Goal: Transaction & Acquisition: Purchase product/service

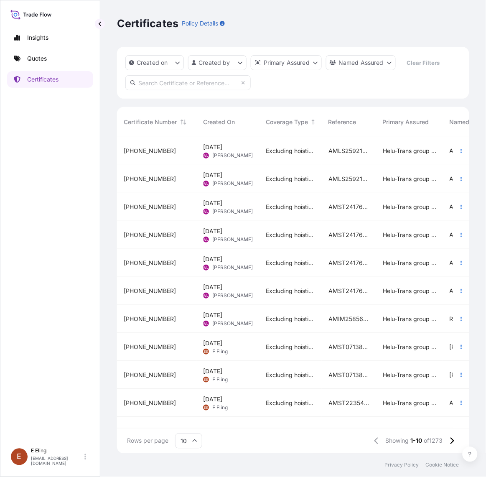
scroll to position [314, 345]
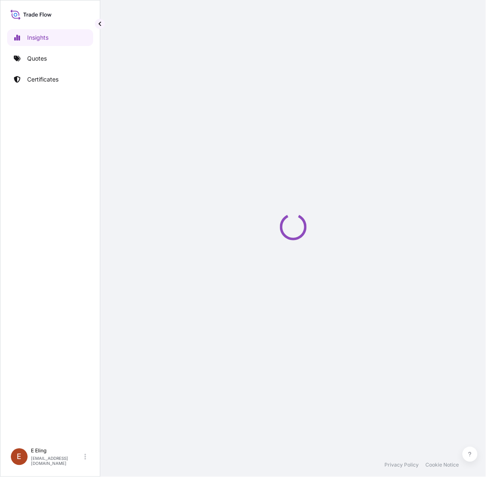
select select "2025"
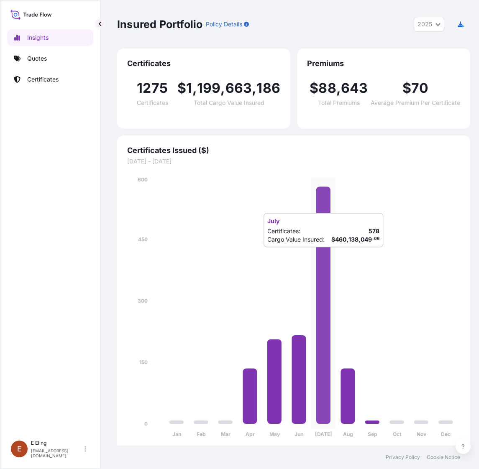
drag, startPoint x: 293, startPoint y: 266, endPoint x: 289, endPoint y: 258, distance: 8.8
click at [293, 266] on icon "Jan Feb Mar Apr May Jun Jul Aug Sep Oct Nov Dec 0 150 300 450 600" at bounding box center [293, 310] width 333 height 268
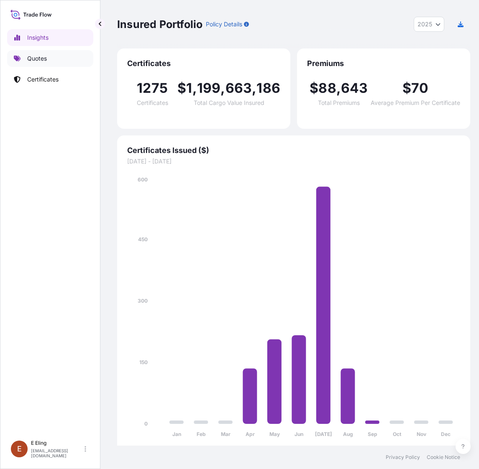
click at [52, 61] on link "Quotes" at bounding box center [50, 58] width 86 height 17
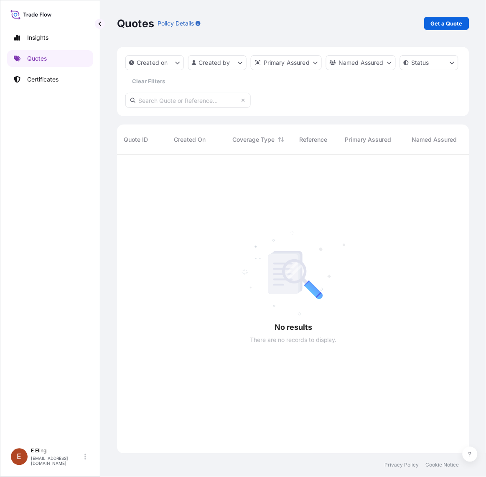
scroll to position [321, 345]
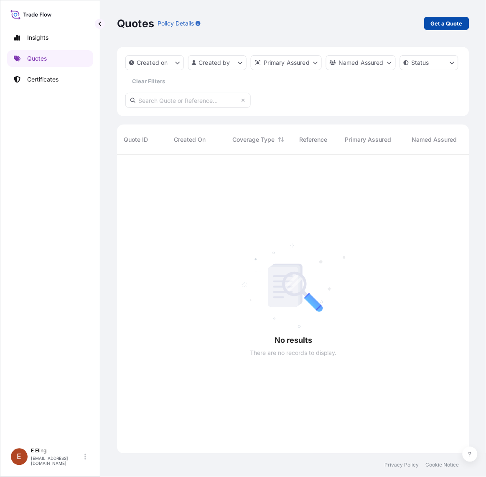
click at [448, 23] on p "Get a Quote" at bounding box center [447, 23] width 32 height 8
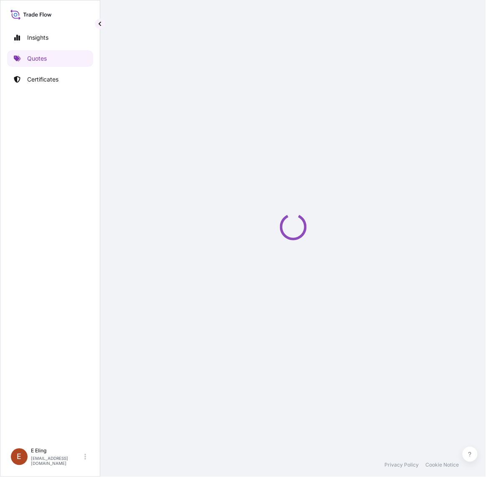
select select "AIR"
select select "Transit"
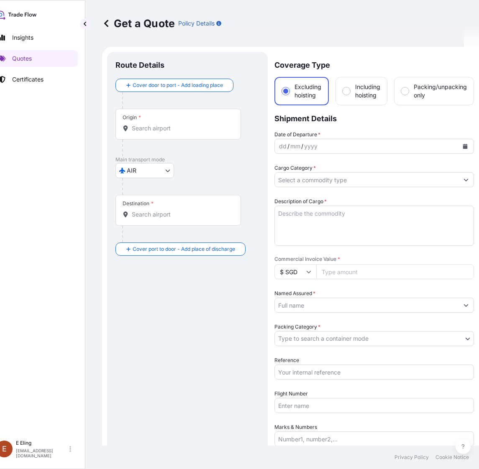
scroll to position [13, 0]
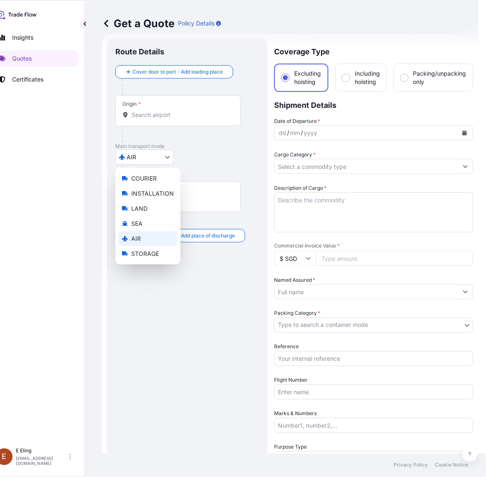
click at [171, 159] on body "Insights Quotes Certificates E E Eling eeling@helutrans.com Get a Quote Policy …" at bounding box center [224, 238] width 479 height 477
click at [156, 191] on span "INSTALLATION" at bounding box center [152, 193] width 43 height 8
select select "INSTALLATION"
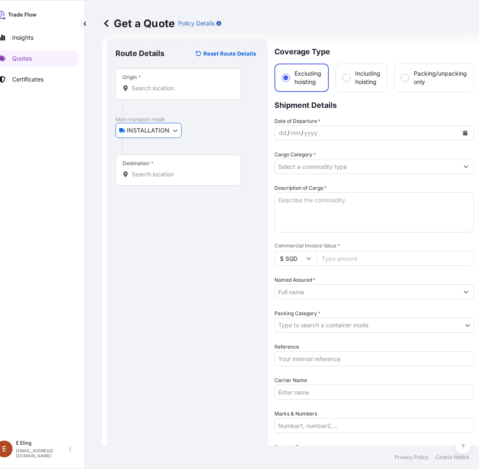
click at [180, 93] on div "Origin *" at bounding box center [177, 84] width 125 height 31
click at [180, 92] on input "Origin *" at bounding box center [181, 88] width 99 height 8
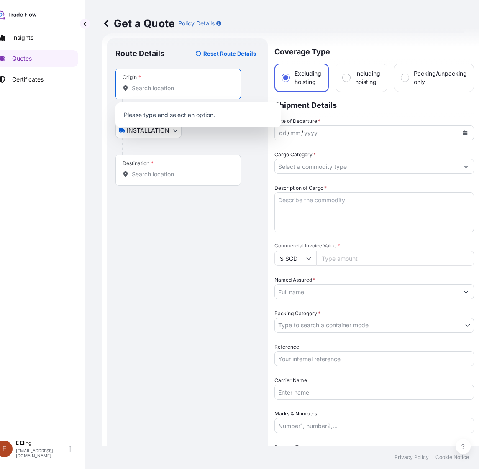
click at [151, 90] on input "Origin *" at bounding box center [181, 88] width 99 height 8
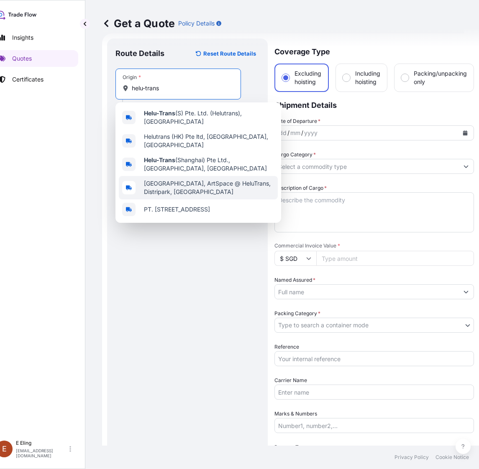
click at [208, 180] on span "Keppel Road, ArtSpace @ HeluTrans, Distripark, Singapore" at bounding box center [209, 187] width 130 height 17
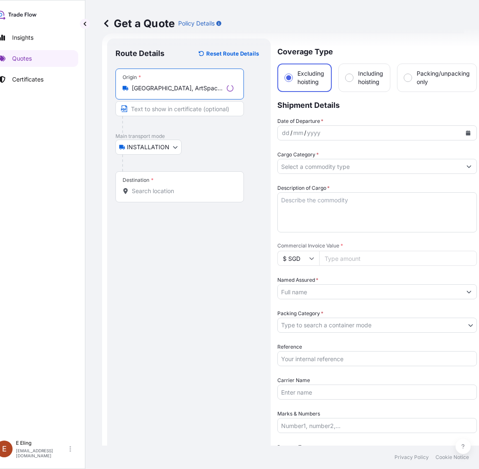
type input "Keppel Road, ArtSpace @ HeluTrans, Distripark, Singapore"
click at [175, 93] on div "Origin * Keppel Road, ArtSpace @ HeluTrans, Distripark, Singapore" at bounding box center [179, 84] width 128 height 31
click at [175, 92] on input "Keppel Road, ArtSpace @ HeluTrans, Distripark, Singapore" at bounding box center [178, 88] width 92 height 8
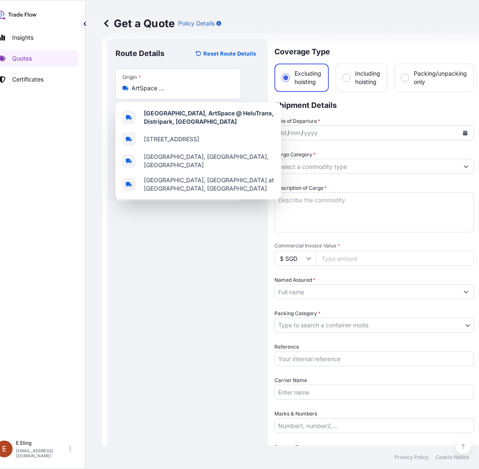
click at [175, 93] on div "Origin * Keppel Road, ArtSpace @ HeluTrans, Distripark, Singapore" at bounding box center [177, 84] width 125 height 31
click at [175, 92] on input "Keppel Road, ArtSpace @ HeluTrans, Distripark, Singapore" at bounding box center [181, 88] width 99 height 8
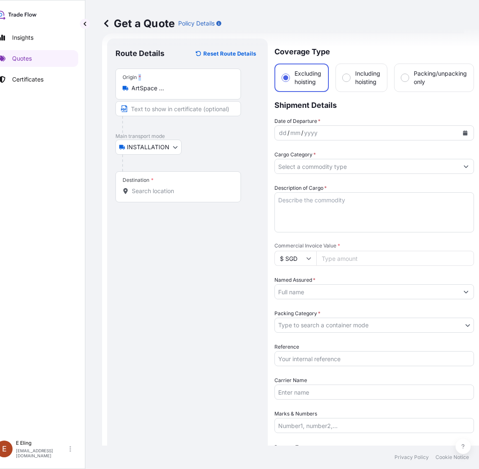
click at [175, 93] on div "Origin * Keppel Road, ArtSpace @ HeluTrans, Distripark, Singapore" at bounding box center [177, 84] width 125 height 31
click at [175, 92] on input "Keppel Road, ArtSpace @ HeluTrans, Distripark, Singapore" at bounding box center [181, 88] width 99 height 8
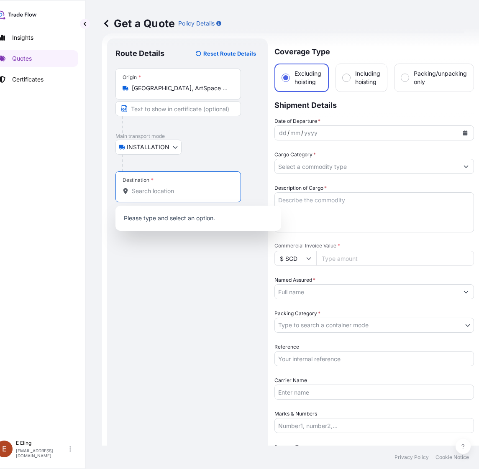
click at [138, 194] on input "Destination *" at bounding box center [181, 191] width 99 height 8
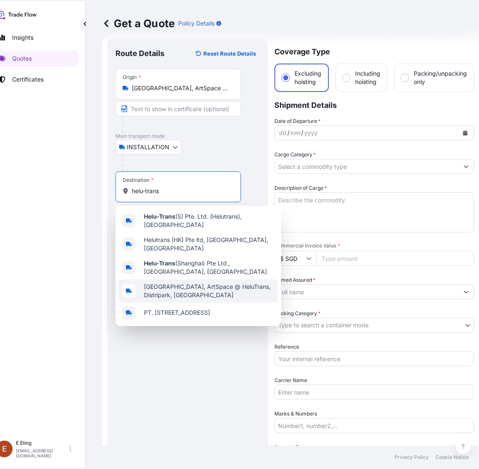
click at [203, 287] on span "Keppel Road, ArtSpace @ HeluTrans, Distripark, Singapore" at bounding box center [209, 291] width 130 height 17
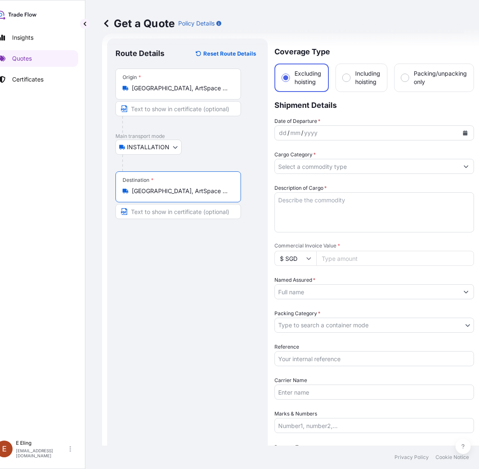
type input "Keppel Road, ArtSpace @ HeluTrans, Distripark, Singapore"
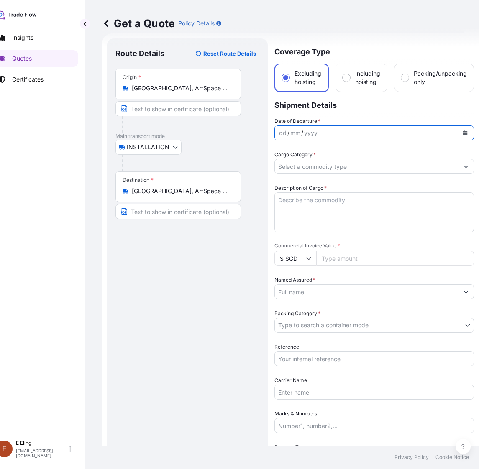
click at [467, 133] on icon "Calendar" at bounding box center [465, 132] width 5 height 5
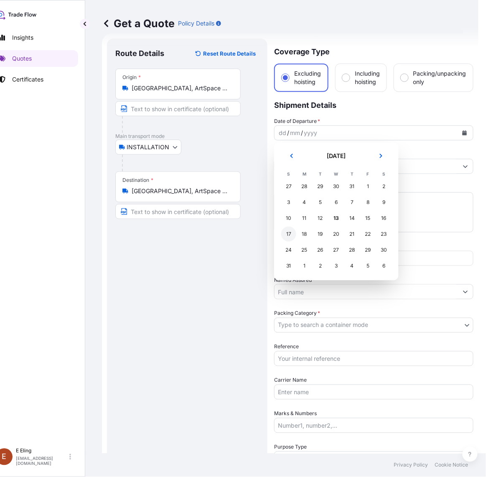
click at [289, 238] on div "17" at bounding box center [288, 234] width 15 height 15
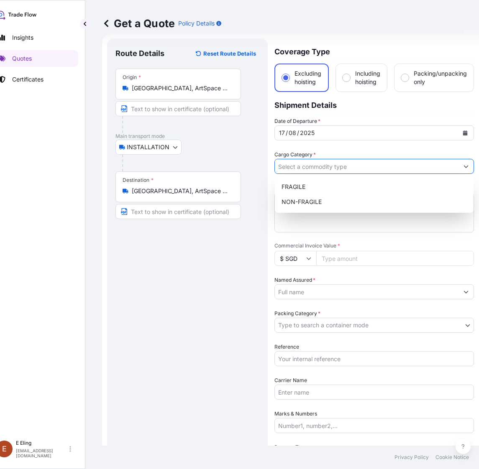
click at [298, 166] on input "Cargo Category *" at bounding box center [367, 166] width 184 height 15
click at [295, 203] on div "NON-FRAGILE" at bounding box center [374, 201] width 192 height 15
type input "NON-FRAGILE"
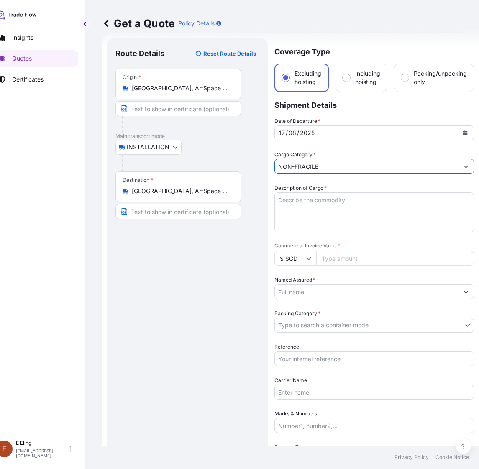
click at [297, 203] on textarea "Description of Cargo *" at bounding box center [373, 212] width 199 height 40
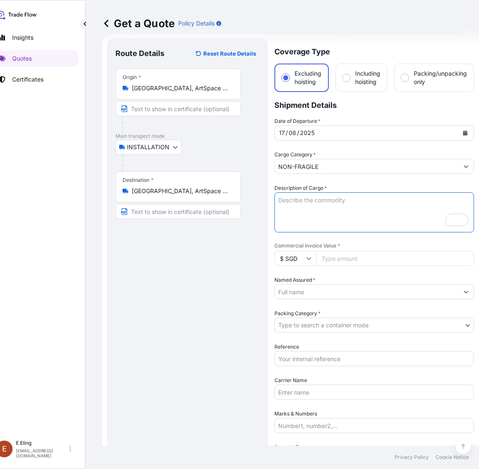
scroll to position [13, 0]
click at [285, 205] on textarea "Description of Cargo *" at bounding box center [373, 212] width 199 height 40
type textarea "De-installation"
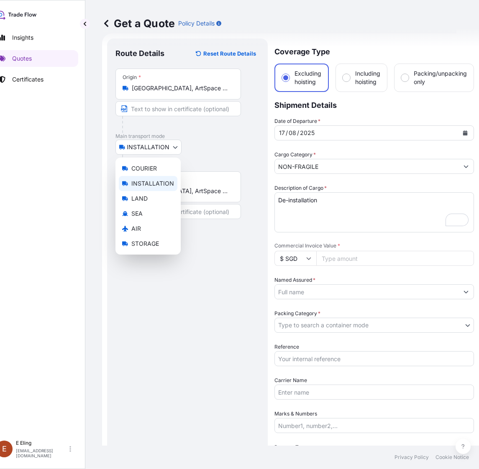
click at [159, 146] on body "Insights Quotes Certificates E E Eling eeling@helutrans.com Get a Quote Policy …" at bounding box center [220, 234] width 471 height 469
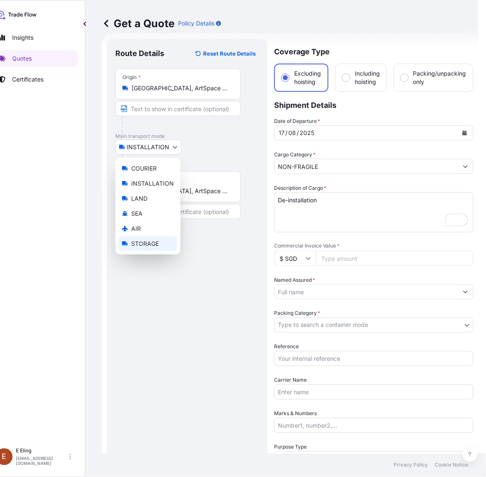
click at [302, 215] on body "Insights Quotes Certificates E E Eling eeling@helutrans.com Get a Quote Policy …" at bounding box center [224, 238] width 479 height 477
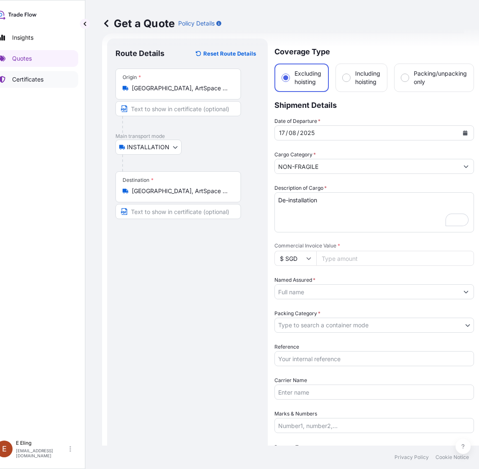
click at [30, 78] on p "Certificates" at bounding box center [27, 79] width 31 height 8
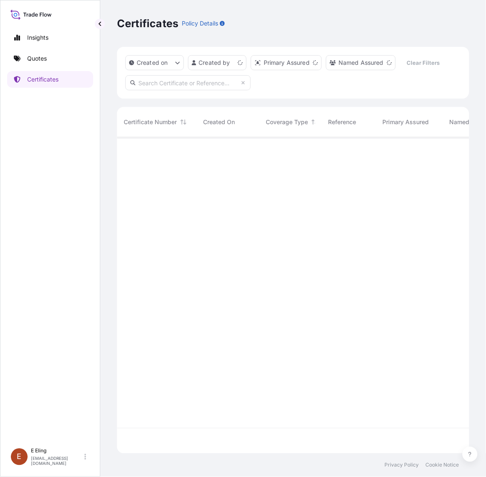
scroll to position [314, 345]
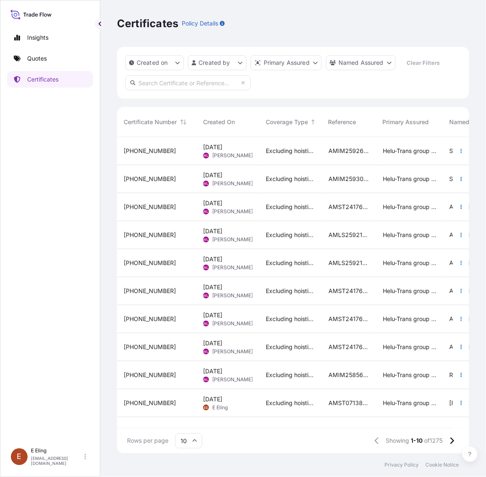
click at [42, 333] on div "Insights Quotes Certificates" at bounding box center [50, 233] width 86 height 422
click at [63, 352] on div "Insights Quotes Certificates" at bounding box center [50, 233] width 86 height 422
drag, startPoint x: 54, startPoint y: 389, endPoint x: 89, endPoint y: 281, distance: 113.6
click at [57, 385] on div "Insights Quotes Certificates" at bounding box center [50, 233] width 86 height 422
click at [36, 64] on link "Quotes" at bounding box center [50, 58] width 86 height 17
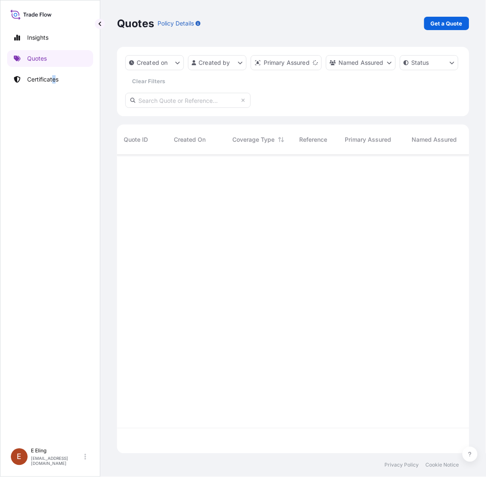
scroll to position [296, 345]
click at [448, 26] on p "Get a Quote" at bounding box center [447, 23] width 32 height 8
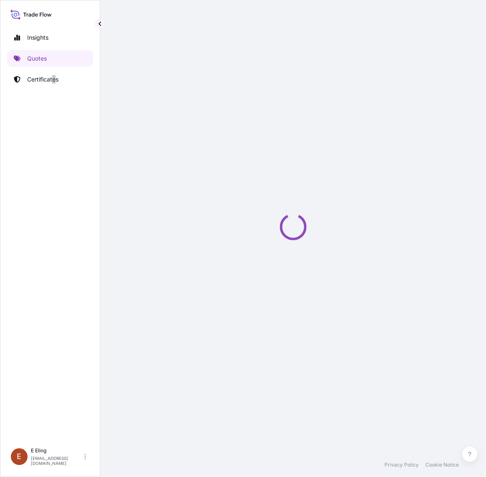
select select "AIR"
select select "Transit"
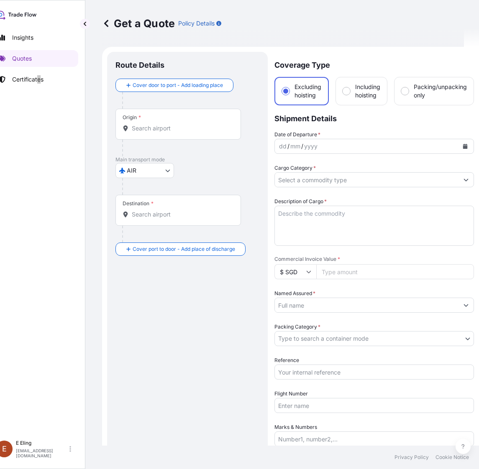
scroll to position [13, 0]
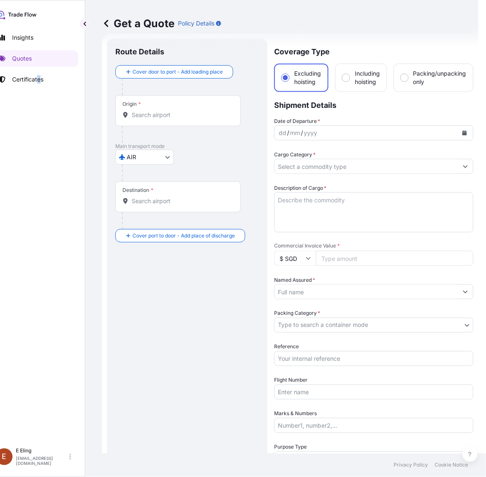
click at [155, 160] on body "Insights Quotes Certificates E E Eling eeling@helutrans.com Get a Quote Policy …" at bounding box center [228, 238] width 486 height 477
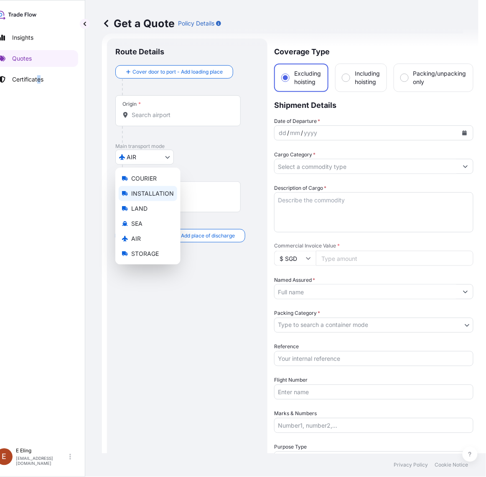
click at [151, 194] on span "INSTALLATION" at bounding box center [152, 193] width 43 height 8
select select "INSTALLATION"
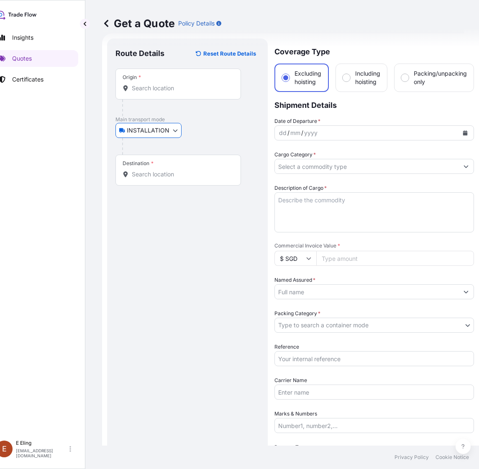
click at [170, 97] on div "Origin *" at bounding box center [177, 84] width 125 height 31
click at [170, 92] on input "Origin *" at bounding box center [181, 88] width 99 height 8
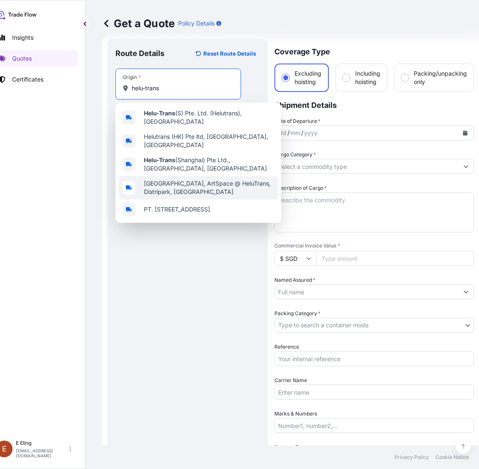
click at [212, 179] on span "Keppel Road, ArtSpace @ HeluTrans, Distripark, Singapore" at bounding box center [209, 187] width 130 height 17
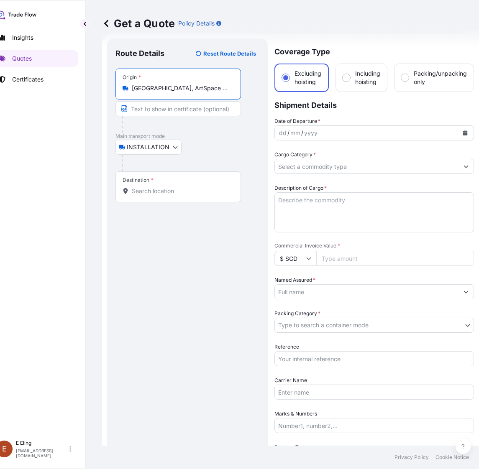
type input "Keppel Road, ArtSpace @ HeluTrans, Distripark, Singapore"
click at [151, 190] on input "Destination *" at bounding box center [181, 191] width 99 height 8
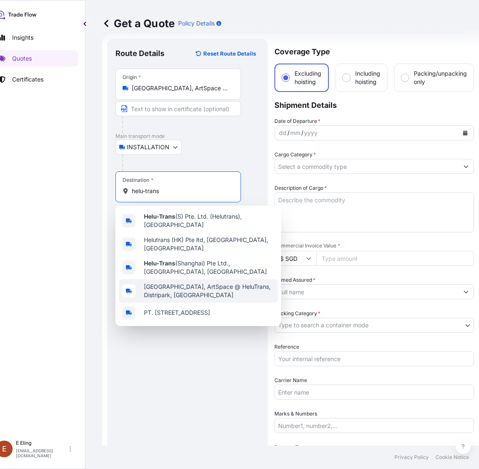
click at [197, 283] on span "Keppel Road, ArtSpace @ HeluTrans, Distripark, Singapore" at bounding box center [209, 291] width 130 height 17
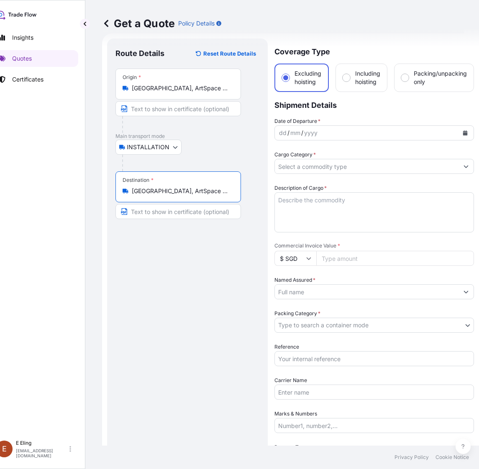
type input "Keppel Road, ArtSpace @ HeluTrans, Distripark, Singapore"
click at [466, 134] on icon "Calendar" at bounding box center [465, 132] width 5 height 5
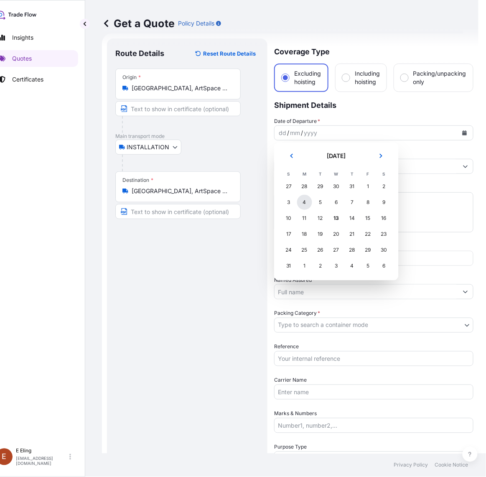
click at [302, 204] on div "4" at bounding box center [304, 202] width 15 height 15
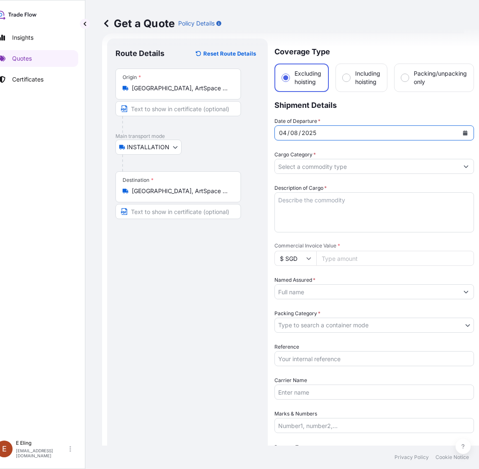
click at [300, 169] on input "Cargo Category *" at bounding box center [367, 166] width 184 height 15
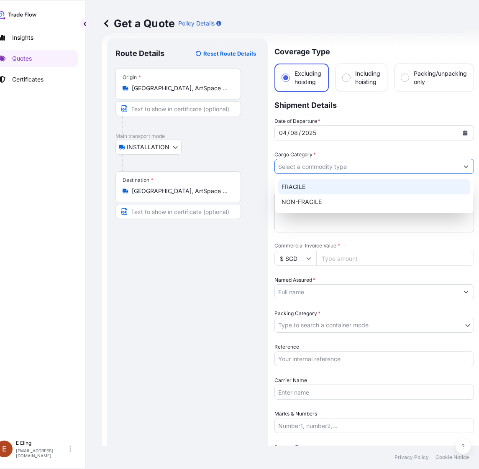
click at [304, 185] on div "FRAGILE" at bounding box center [374, 186] width 192 height 15
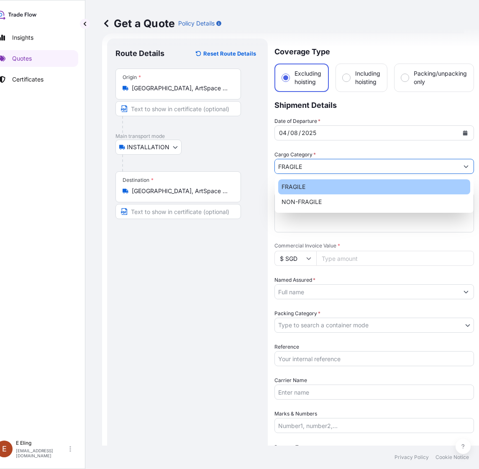
type input "FRAGILE"
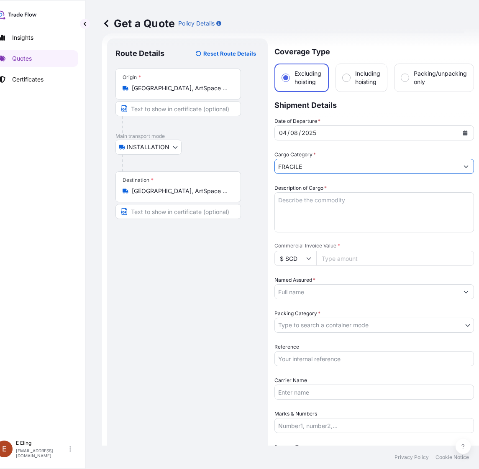
click at [305, 199] on textarea "Description of Cargo *" at bounding box center [373, 212] width 199 height 40
drag, startPoint x: 226, startPoint y: 300, endPoint x: 292, endPoint y: 229, distance: 96.2
click at [230, 299] on div "Route Details Reset Route Details Place of loading Road / Inland Road / Inland …" at bounding box center [187, 317] width 144 height 541
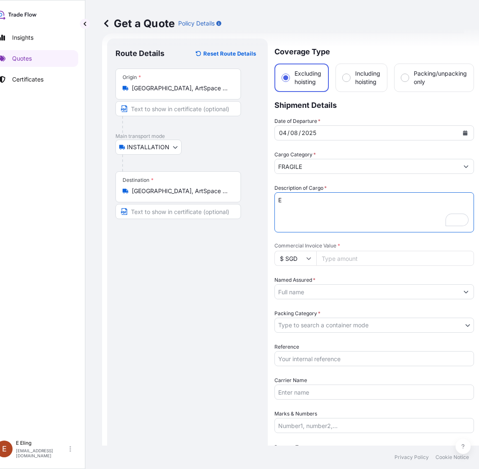
click at [297, 201] on textarea "E" at bounding box center [373, 212] width 199 height 40
click at [291, 210] on textarea "Exhibition & De-installation from 4 Aug 2025 to 21 Aug 2025" at bounding box center [373, 212] width 199 height 40
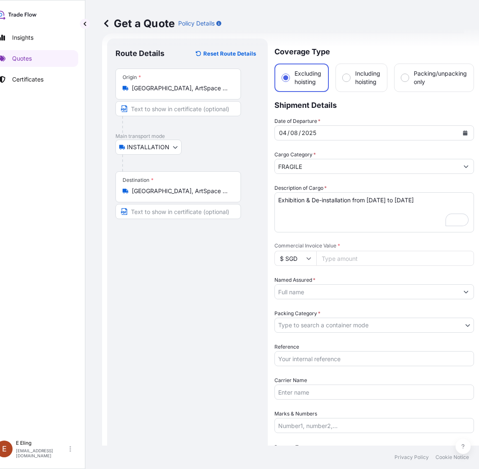
click at [318, 214] on textarea "Exhibition & De-installation from 4 Aug 2025 to 21 Aug 2025" at bounding box center [373, 212] width 199 height 40
click at [289, 210] on textarea "Exhibition & De-installation from 4 Aug 2025 to 21 Aug 2025" at bounding box center [373, 212] width 199 height 40
paste textarea "Tropical Leaf Series No.8"
click at [363, 211] on textarea "Exhibition & De-installation from 4 Aug 2025 to 21 Aug 2025 -Tropical Leaf Seri…" at bounding box center [373, 212] width 199 height 40
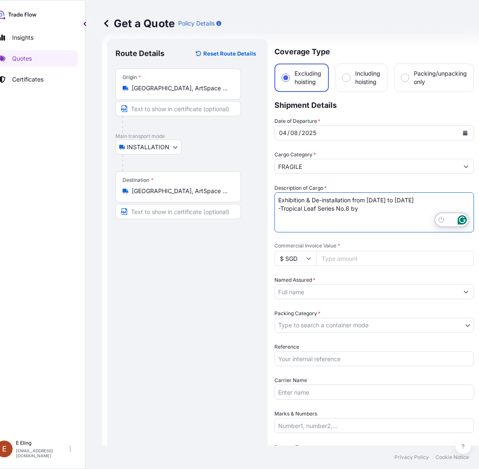
paste textarea "Han Sai Por"
drag, startPoint x: 446, startPoint y: 212, endPoint x: 273, endPoint y: 212, distance: 172.7
click at [273, 212] on form "Route Details Reset Route Details Place of loading Road / Inland Road / Inland …" at bounding box center [290, 317] width 377 height 568
click at [284, 218] on textarea "Exhibition & De-installation from 4 Aug 2025 to 21 Aug 2025 -Tropical Leaf Seri…" at bounding box center [373, 212] width 199 height 40
paste textarea "-Tropical Leaf Series No.8 by Han Sai Por (SGD14,000.00)"
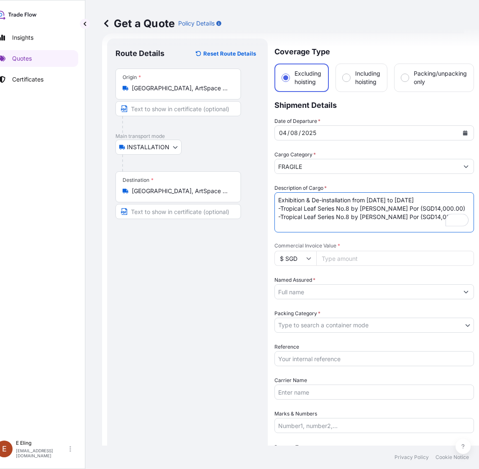
drag, startPoint x: 289, startPoint y: 216, endPoint x: 281, endPoint y: 216, distance: 7.5
click at [289, 215] on textarea "Exhibition & De-installation from 4 Aug 2025 to 21 Aug 2025 -Tropical Leaf Seri…" at bounding box center [373, 212] width 199 height 40
drag, startPoint x: 281, startPoint y: 216, endPoint x: 350, endPoint y: 216, distance: 69.4
click at [350, 216] on textarea "Exhibition & De-installation from 4 Aug 2025 to 21 Aug 2025 -Tropical Leaf Seri…" at bounding box center [373, 212] width 199 height 40
paste textarea "Flora Series No.12"
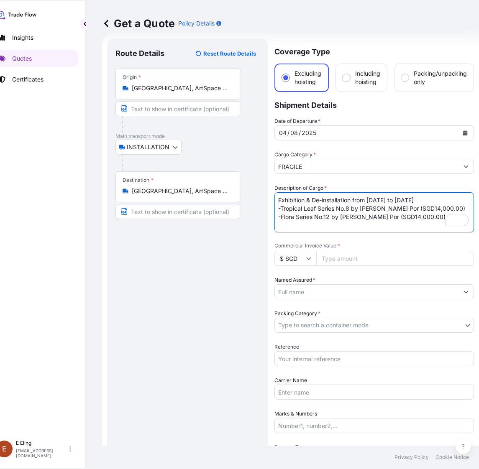
click at [393, 215] on textarea "Exhibition & De-installation from 4 Aug 2025 to 21 Aug 2025 -Tropical Leaf Seri…" at bounding box center [373, 212] width 199 height 40
type textarea "Exhibition & De-installation from [DATE] to [DATE] -Tropical Leaf Series No.8 b…"
click at [364, 257] on input "Commercial Invoice Value *" at bounding box center [395, 258] width 158 height 15
type input "30000"
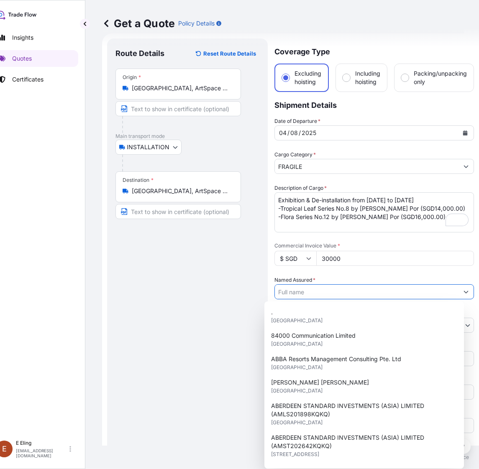
click at [344, 288] on input "Named Assured *" at bounding box center [367, 291] width 184 height 15
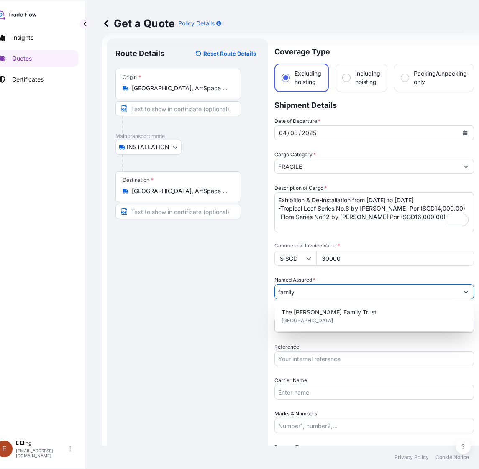
click at [329, 285] on input "family" at bounding box center [367, 291] width 184 height 15
drag, startPoint x: 329, startPoint y: 291, endPoint x: 218, endPoint y: 289, distance: 111.3
click at [218, 289] on form "Route Details Reset Route Details Place of loading Road / Inland Road / Inland …" at bounding box center [290, 317] width 377 height 568
paste input "FAMILY OFFICE FOR ART (FOFA) (AMAR244924FHFH)"
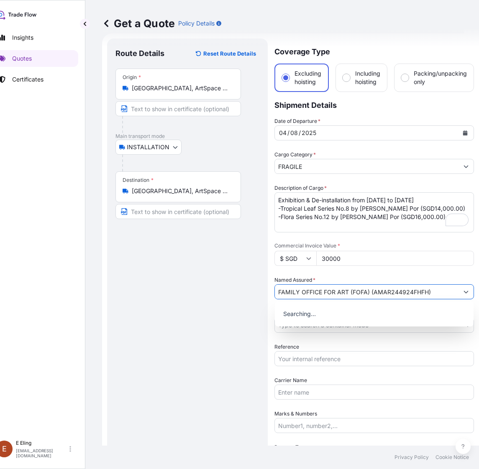
type input "FAMILY OFFICE FOR ART (FOFA) (AMAR244924FHFH)"
click at [298, 326] on body "1 option available. 0 options available. Insights Quotes Certificates E E Eling…" at bounding box center [224, 234] width 479 height 469
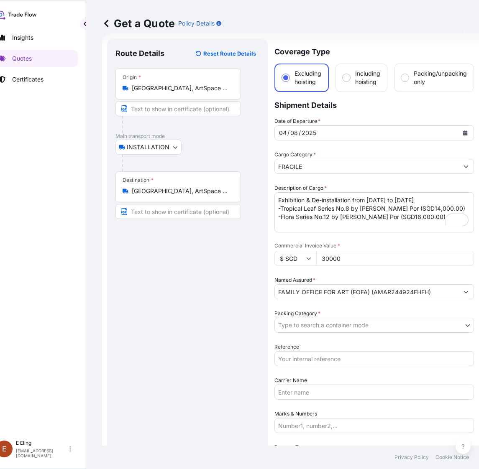
click at [304, 327] on body "1 option available. 0 options available. Insights Quotes Certificates E E Eling…" at bounding box center [224, 234] width 479 height 469
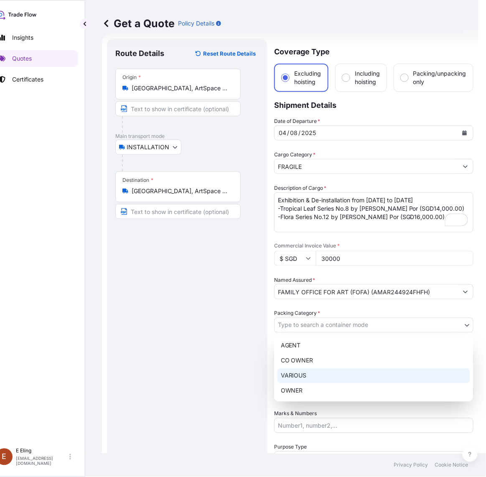
click at [307, 373] on div "VARIOUS" at bounding box center [374, 375] width 193 height 15
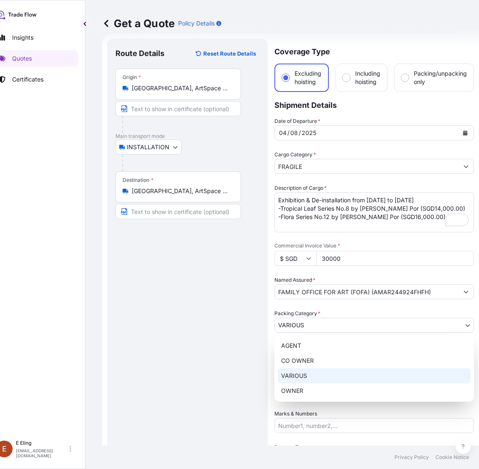
click at [319, 322] on body "1 option available. 0 options available. Insights Quotes Certificates E E Eling…" at bounding box center [220, 234] width 471 height 469
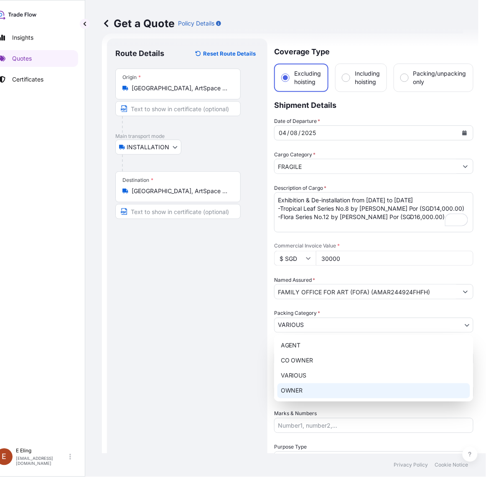
click at [310, 384] on div "OWNER" at bounding box center [374, 391] width 193 height 15
select select "27"
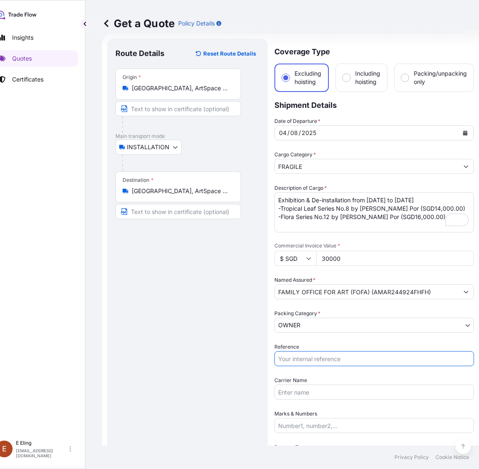
click at [310, 357] on input "Reference" at bounding box center [373, 358] width 199 height 15
paste input "FAMILY OFFICE FOR ART (FOFA) (AMAR244924FHFH)"
drag, startPoint x: 372, startPoint y: 358, endPoint x: 230, endPoint y: 354, distance: 142.3
click at [230, 354] on form "Route Details Reset Route Details Place of loading Road / Inland Road / Inland …" at bounding box center [290, 317] width 377 height 568
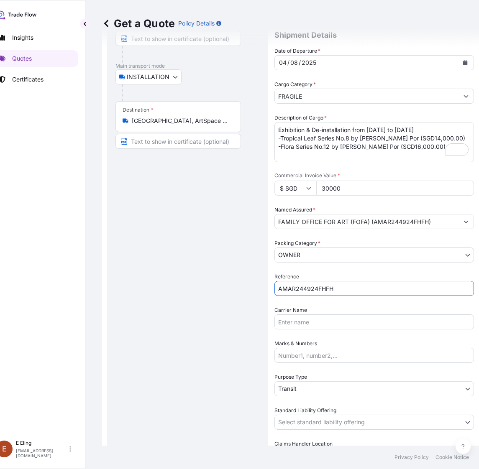
scroll to position [159, 0]
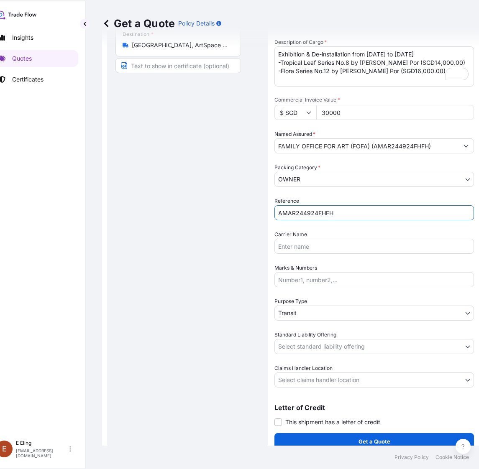
type input "AMAR244924FHFH"
click at [309, 311] on body "Insights Quotes Certificates E E Eling eeling@helutrans.com Get a Quote Policy …" at bounding box center [224, 234] width 479 height 469
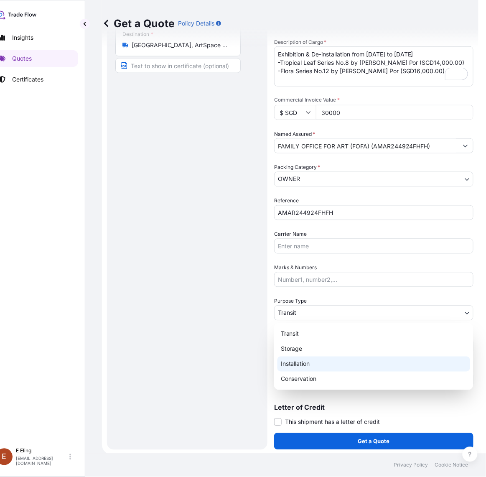
click at [298, 361] on div "Installation" at bounding box center [374, 364] width 193 height 15
select select "Installation"
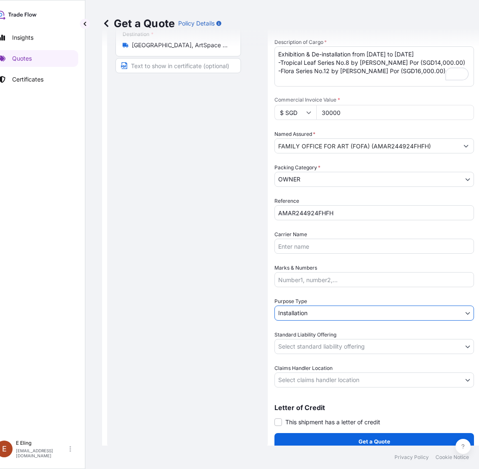
click at [300, 348] on body "Insights Quotes Certificates E E Eling eeling@helutrans.com Get a Quote Policy …" at bounding box center [224, 234] width 479 height 469
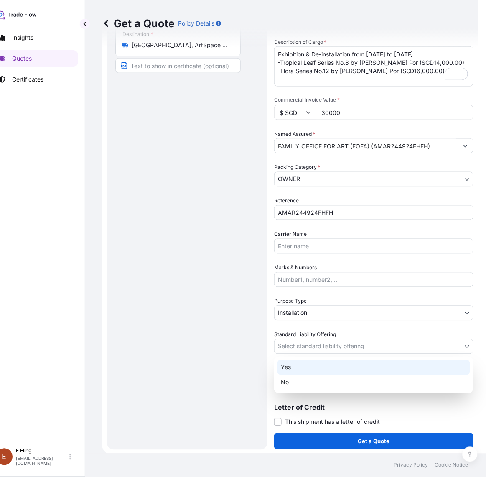
click at [296, 370] on div "Yes" at bounding box center [374, 367] width 193 height 15
select select "Yes"
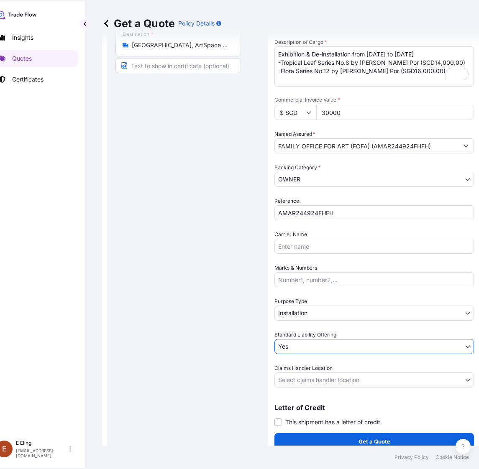
click at [302, 387] on div "Coverage Type Excluding hoisting Including hoisting Packing/unpacking only Ship…" at bounding box center [373, 172] width 199 height 558
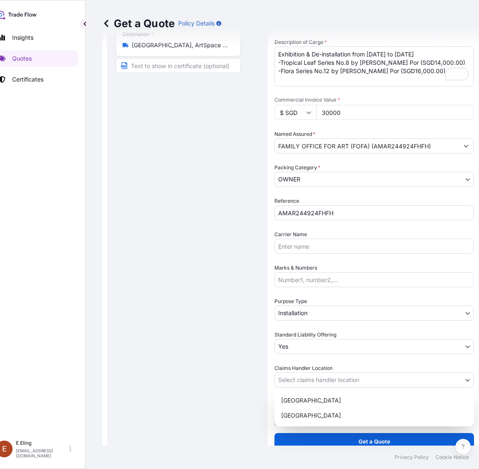
click at [303, 381] on body "Insights Quotes Certificates E E Eling eeling@helutrans.com Get a Quote Policy …" at bounding box center [220, 234] width 471 height 469
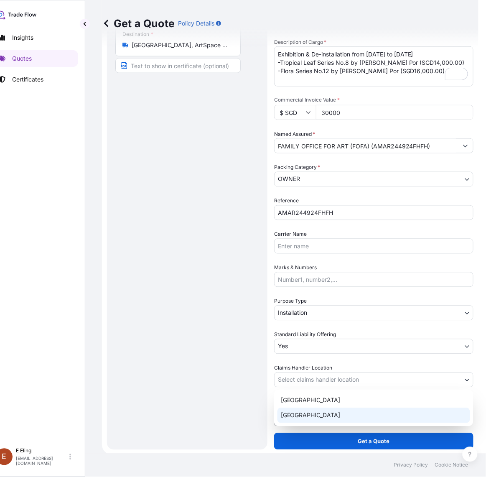
click at [299, 412] on div "[GEOGRAPHIC_DATA]" at bounding box center [374, 415] width 193 height 15
select select "[GEOGRAPHIC_DATA]"
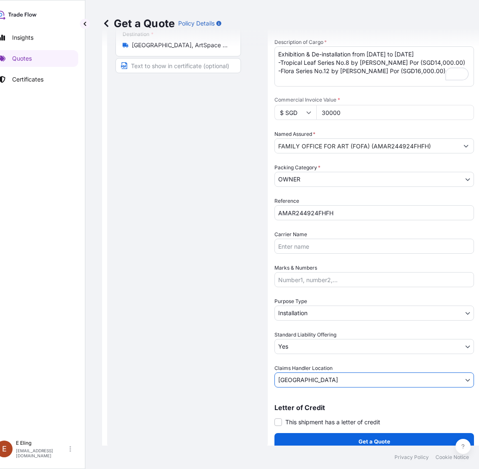
click at [297, 422] on span "This shipment has a letter of credit" at bounding box center [332, 422] width 95 height 8
click at [274, 418] on input "This shipment has a letter of credit" at bounding box center [274, 418] width 0 height 0
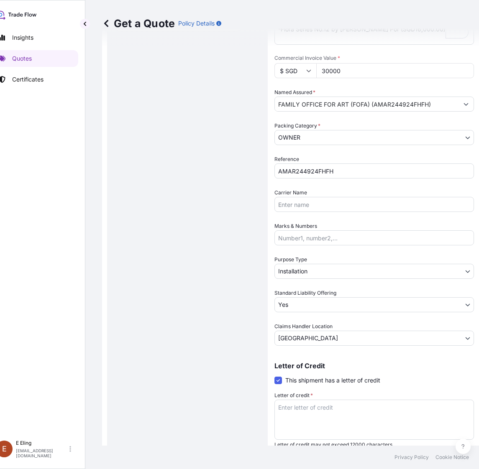
scroll to position [223, 0]
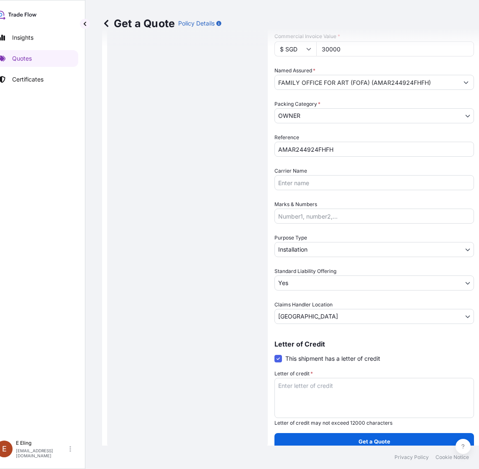
click at [307, 390] on textarea "Letter of credit *" at bounding box center [373, 398] width 199 height 40
type textarea "E"
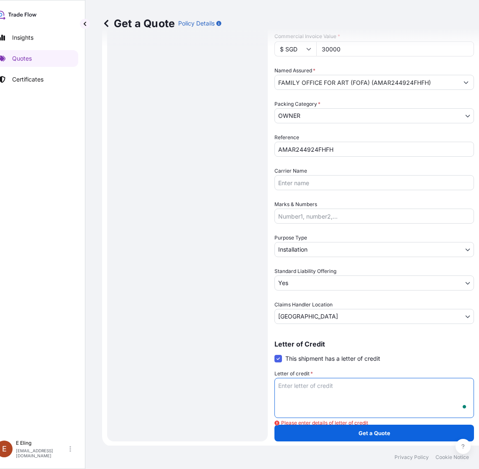
scroll to position [215, 0]
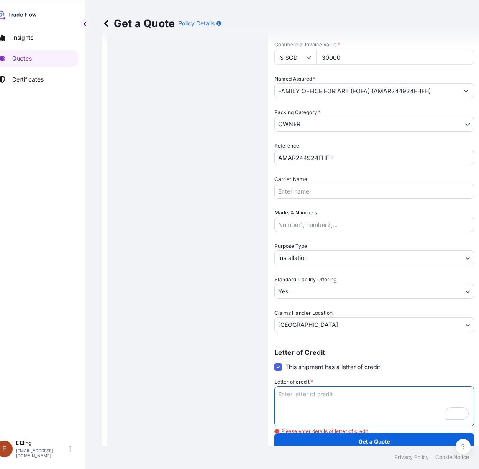
click at [223, 350] on div "Route Details Reset Route Details Place of loading Road / Inland Road / Inland …" at bounding box center [187, 144] width 144 height 596
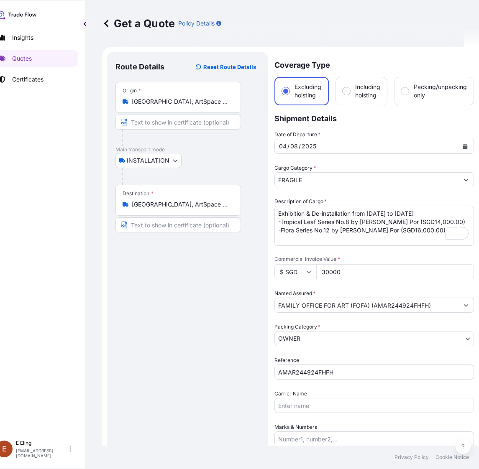
click at [312, 219] on textarea "Exhibition & De-installation from [DATE] to [DATE] -Tropical Leaf Series No.8 b…" at bounding box center [373, 226] width 199 height 40
click at [345, 216] on textarea "Exhibition & De-installation from [DATE] to [DATE] -Tropical Leaf Series No.8 b…" at bounding box center [373, 226] width 199 height 40
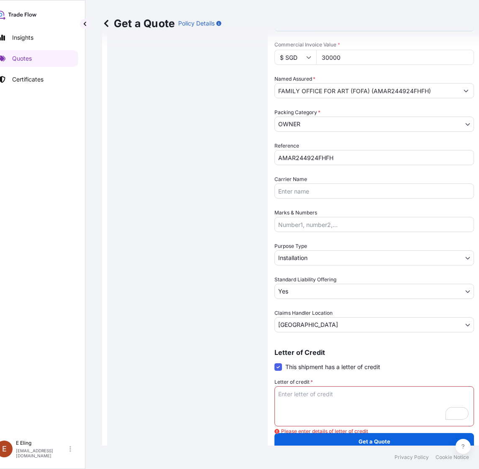
click at [335, 396] on textarea "Letter of credit *" at bounding box center [373, 406] width 199 height 40
click at [277, 363] on span at bounding box center [278, 367] width 8 height 8
click at [274, 363] on input "This shipment has a letter of credit" at bounding box center [274, 363] width 0 height 0
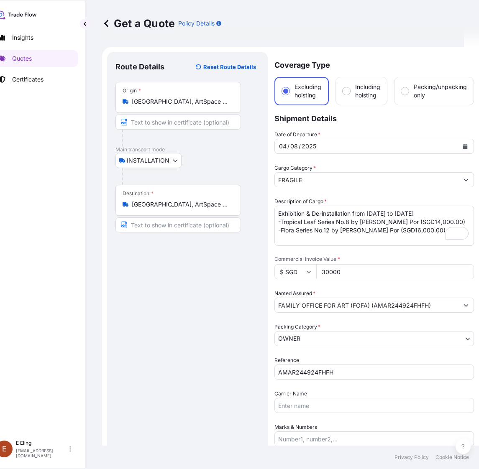
click at [444, 207] on textarea "Exhibition & De-installation from [DATE] to [DATE] -Tropical Leaf Series No.8 b…" at bounding box center [373, 226] width 199 height 40
click at [305, 208] on textarea "Exhibition & De-installation from [DATE] to [DATE] -Tropical Leaf Series No.8 b…" at bounding box center [373, 226] width 199 height 40
drag, startPoint x: 304, startPoint y: 206, endPoint x: 337, endPoint y: 206, distance: 33.5
click at [337, 206] on textarea "Exhibition at Artspace & De-installation from 4 Aug 2025 to 21 Aug 2025 -Tropic…" at bounding box center [373, 226] width 199 height 40
type textarea "Exhibition & De-installation from [DATE] to [DATE] -Tropical Leaf Series No.8 b…"
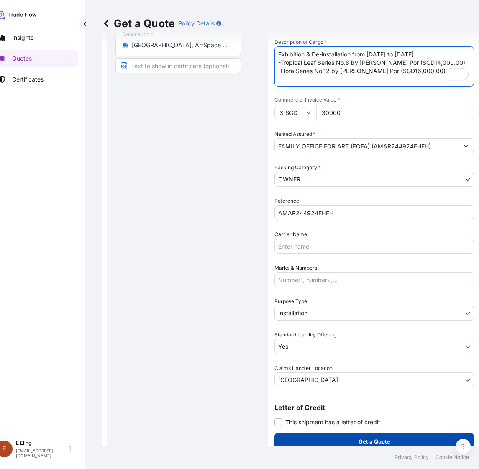
click at [354, 434] on button "Get a Quote" at bounding box center [373, 441] width 199 height 17
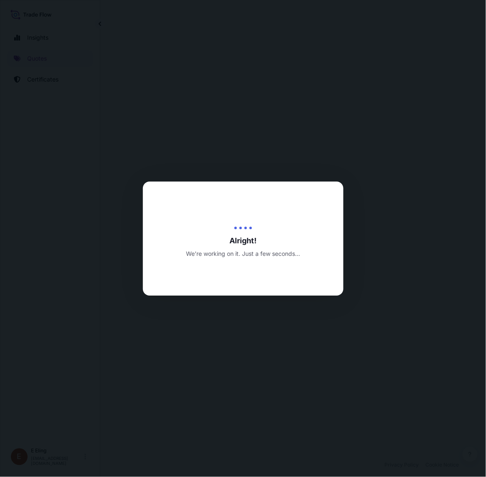
select select "INSTALLATION"
select select "27"
select select "Installation"
select select "Yes"
select select "[GEOGRAPHIC_DATA]"
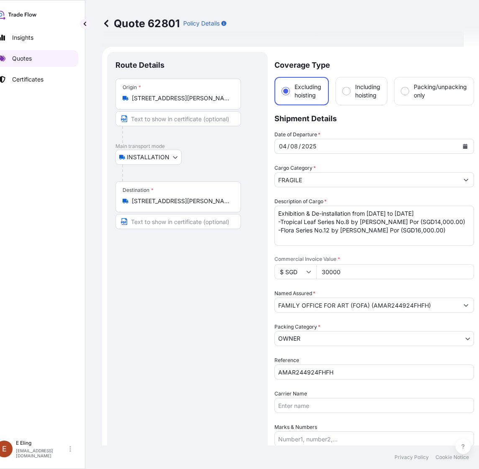
click at [26, 55] on p "Quotes" at bounding box center [22, 58] width 20 height 8
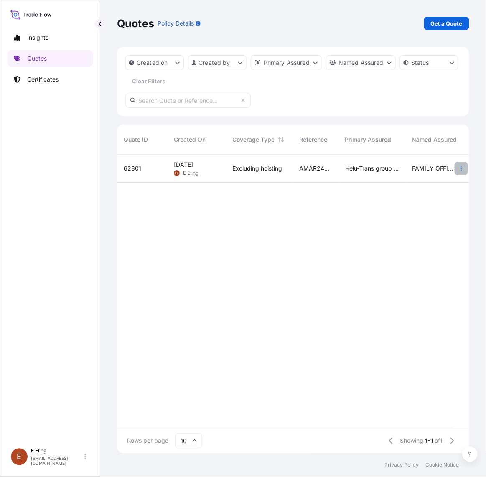
click at [459, 169] on icon "button" at bounding box center [461, 168] width 5 height 5
click at [417, 184] on p "Duplicate quote" at bounding box center [427, 185] width 43 height 8
select select "INSTALLATION"
select select "27"
select select "Installation"
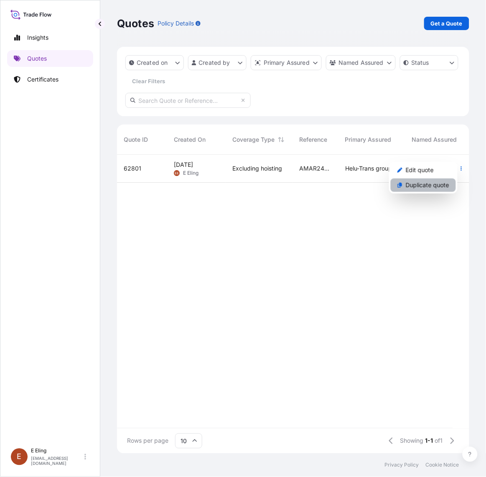
select select "Yes"
select select "[GEOGRAPHIC_DATA]"
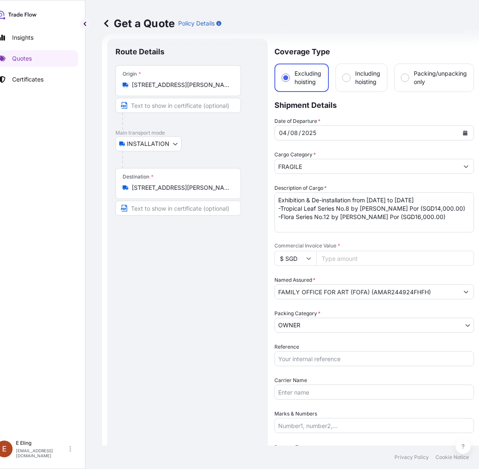
click at [347, 165] on input "FRAGILE" at bounding box center [367, 166] width 184 height 15
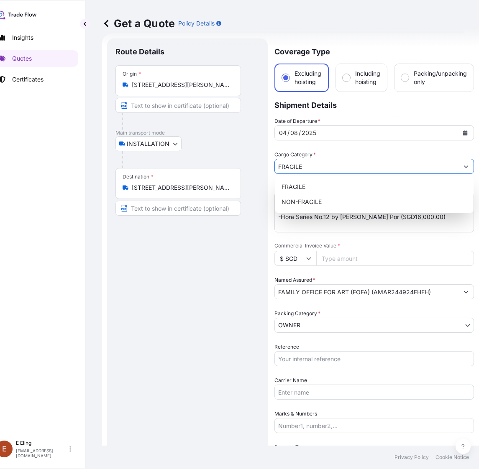
click at [465, 164] on icon "Show suggestions" at bounding box center [465, 166] width 5 height 5
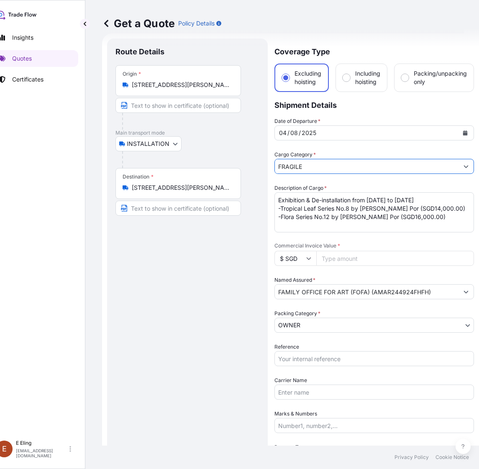
click at [428, 164] on input "FRAGILE" at bounding box center [367, 166] width 184 height 15
drag, startPoint x: 300, startPoint y: 160, endPoint x: 304, endPoint y: 168, distance: 8.6
click at [301, 160] on input "FRAGILE" at bounding box center [367, 166] width 184 height 15
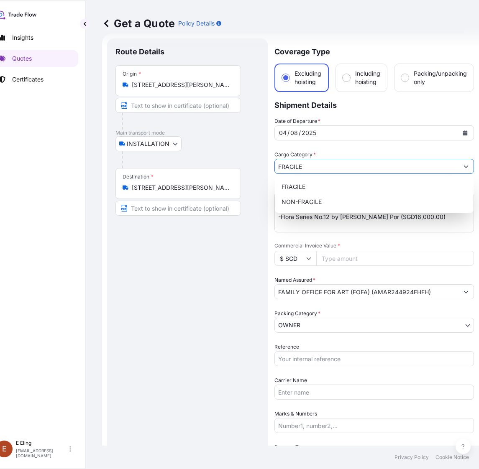
click at [463, 166] on icon "Show suggestions" at bounding box center [465, 166] width 5 height 5
click at [322, 205] on div "NON-FRAGILE" at bounding box center [374, 201] width 192 height 15
type input "NON-FRAGILE"
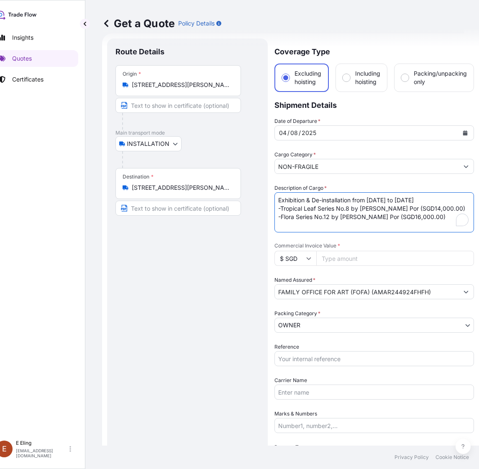
drag, startPoint x: 281, startPoint y: 206, endPoint x: 422, endPoint y: 218, distance: 141.9
click at [422, 218] on textarea "Exhibition & De-installation from [DATE] to [DATE] -Tropical Leaf Series No.8 b…" at bounding box center [373, 212] width 199 height 40
click at [309, 213] on textarea "Exhibition & De-installation from [DATE] to [DATE] -Tropical Leaf Series No.8 b…" at bounding box center [373, 212] width 199 height 40
click at [326, 217] on textarea "Exhibition & De-installation from [DATE] to [DATE] -Tropical Leaf Series No.8 b…" at bounding box center [373, 212] width 199 height 40
type textarea "Exhibition & De-installation from [DATE] to [DATE] -94 Artworks (as per attache…"
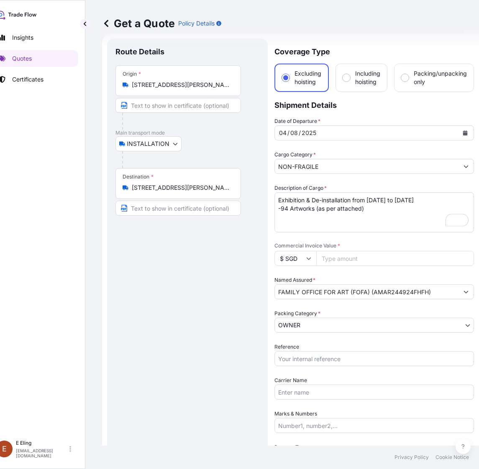
click at [376, 260] on input "Commercial Invoice Value *" at bounding box center [395, 258] width 158 height 15
click at [354, 262] on input "Commercial Invoice Value *" at bounding box center [395, 258] width 158 height 15
type input "1"
type input "1155252"
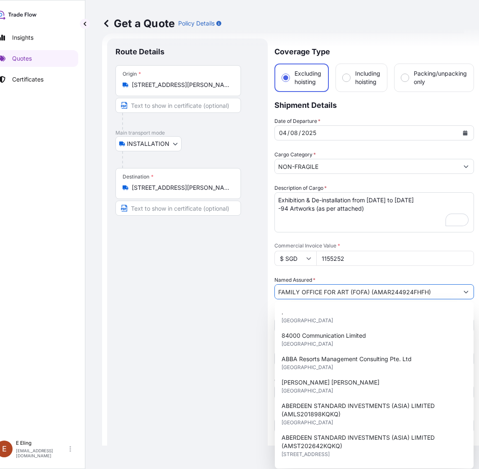
drag, startPoint x: 374, startPoint y: 292, endPoint x: 428, endPoint y: 293, distance: 53.5
click at [428, 293] on input "FAMILY OFFICE FOR ART (FOFA) (AMAR244924FHFH)" at bounding box center [367, 291] width 184 height 15
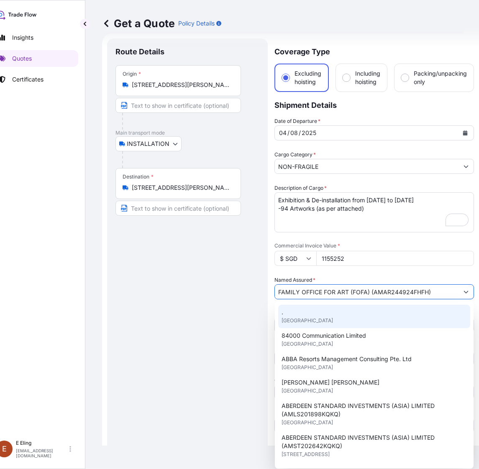
drag, startPoint x: 207, startPoint y: 319, endPoint x: 253, endPoint y: 324, distance: 46.3
click at [209, 319] on div "Route Details Place of loading Road / Inland Road / Inland Origin * 39 Keppel R…" at bounding box center [187, 317] width 144 height 541
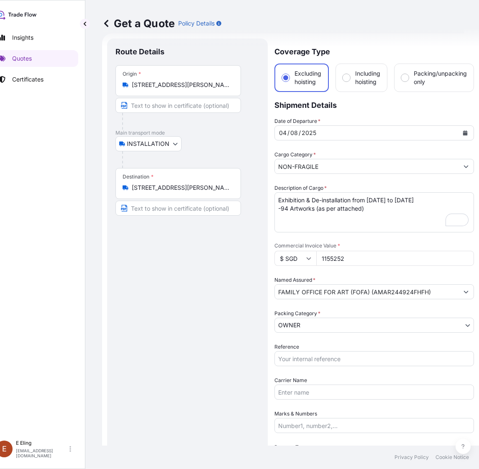
click at [310, 354] on input "Reference" at bounding box center [373, 358] width 199 height 15
paste input "AMAR244924FHFH"
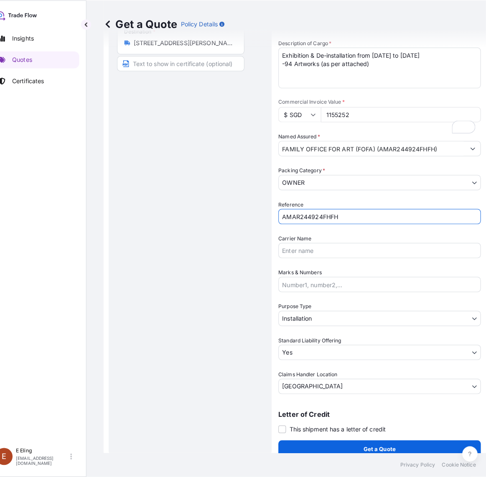
scroll to position [159, 0]
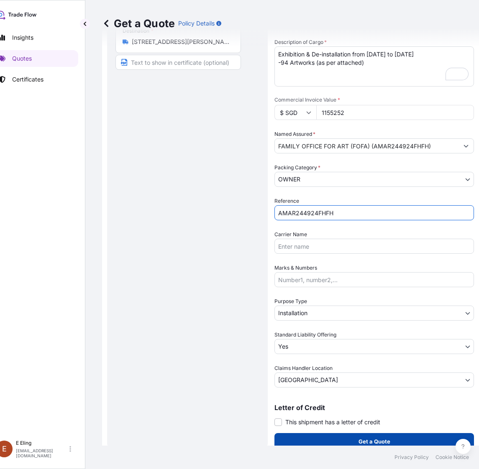
type input "AMAR244924FHFH"
click at [351, 436] on button "Get a Quote" at bounding box center [373, 441] width 199 height 17
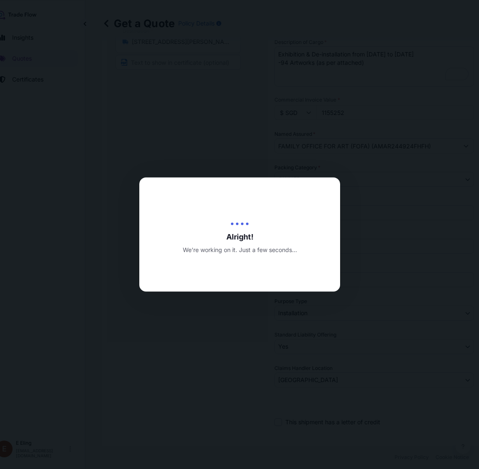
type input "[DATE]"
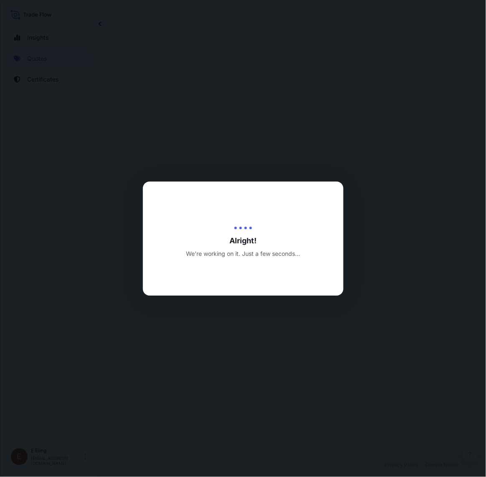
select select "INSTALLATION"
select select "27"
select select "Transit"
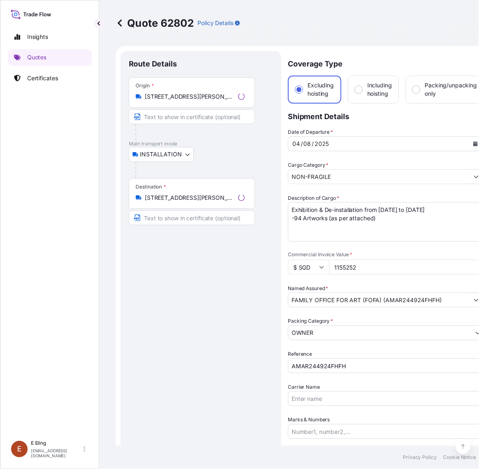
scroll to position [0, 15]
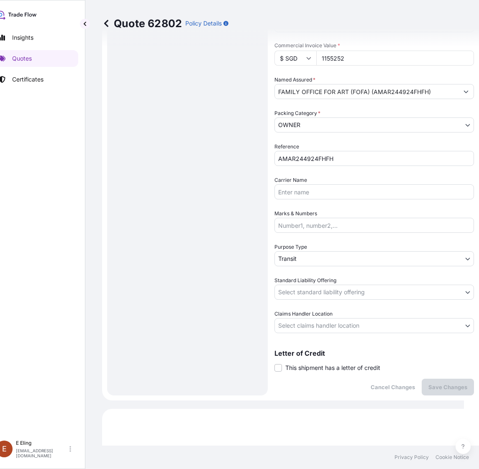
click at [307, 373] on div "Coverage Type Excluding hoisting Including hoisting Packing/unpacking only Ship…" at bounding box center [373, 117] width 199 height 558
click at [307, 368] on span "This shipment has a letter of credit" at bounding box center [332, 368] width 95 height 8
click at [274, 363] on input "This shipment has a letter of credit" at bounding box center [274, 363] width 0 height 0
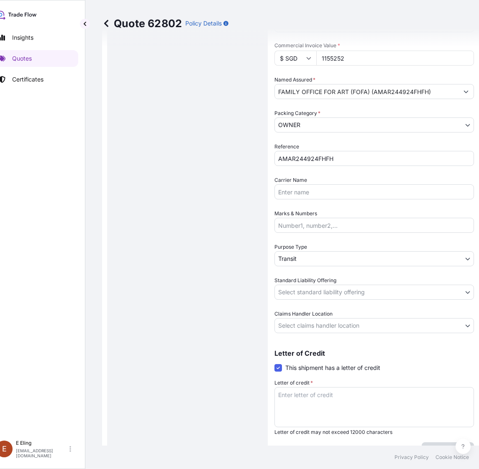
click at [328, 323] on body "Insights Quotes Certificates E E Eling eeling@helutrans.com Quote 62802 Policy …" at bounding box center [224, 234] width 479 height 469
click at [276, 366] on span at bounding box center [278, 368] width 8 height 8
click at [274, 363] on input "This shipment has a letter of credit" at bounding box center [274, 363] width 0 height 0
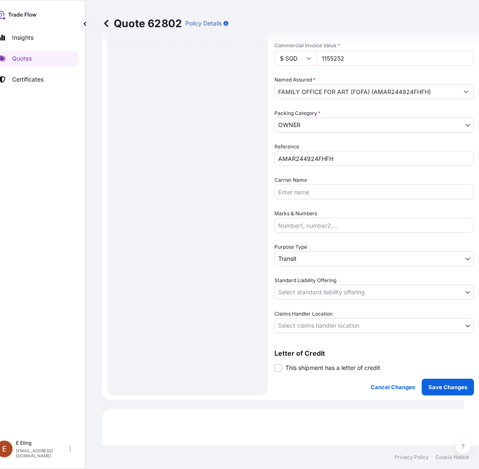
click at [323, 317] on span "Claims Handler Location" at bounding box center [303, 314] width 58 height 8
click at [321, 323] on body "Insights Quotes Certificates E E Eling eeling@helutrans.com Quote 62802 Policy …" at bounding box center [224, 234] width 479 height 469
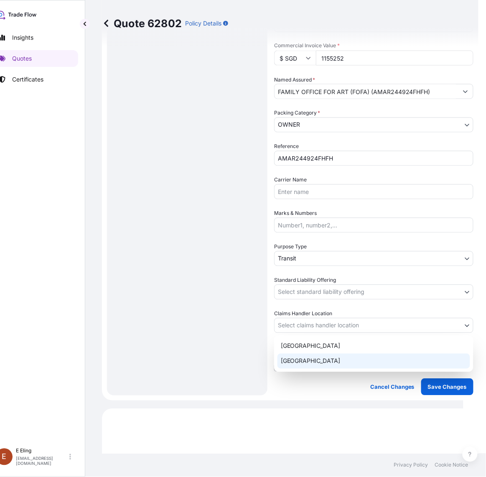
click at [304, 364] on div "[GEOGRAPHIC_DATA]" at bounding box center [374, 361] width 193 height 15
select select "[GEOGRAPHIC_DATA]"
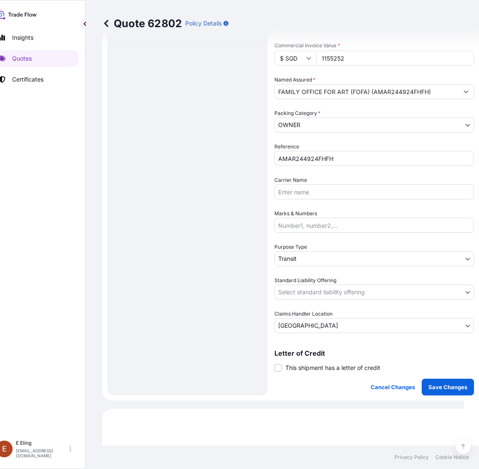
click at [308, 283] on span "Standard Liability Offering" at bounding box center [305, 280] width 62 height 8
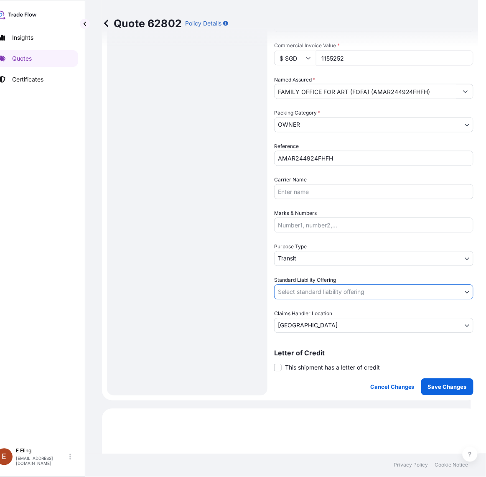
click at [309, 292] on body "Insights Quotes Certificates E E Eling eeling@helutrans.com Quote 62802 Policy …" at bounding box center [228, 238] width 486 height 477
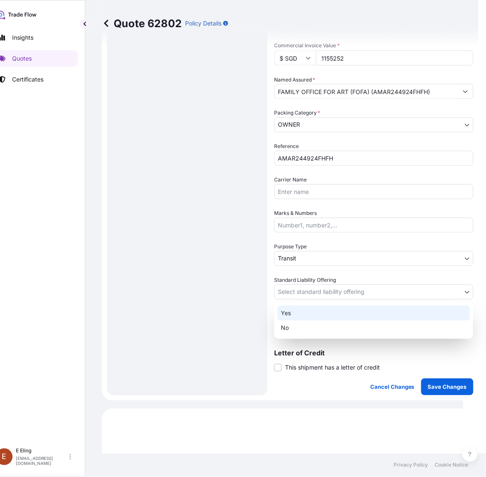
click at [298, 314] on div "Yes" at bounding box center [374, 313] width 193 height 15
select select "Yes"
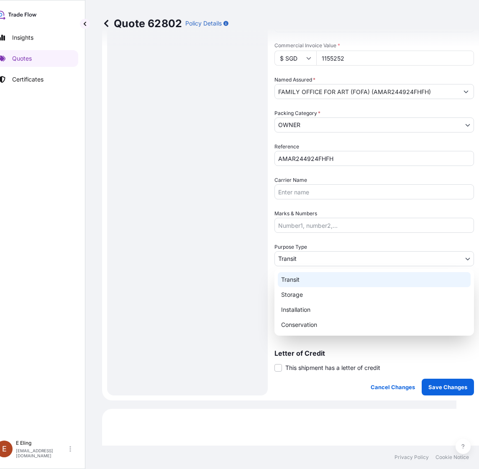
click at [307, 254] on body "Insights Quotes Certificates E E Eling eeling@helutrans.com Quote 62802 Policy …" at bounding box center [220, 234] width 471 height 469
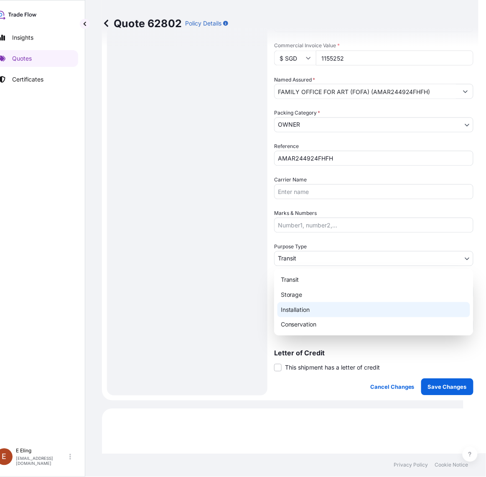
click at [301, 309] on div "Installation" at bounding box center [374, 309] width 193 height 15
select select "Installation"
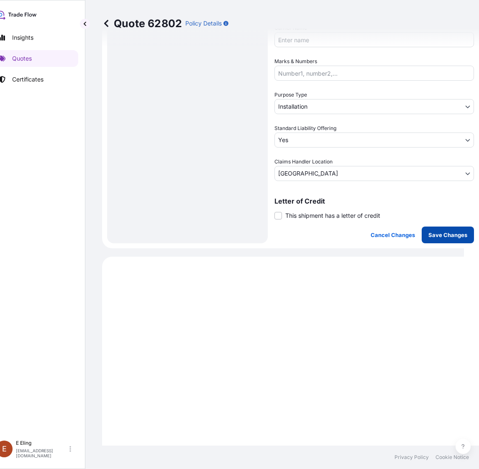
click at [454, 237] on p "Save Changes" at bounding box center [447, 235] width 39 height 8
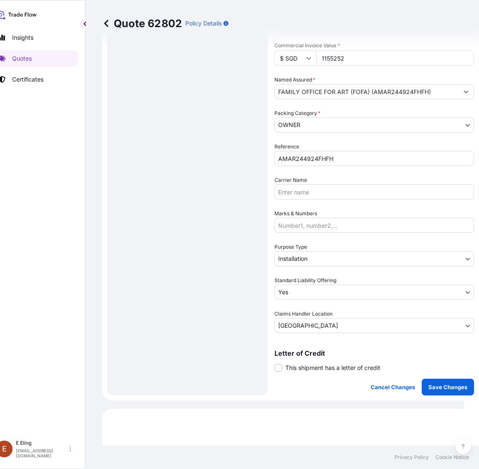
select select "INSTALLATION"
select select "27"
select select "Installation"
select select "Yes"
select select "[GEOGRAPHIC_DATA]"
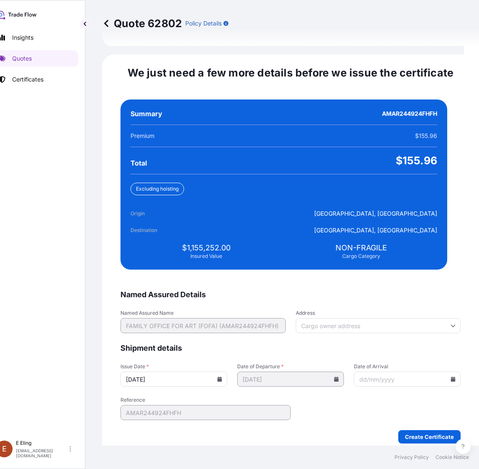
click at [227, 372] on input "[DATE]" at bounding box center [173, 379] width 107 height 15
click at [227, 372] on div "[DATE]" at bounding box center [173, 379] width 107 height 15
click at [222, 377] on icon at bounding box center [219, 379] width 5 height 5
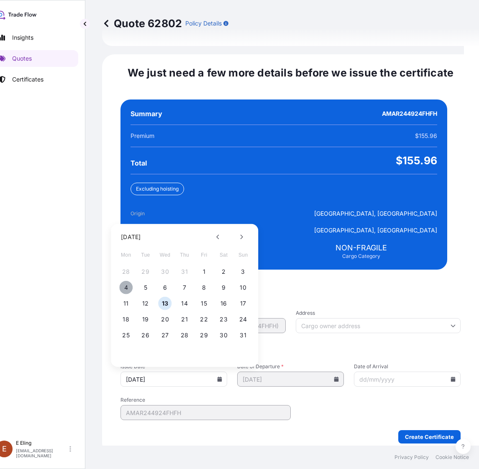
click at [130, 281] on button "4" at bounding box center [125, 287] width 13 height 13
type input "[DATE]"
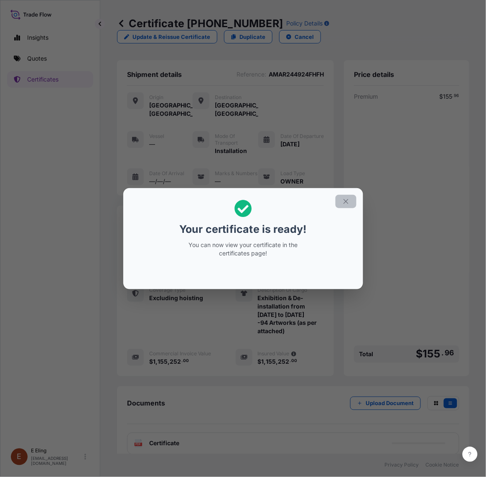
click at [345, 201] on icon "button" at bounding box center [347, 202] width 8 height 8
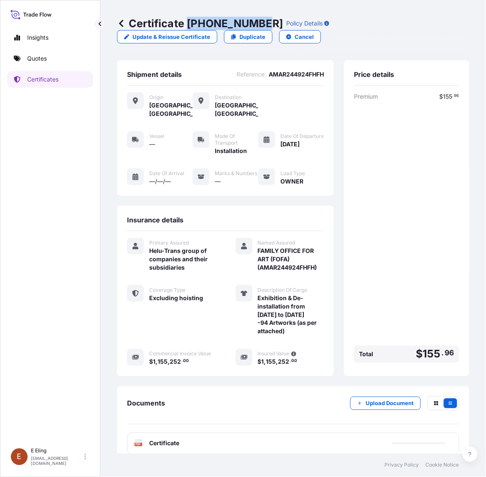
drag, startPoint x: 189, startPoint y: 21, endPoint x: 260, endPoint y: 22, distance: 71.5
click at [260, 22] on p "Certificate [PHONE_NUMBER]" at bounding box center [200, 23] width 166 height 13
copy span "FAMILY OFFICE FOR ART (FOFA) (AMAR244924FHFH)"
drag, startPoint x: 252, startPoint y: 255, endPoint x: 318, endPoint y: 271, distance: 68.0
click at [318, 271] on div "Insurance details Primary Assured Helu-Trans group of companies and their subsi…" at bounding box center [225, 291] width 217 height 171
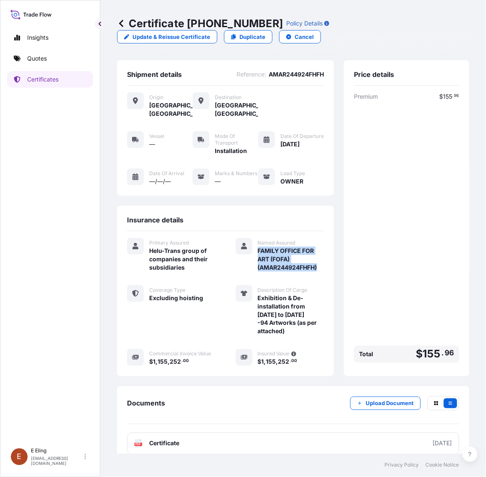
scroll to position [23, 0]
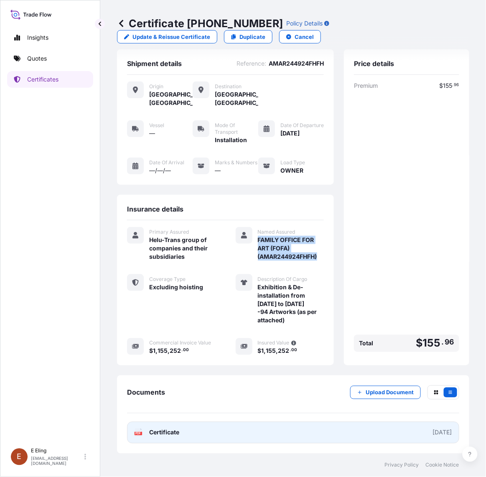
click at [315, 437] on link "PDF Certificate 2025-08-04" at bounding box center [293, 433] width 332 height 22
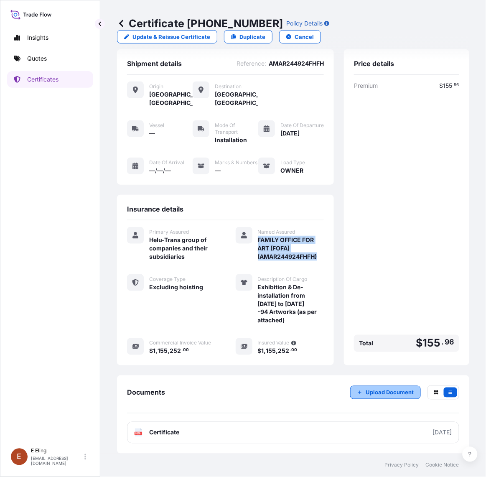
click at [378, 394] on p "Upload Document" at bounding box center [390, 393] width 48 height 8
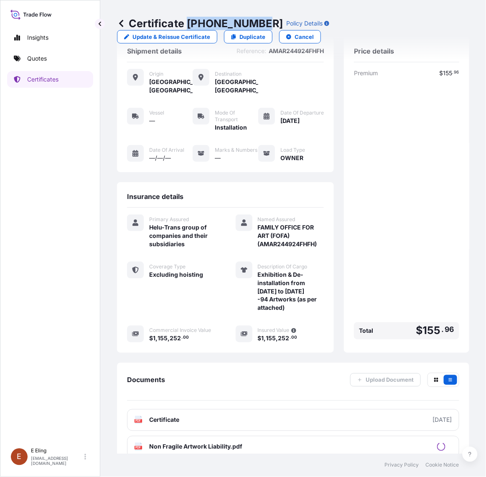
drag, startPoint x: 189, startPoint y: 20, endPoint x: 261, endPoint y: 20, distance: 71.5
click at [261, 20] on p "Certificate [PHONE_NUMBER]" at bounding box center [200, 23] width 166 height 13
copy p "[PHONE_NUMBER]"
drag, startPoint x: 72, startPoint y: 325, endPoint x: 89, endPoint y: 243, distance: 83.4
click at [72, 325] on div "Insights Quotes Certificates" at bounding box center [50, 233] width 86 height 422
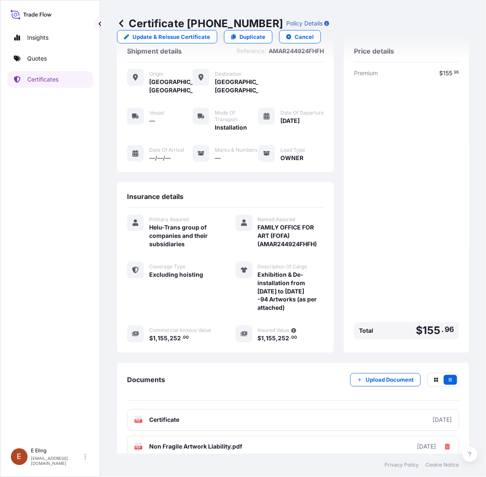
click at [120, 21] on icon at bounding box center [121, 23] width 8 height 8
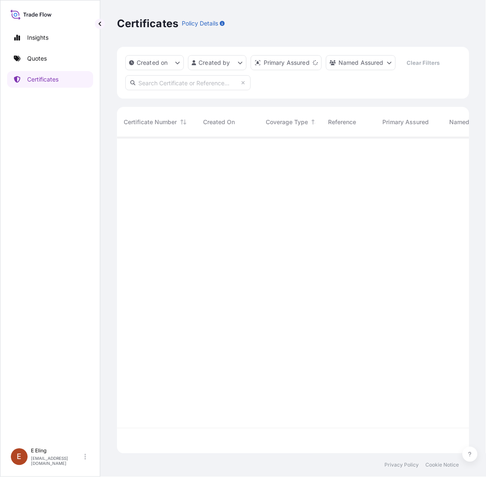
scroll to position [314, 345]
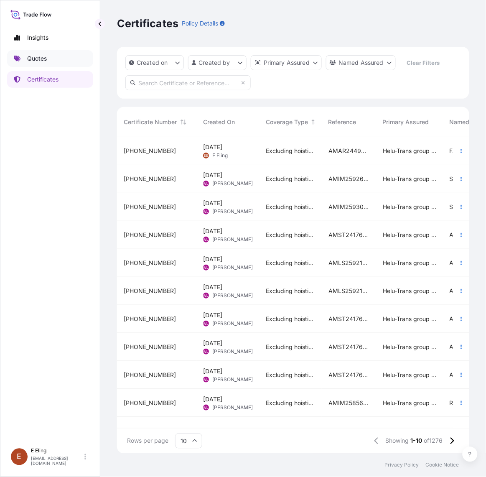
click at [66, 61] on link "Quotes" at bounding box center [50, 58] width 86 height 17
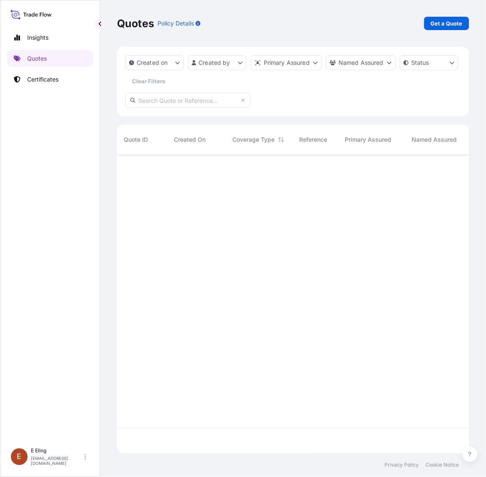
scroll to position [296, 345]
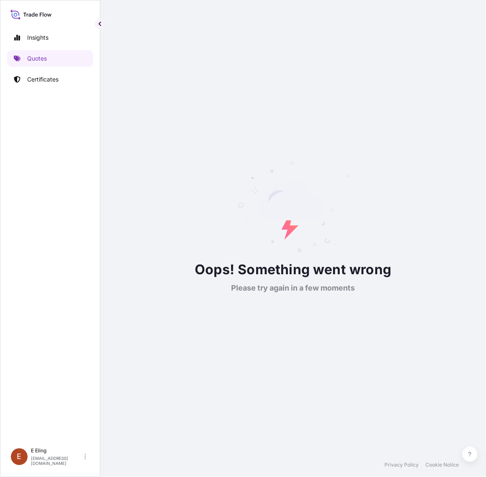
drag, startPoint x: 307, startPoint y: 258, endPoint x: 229, endPoint y: 169, distance: 118.5
click at [309, 258] on div "Oops! Something went wrong Please try again in a few moments" at bounding box center [293, 227] width 353 height 133
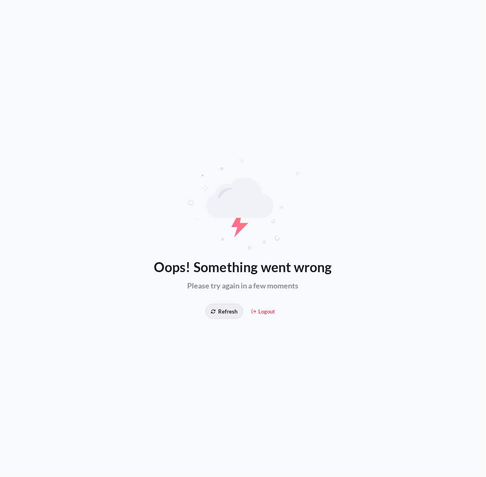
click at [224, 312] on span "Refresh" at bounding box center [224, 311] width 26 height 8
click at [224, 304] on button "Refresh" at bounding box center [224, 311] width 37 height 15
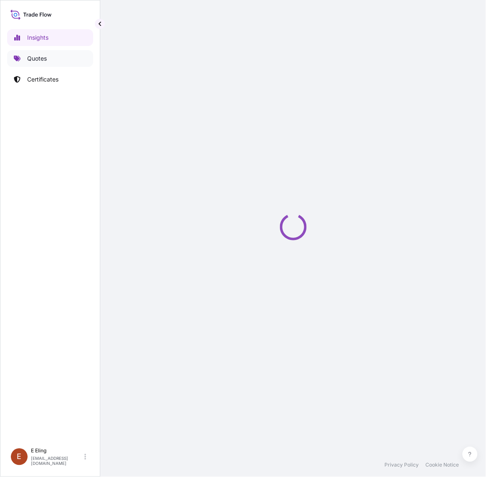
click at [43, 59] on p "Quotes" at bounding box center [37, 58] width 20 height 8
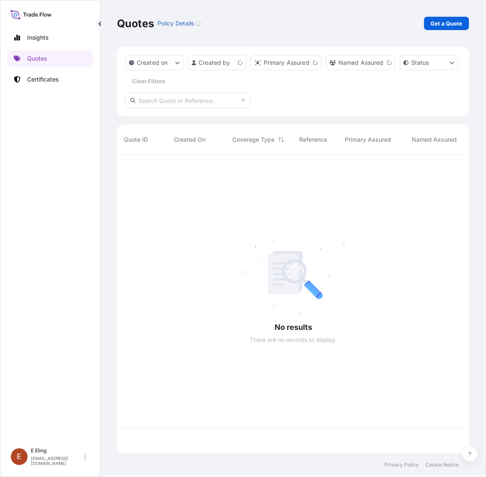
scroll to position [296, 345]
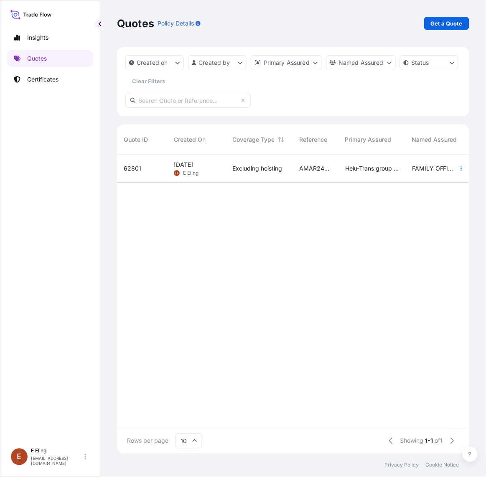
click at [267, 169] on span "Excluding hoisting" at bounding box center [258, 168] width 50 height 8
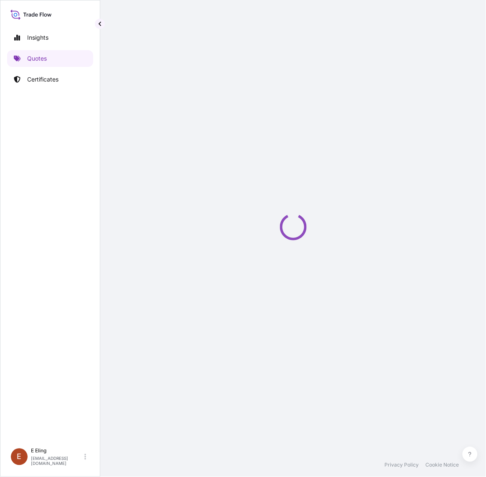
select select "INSTALLATION"
select select "27"
select select "Installation"
select select "Yes"
select select "[GEOGRAPHIC_DATA]"
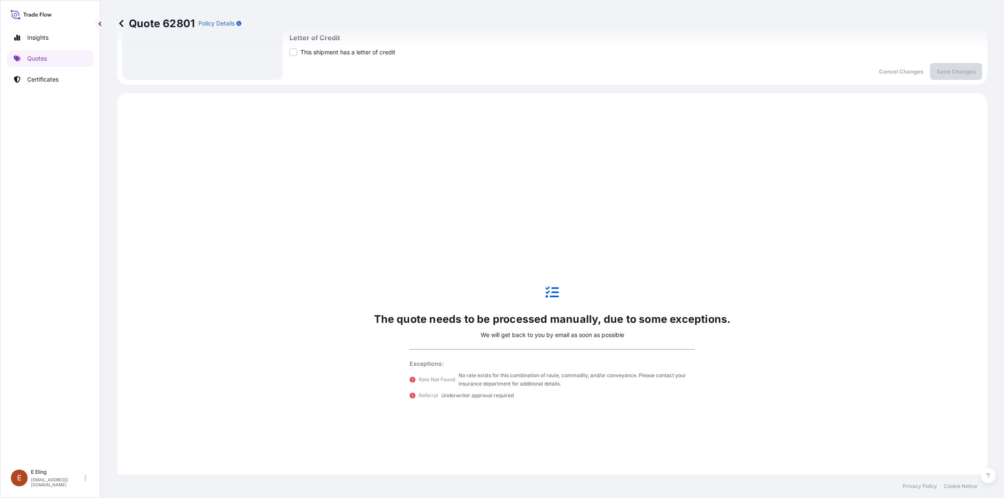
scroll to position [366, 0]
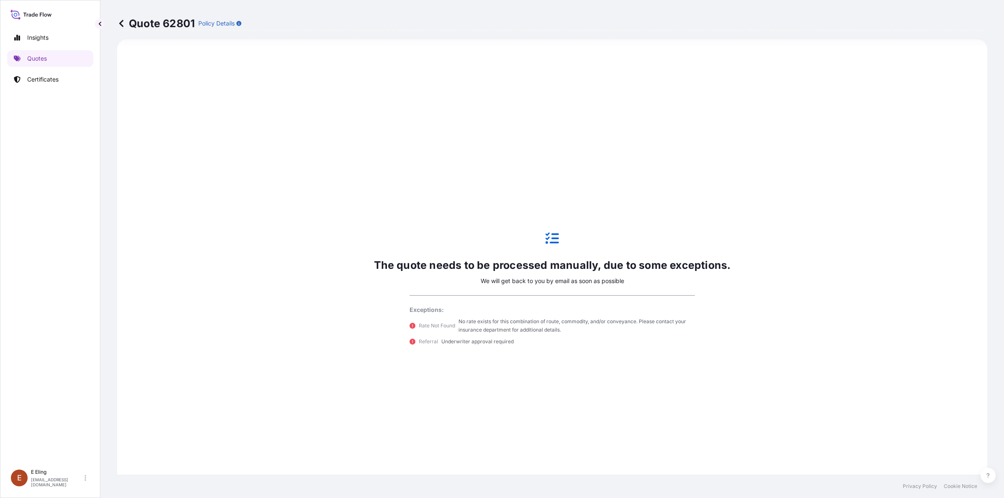
click at [446, 422] on div "The quote needs to be processed manually, due to some exceptions. We will get b…" at bounding box center [552, 289] width 847 height 476
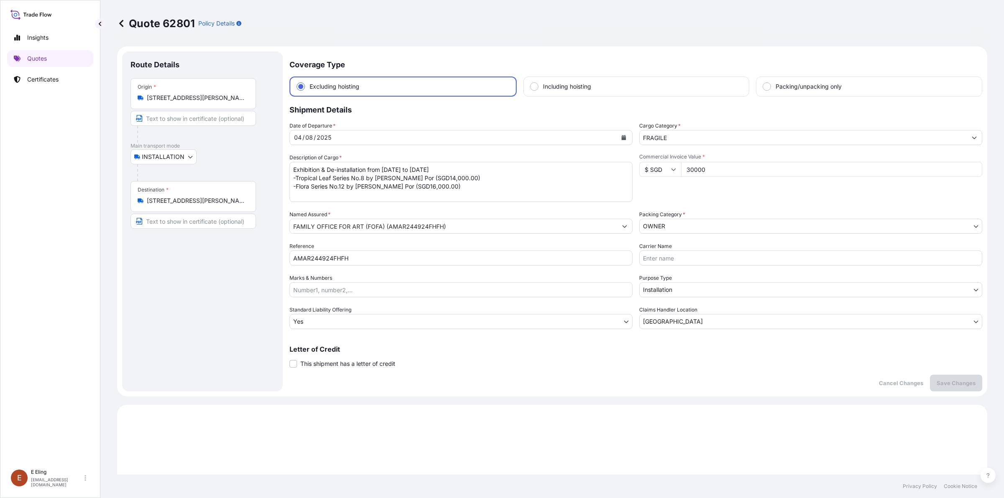
scroll to position [0, 0]
click at [123, 22] on icon at bounding box center [121, 23] width 8 height 8
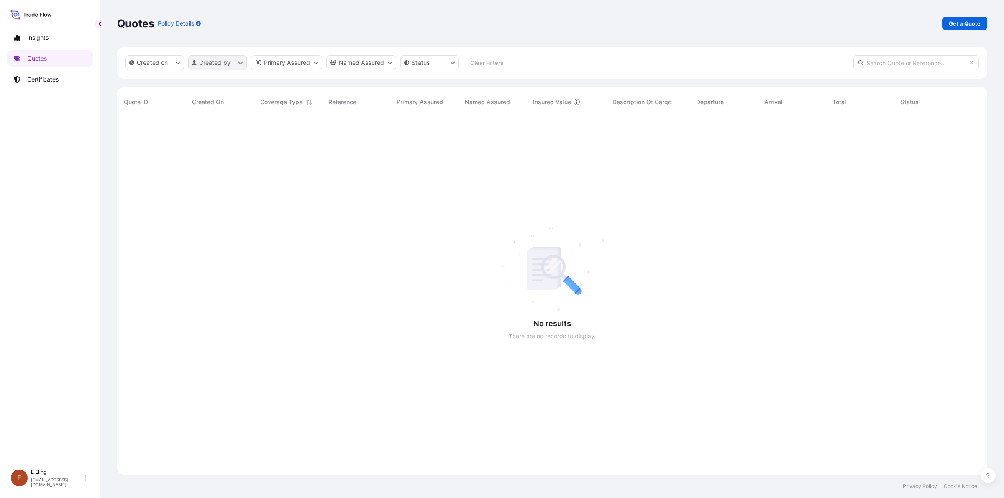
scroll to position [354, 862]
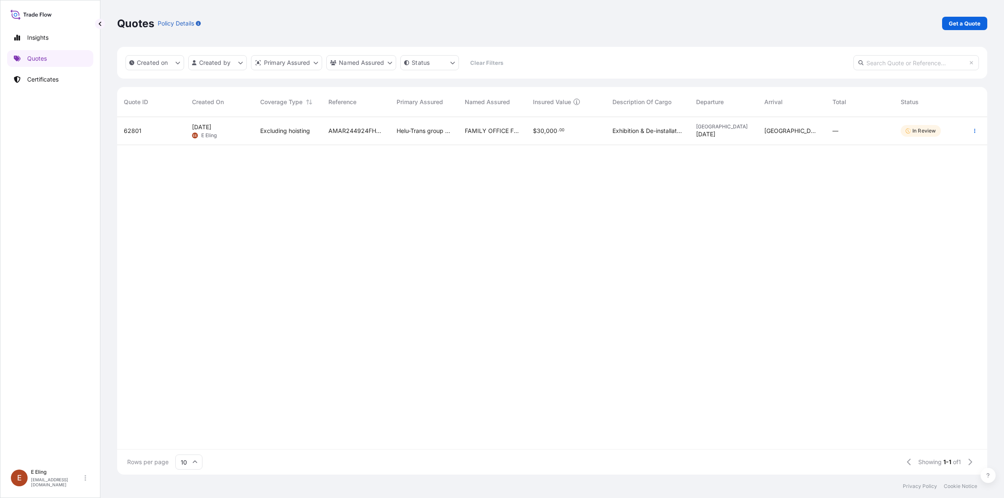
click at [296, 263] on div "62801 [DATE] [PERSON_NAME] Excluding hoisting AMAR244924FHFH Helu-Trans group o…" at bounding box center [552, 283] width 870 height 332
click at [40, 77] on p "Certificates" at bounding box center [42, 79] width 31 height 8
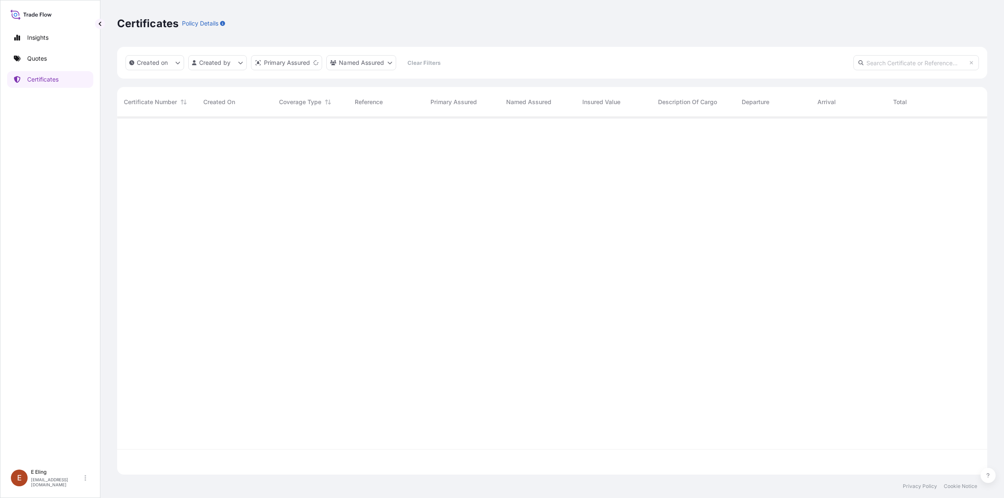
scroll to position [354, 862]
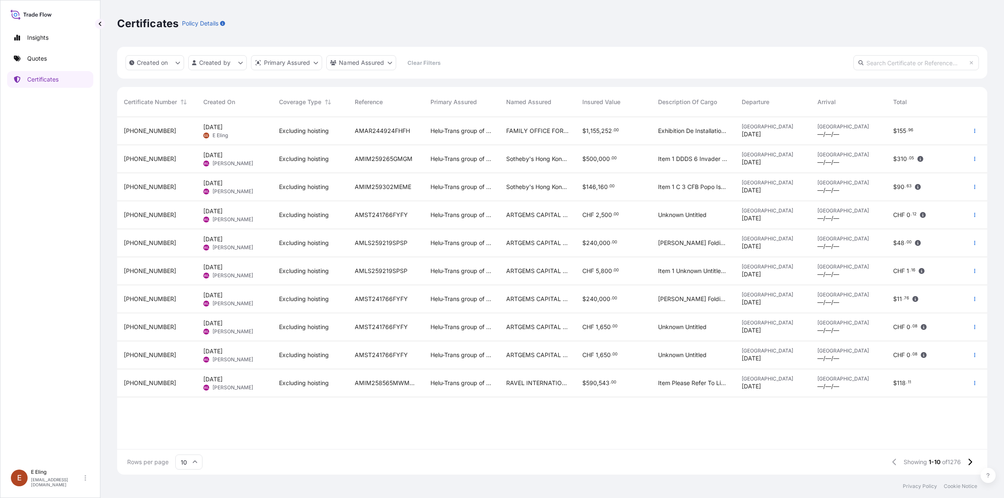
click at [316, 135] on div "Excluding hoisting" at bounding box center [310, 131] width 76 height 28
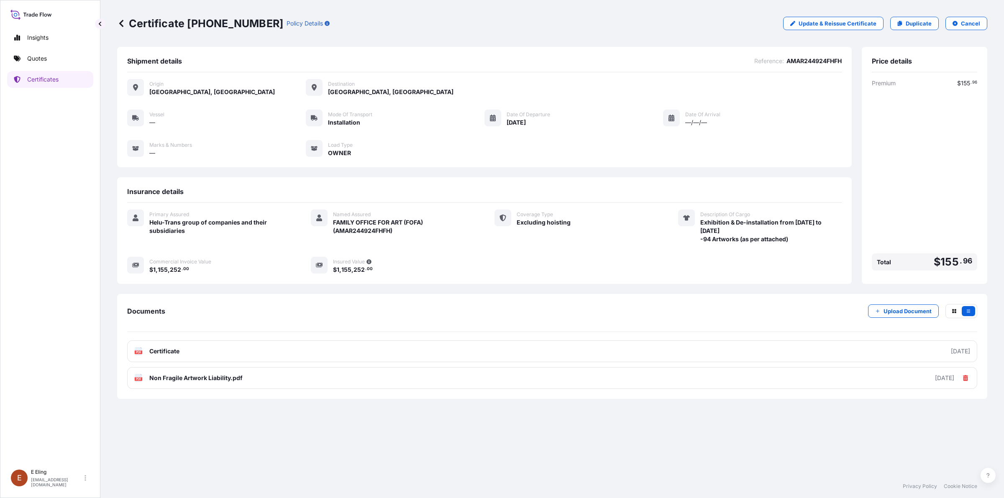
click at [118, 24] on icon at bounding box center [121, 23] width 8 height 8
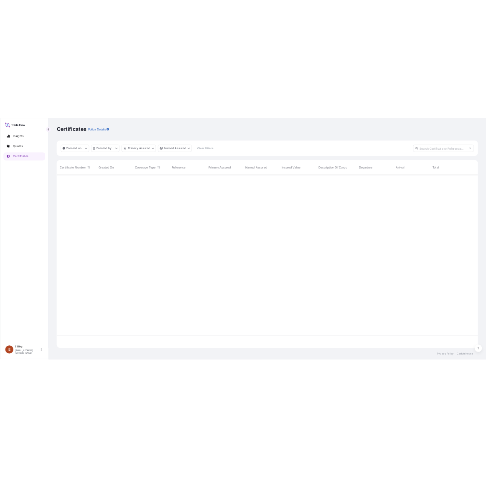
scroll to position [354, 862]
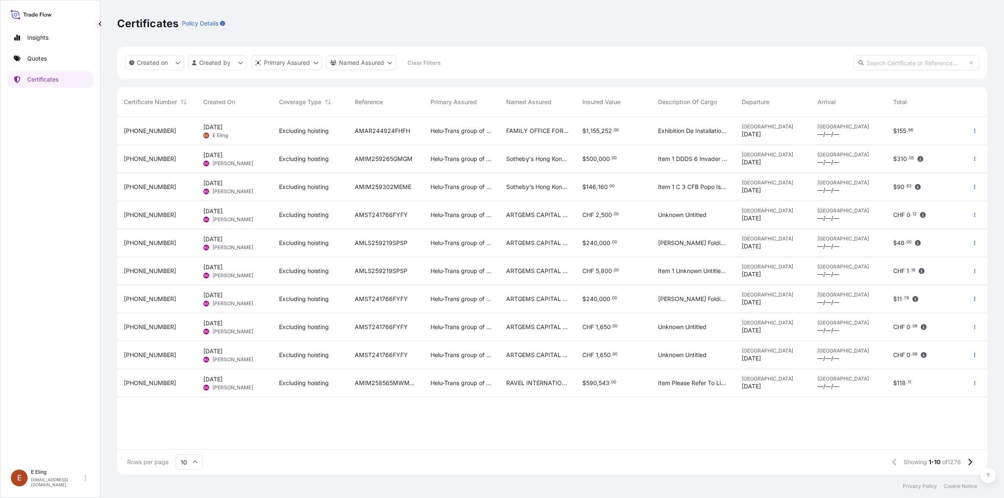
click at [212, 437] on div "[PHONE_NUMBER] [DATE] [PERSON_NAME] Excluding hoisting AMAR244924FHFH Helu-Tran…" at bounding box center [552, 283] width 870 height 332
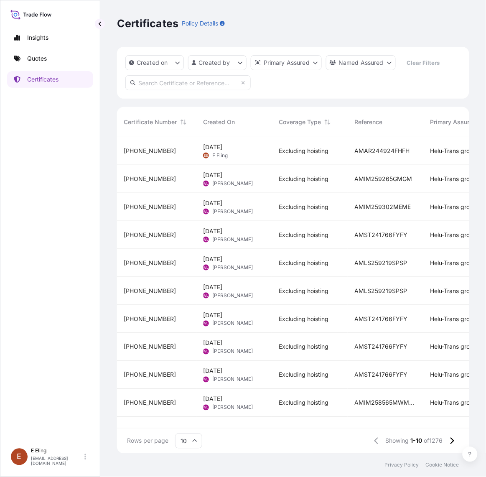
scroll to position [314, 345]
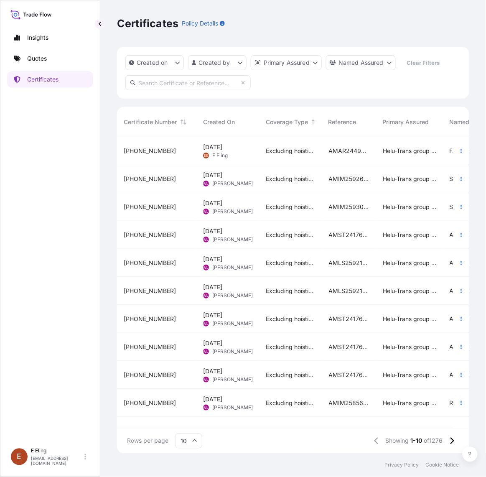
click at [92, 22] on div "Insights Quotes Certificates" at bounding box center [50, 233] width 86 height 422
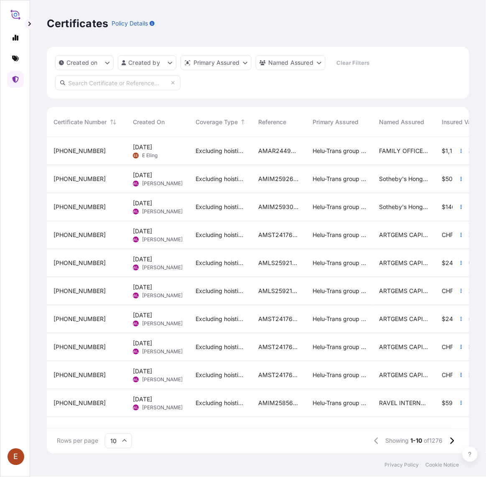
scroll to position [314, 415]
click at [454, 444] on icon at bounding box center [452, 441] width 5 height 8
click at [256, 180] on div "AMST071389INHT" at bounding box center [279, 179] width 54 height 28
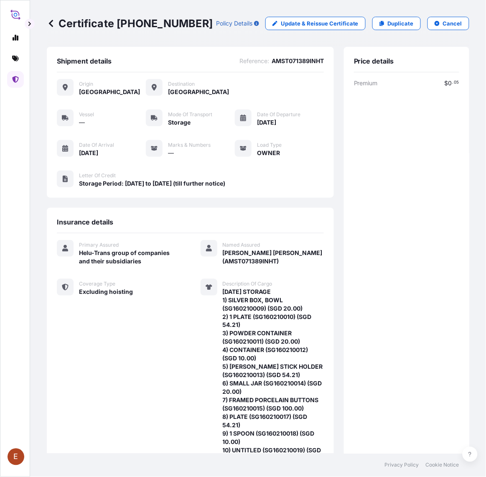
click at [16, 74] on link at bounding box center [15, 79] width 17 height 17
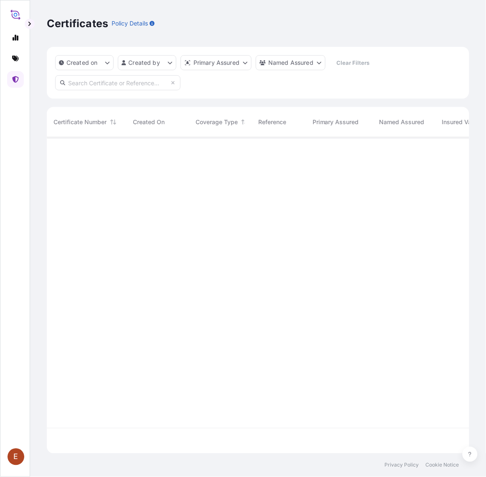
scroll to position [314, 415]
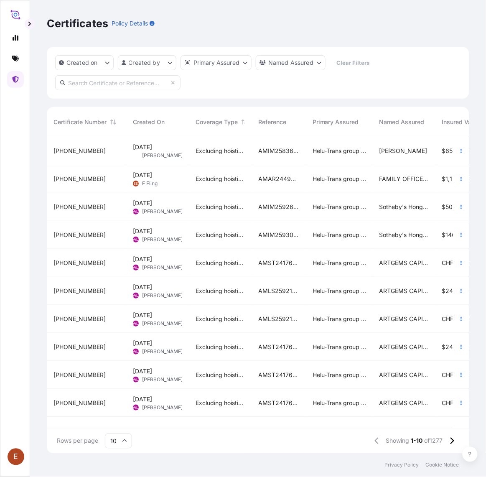
click at [146, 86] on input "text" at bounding box center [117, 82] width 125 height 15
paste input "AMST184284MMYC"
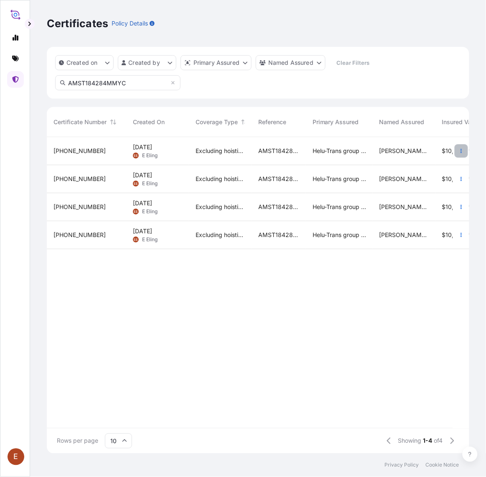
type input "AMST184284MMYC"
click at [458, 151] on button "button" at bounding box center [461, 150] width 13 height 13
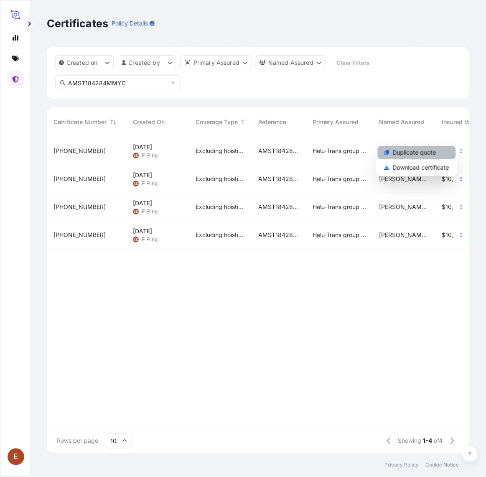
click at [444, 155] on link "Duplicate quote" at bounding box center [417, 152] width 78 height 13
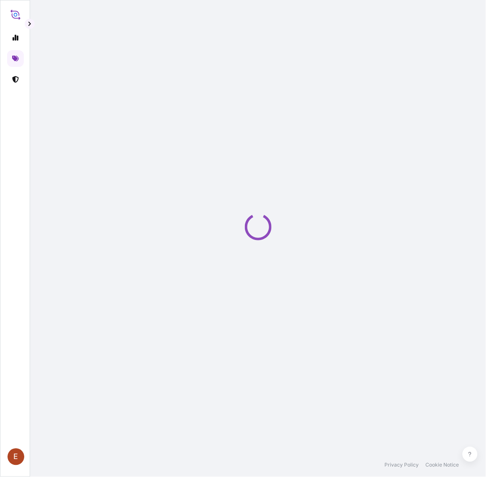
select select "STORAGE"
select select "27"
select select "Storage"
select select "Yes"
select select "[GEOGRAPHIC_DATA]"
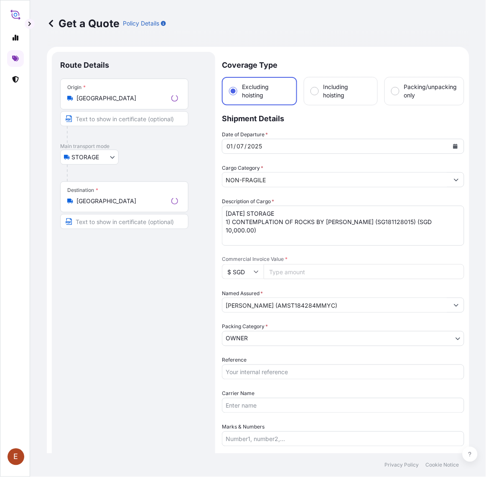
scroll to position [13, 0]
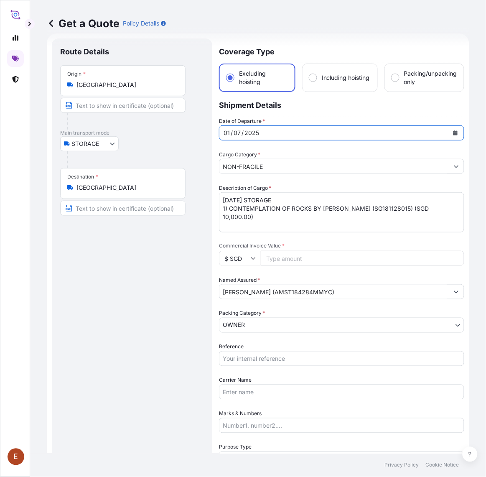
click at [454, 130] on icon "Calendar" at bounding box center [456, 132] width 5 height 5
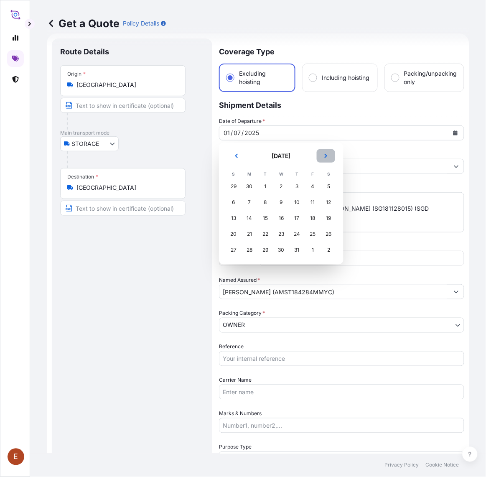
click at [328, 155] on icon "Next" at bounding box center [326, 155] width 5 height 5
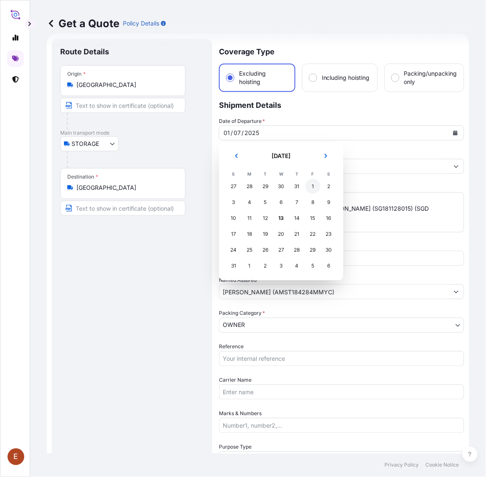
click at [312, 187] on div "1" at bounding box center [313, 186] width 15 height 15
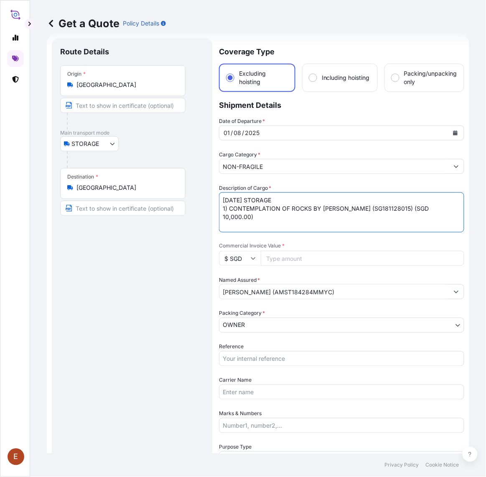
click at [234, 201] on textarea "[DATE] STORAGE 1) CONTEMPLATION OF ROCKS BY [PERSON_NAME] (SG181128015) (SGD 10…" at bounding box center [342, 212] width 246 height 40
type textarea "[DATE] STORAGE 1) CONTEMPLATION OF ROCKS BY [PERSON_NAME] (SG181128015) (SGD 10…"
click at [266, 357] on input "Reference" at bounding box center [342, 358] width 246 height 15
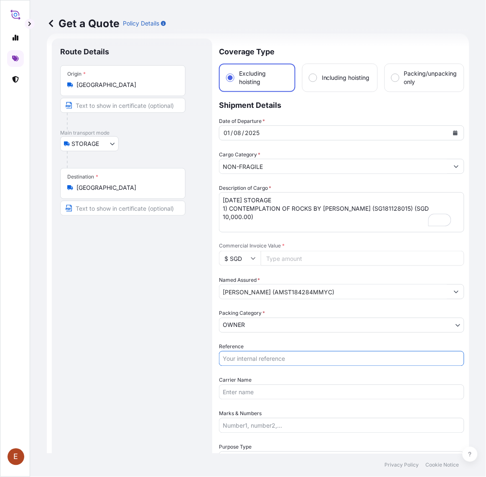
paste input "AMST184284MMYC"
type input "AMST184284MMYC"
click at [293, 260] on input "Commercial Invoice Value *" at bounding box center [363, 258] width 204 height 15
paste input "10000.00"
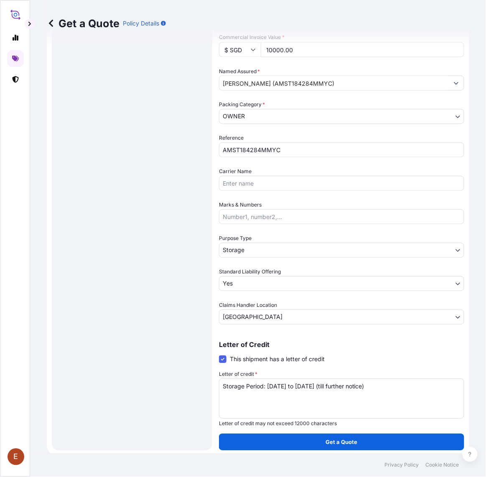
scroll to position [223, 0]
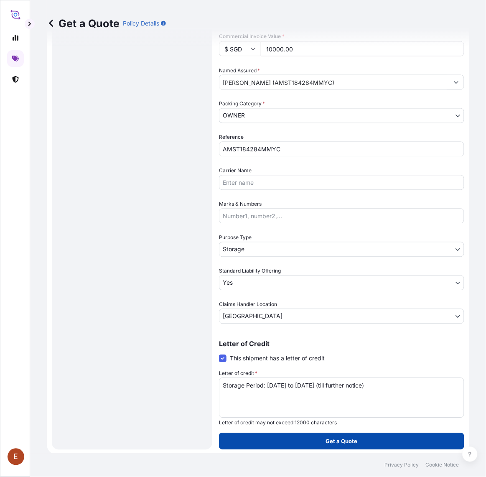
type input "10000.00"
click at [315, 437] on button "Get a Quote" at bounding box center [342, 441] width 246 height 17
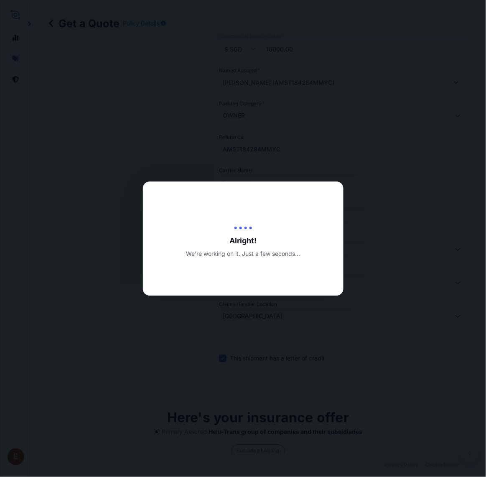
type input "[DATE]"
select select "STORAGE"
select select "27"
select select "Transit"
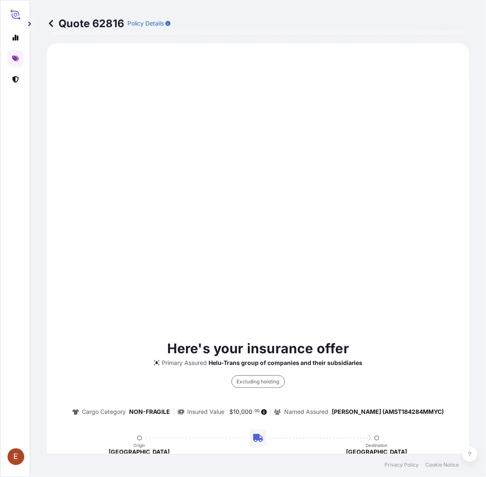
scroll to position [214, 0]
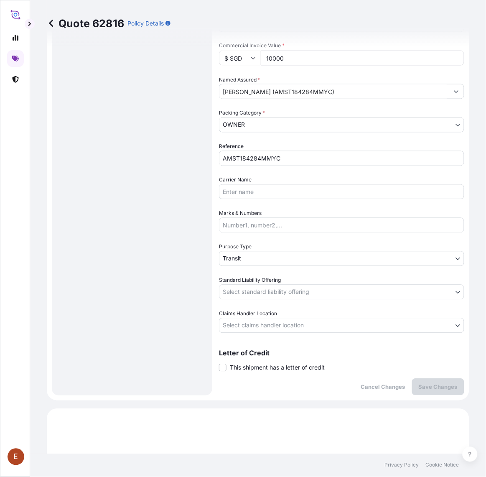
click at [269, 365] on span "This shipment has a letter of credit" at bounding box center [277, 368] width 95 height 8
click at [219, 363] on input "This shipment has a letter of credit" at bounding box center [219, 363] width 0 height 0
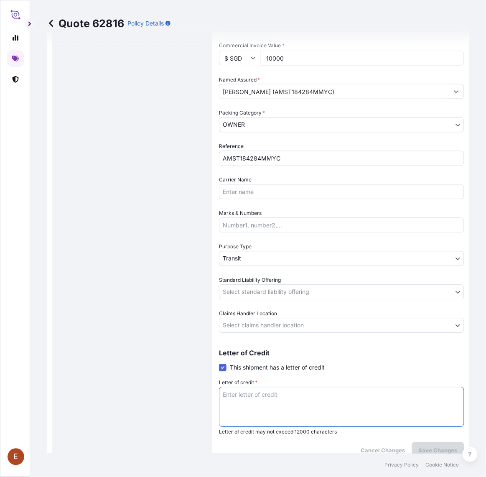
drag, startPoint x: 274, startPoint y: 388, endPoint x: 275, endPoint y: 392, distance: 4.7
click at [275, 390] on textarea "Letter of credit *" at bounding box center [342, 407] width 246 height 40
paste textarea "Storage Period: [DATE] to [DATE] (till further notice)"
type textarea "Storage Period: [DATE] to [DATE] (till further notice)"
click at [287, 322] on body "E Quote 62816 Policy Details Route Details Place of loading Road / [GEOGRAPHIC_…" at bounding box center [243, 238] width 486 height 477
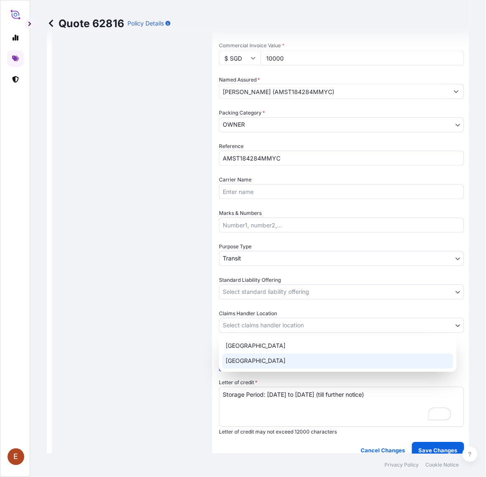
click at [258, 362] on div "[GEOGRAPHIC_DATA]" at bounding box center [338, 361] width 231 height 15
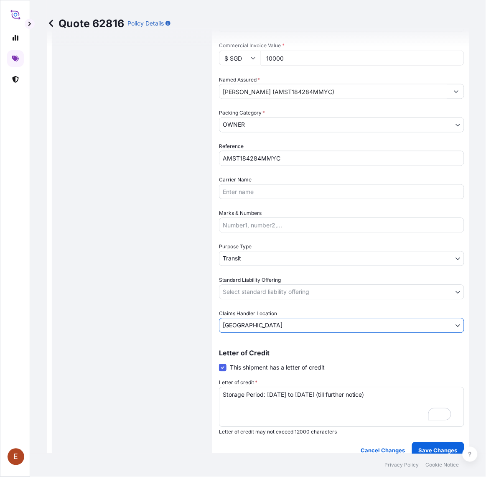
click at [277, 286] on body "E Quote 62816 Policy Details Route Details Place of loading Road / [GEOGRAPHIC_…" at bounding box center [243, 238] width 486 height 477
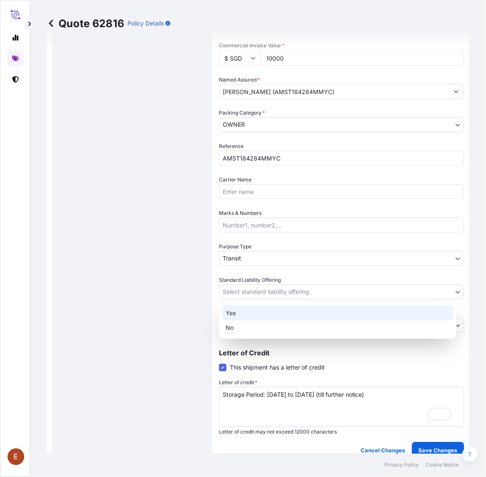
click at [264, 312] on div "Yes" at bounding box center [338, 313] width 231 height 15
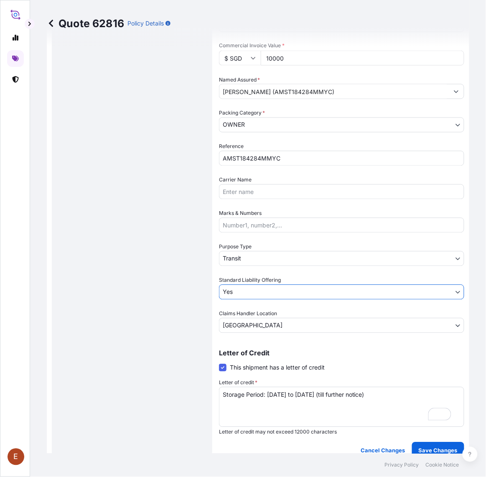
click at [272, 250] on div "Purpose Type Transit" at bounding box center [342, 254] width 246 height 23
click at [271, 256] on body "E Quote 62816 Policy Details Route Details Place of loading Road / [GEOGRAPHIC_…" at bounding box center [243, 238] width 486 height 477
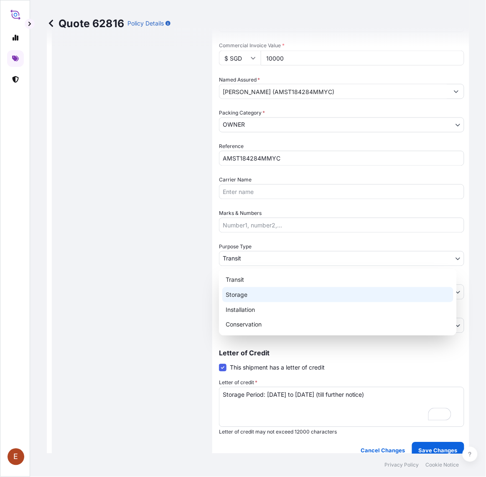
click at [256, 296] on div "Storage" at bounding box center [338, 294] width 231 height 15
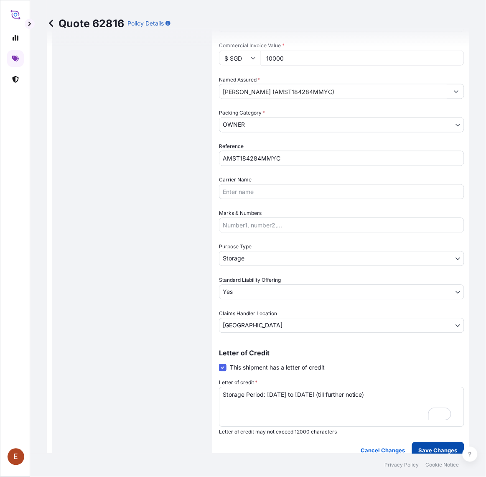
click at [422, 448] on p "Save Changes" at bounding box center [438, 451] width 39 height 8
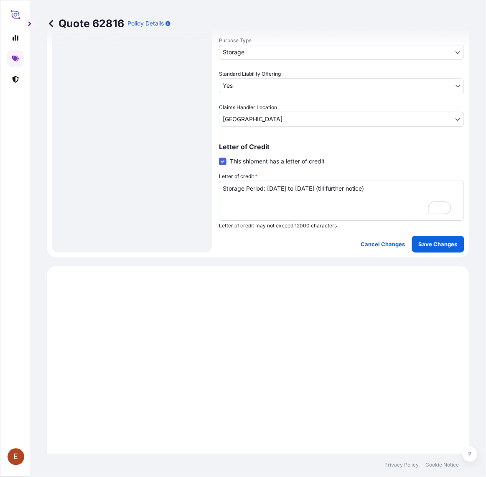
scroll to position [0, 0]
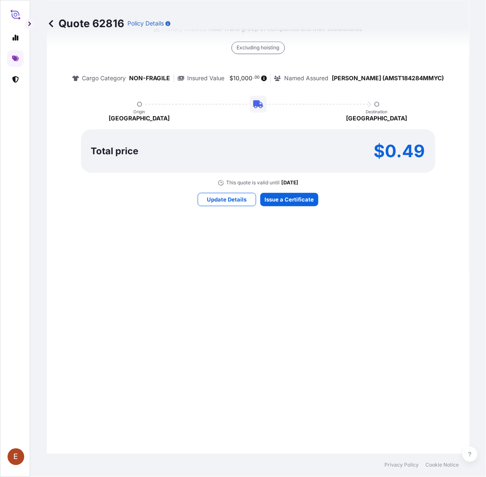
select select "STORAGE"
select select "27"
select select "Storage"
select select "Yes"
select select "[GEOGRAPHIC_DATA]"
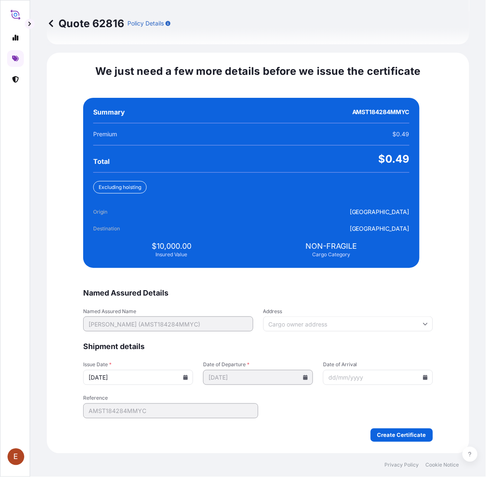
click at [188, 380] on icon at bounding box center [186, 377] width 5 height 5
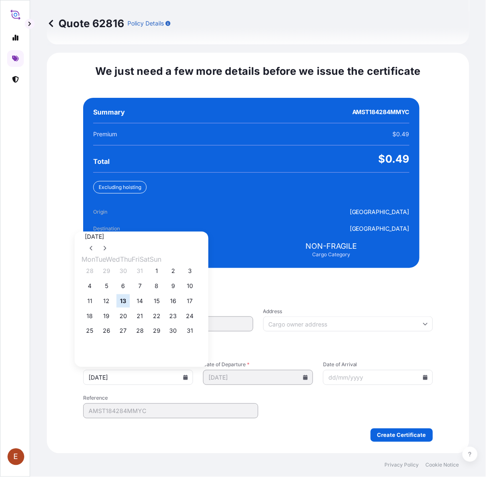
click at [174, 272] on div "28 29 30 31 1 2 3" at bounding box center [142, 270] width 120 height 15
click at [164, 270] on button "1" at bounding box center [156, 270] width 13 height 13
type input "[DATE]"
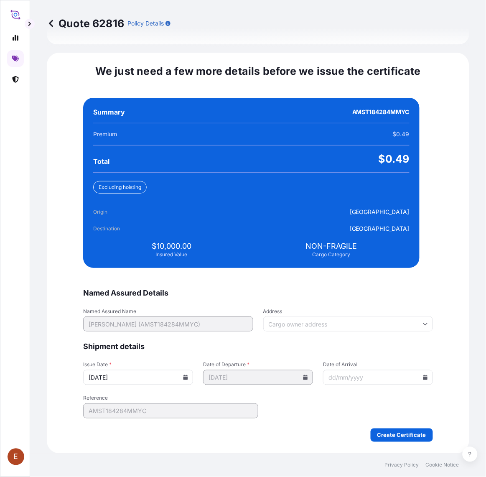
click at [398, 381] on input "Date of Arrival" at bounding box center [378, 377] width 110 height 15
click at [399, 372] on input "Date of Arrival" at bounding box center [378, 377] width 110 height 15
click at [424, 379] on icon at bounding box center [426, 377] width 5 height 5
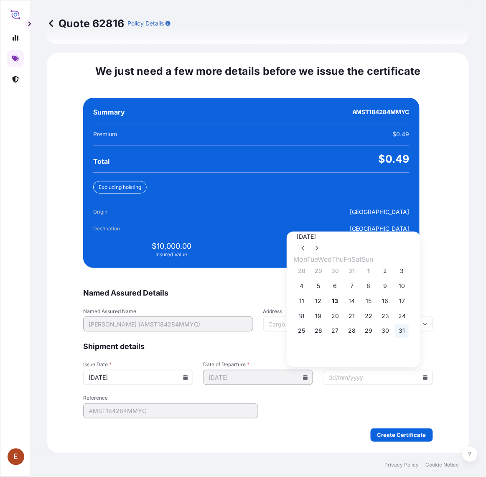
click at [409, 337] on button "31" at bounding box center [402, 331] width 13 height 13
type input "[DATE]"
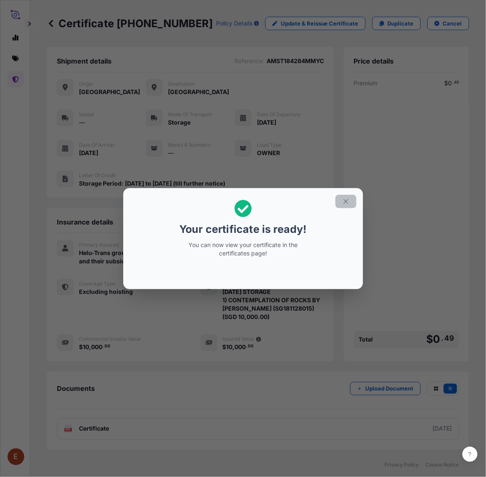
click at [345, 202] on icon "button" at bounding box center [347, 202] width 8 height 8
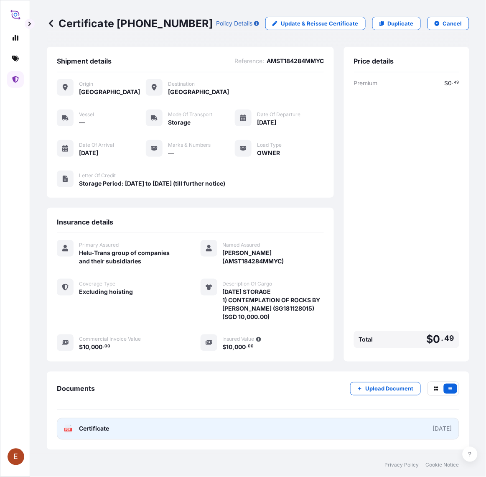
click at [215, 422] on link "PDF Certificate [DATE]" at bounding box center [258, 429] width 403 height 22
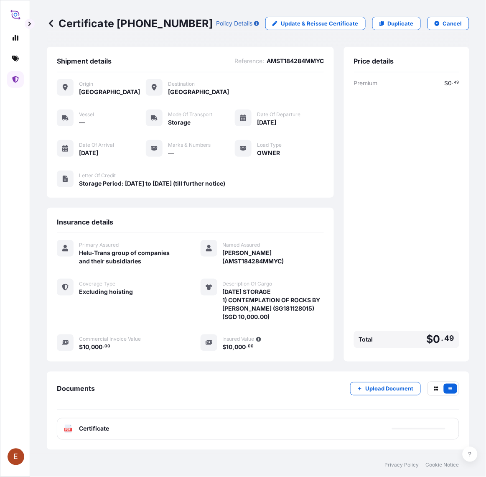
click at [408, 385] on p "Upload Document" at bounding box center [390, 389] width 48 height 8
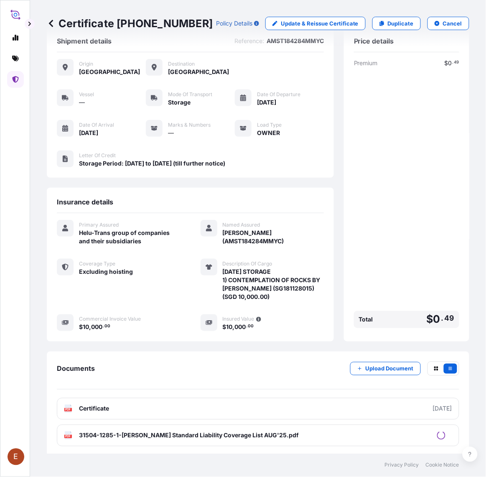
click at [13, 77] on icon at bounding box center [16, 79] width 6 height 7
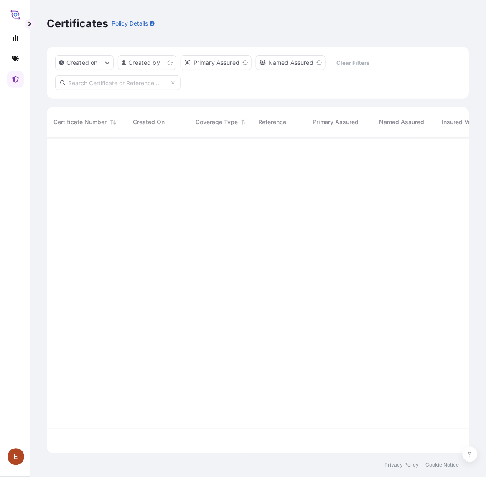
scroll to position [314, 415]
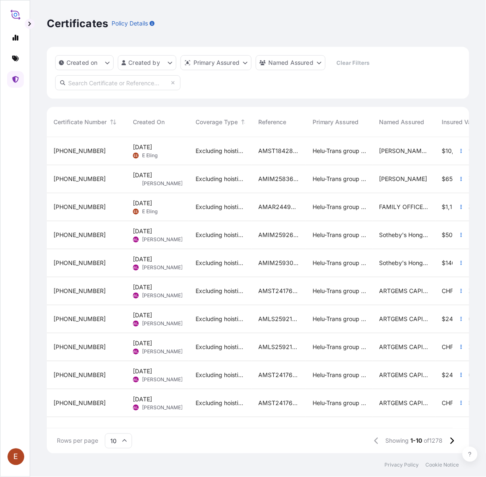
click at [101, 80] on input "text" at bounding box center [117, 82] width 125 height 15
paste input "AMST244930SYZJ"
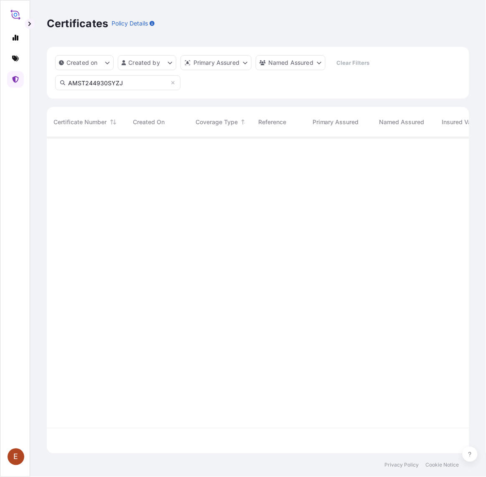
type input "AMST244930SYZJ"
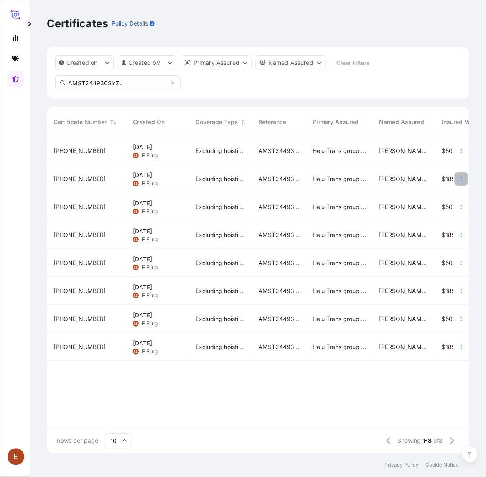
click at [463, 176] on icon "button" at bounding box center [461, 178] width 5 height 5
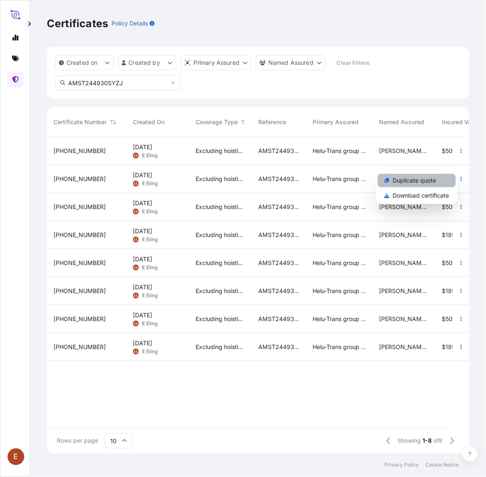
click at [442, 184] on link "Duplicate quote" at bounding box center [417, 180] width 78 height 13
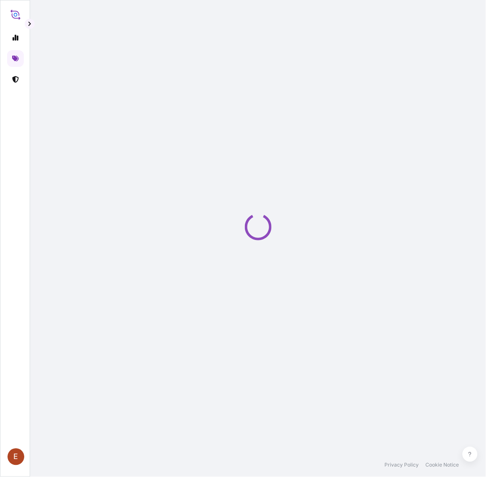
select select "STORAGE"
select select "27"
select select "Storage"
select select "Yes"
select select "[GEOGRAPHIC_DATA]"
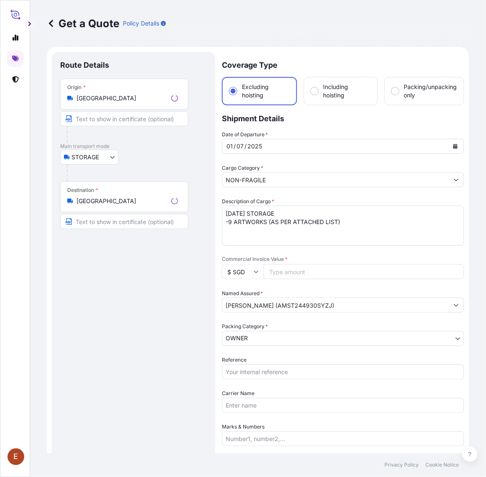
scroll to position [13, 0]
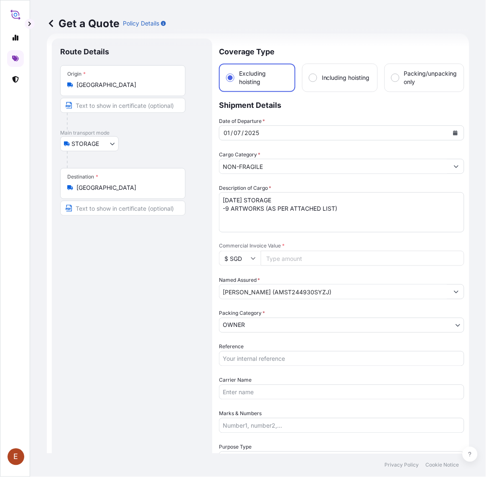
click at [287, 256] on input "Commercial Invoice Value *" at bounding box center [363, 258] width 204 height 15
click at [453, 130] on icon "Calendar" at bounding box center [455, 132] width 5 height 5
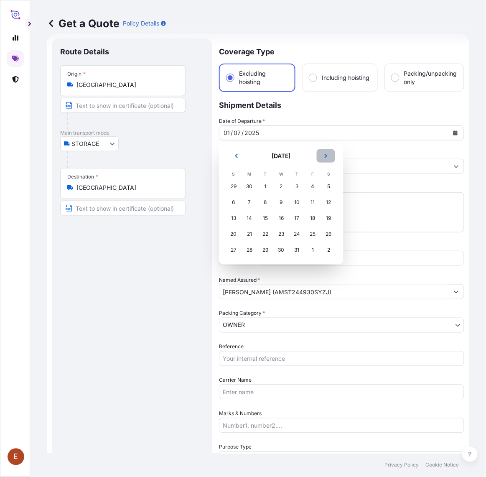
click at [328, 154] on icon "Next" at bounding box center [326, 155] width 5 height 5
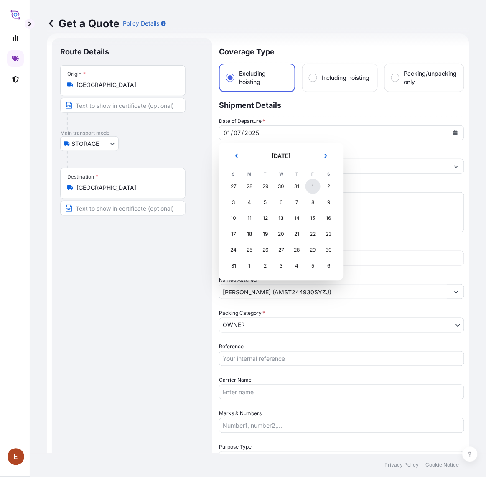
click at [312, 185] on div "1" at bounding box center [313, 186] width 15 height 15
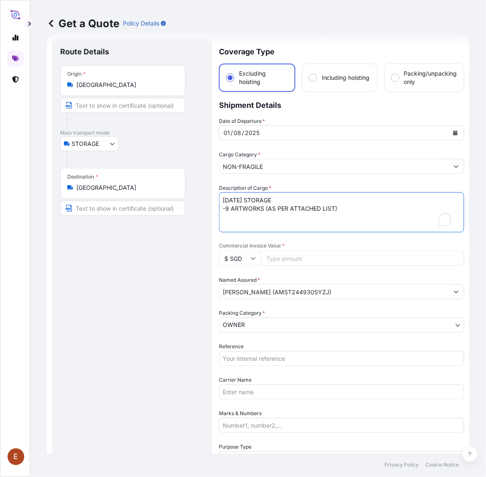
drag, startPoint x: 235, startPoint y: 197, endPoint x: 202, endPoint y: 196, distance: 33.5
click at [202, 196] on form "Route Details Place of loading Road / Inland Road / Inland Origin * [GEOGRAPHIC…" at bounding box center [258, 348] width 423 height 631
type textarea "[DATE] STORAGE -9 ARTWORKS (AS PER ATTACHED LIST)"
click at [292, 351] on input "Reference" at bounding box center [342, 358] width 246 height 15
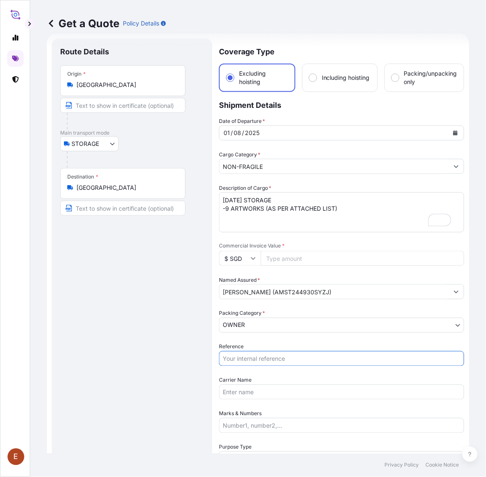
paste input "50,745.00"
click at [268, 356] on input "50,745.00" at bounding box center [342, 358] width 246 height 15
drag, startPoint x: 268, startPoint y: 356, endPoint x: 103, endPoint y: 354, distance: 165.2
click at [103, 354] on form "Route Details Place of loading Road / Inland Road / Inland Origin * [GEOGRAPHIC…" at bounding box center [258, 348] width 423 height 631
paste input "AMST244930SYZJ"
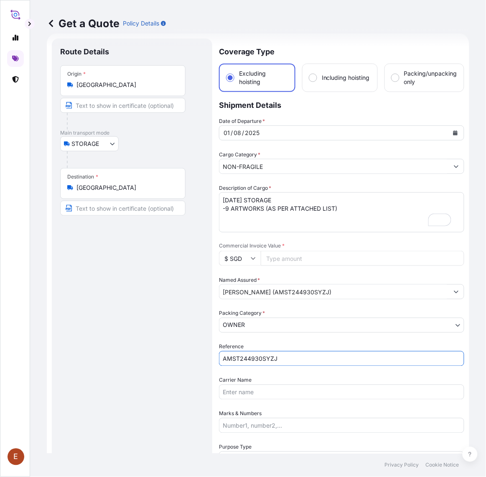
type input "AMST244930SYZJ"
click at [296, 261] on input "Commercial Invoice Value *" at bounding box center [363, 258] width 204 height 15
paste input "189953.51"
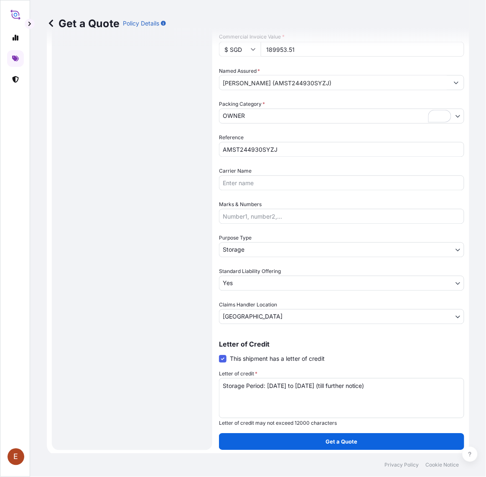
scroll to position [223, 0]
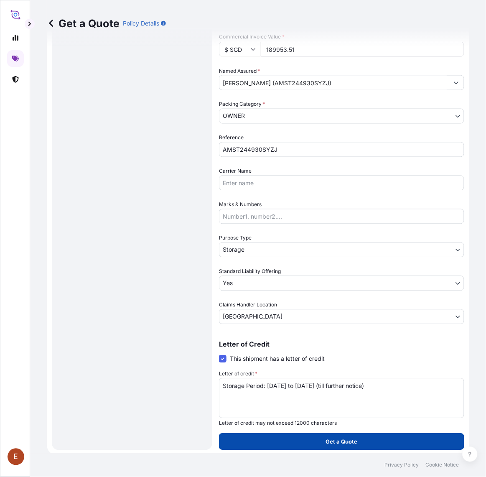
type input "189953.51"
click at [308, 440] on button "Get a Quote" at bounding box center [342, 442] width 246 height 17
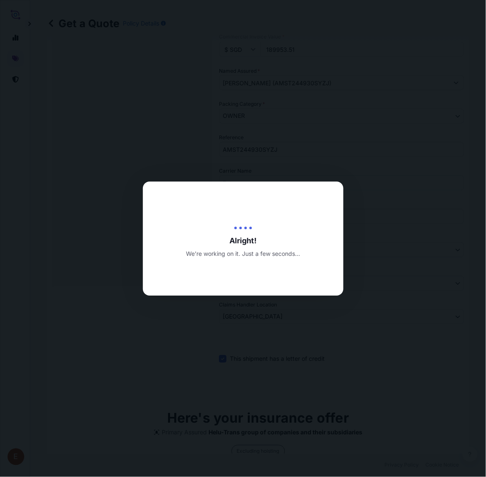
type input "[DATE]"
select select "STORAGE"
select select "27"
select select "Transit"
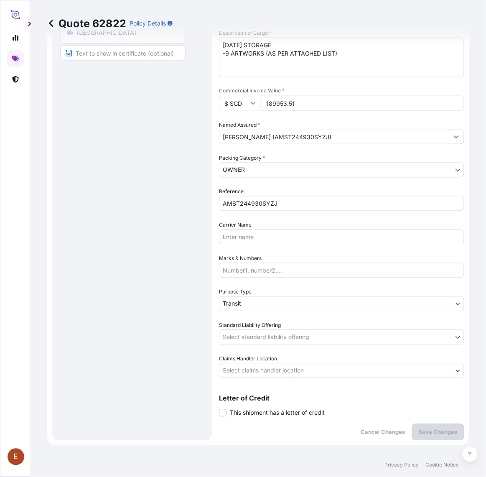
scroll to position [161, 0]
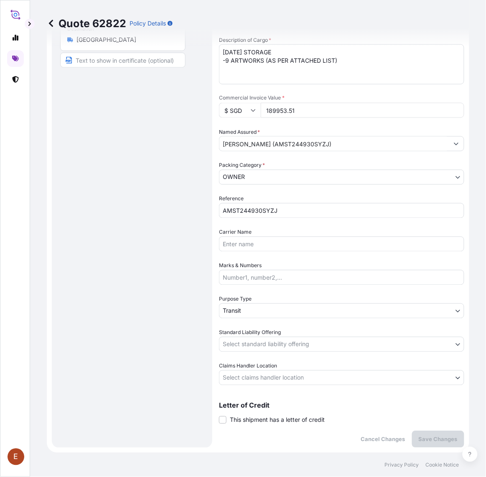
click at [250, 312] on body "E Quote 62822 Policy Details Route Details Place of loading Road / Inland Road …" at bounding box center [243, 238] width 486 height 477
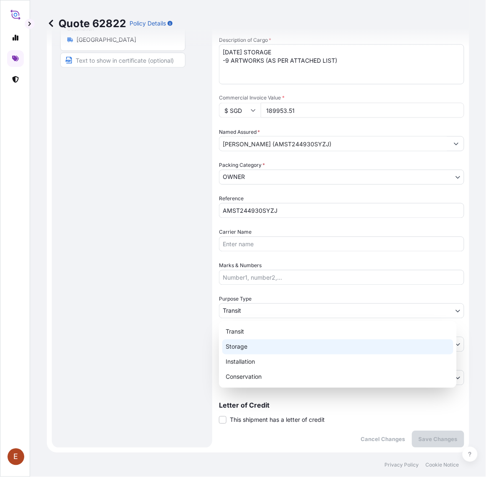
click at [251, 348] on div "Storage" at bounding box center [338, 347] width 231 height 15
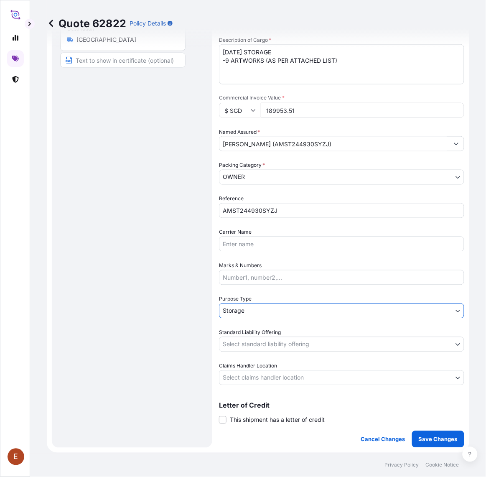
click at [245, 344] on body "E Quote 62822 Policy Details Route Details Place of loading Road / Inland Road …" at bounding box center [243, 238] width 486 height 477
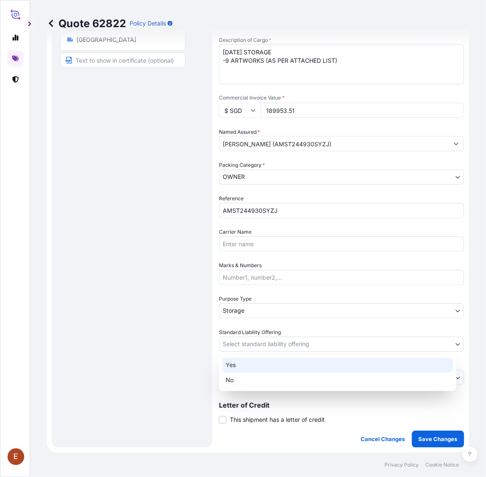
click at [242, 367] on div "Yes" at bounding box center [338, 365] width 231 height 15
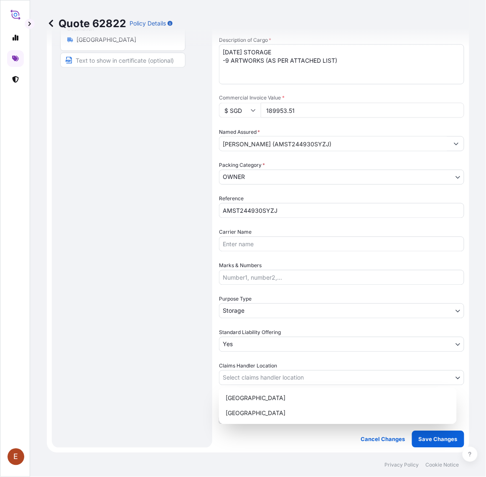
click at [236, 376] on body "E Quote 62822 Policy Details Route Details Place of loading Road / Inland Road …" at bounding box center [243, 238] width 486 height 477
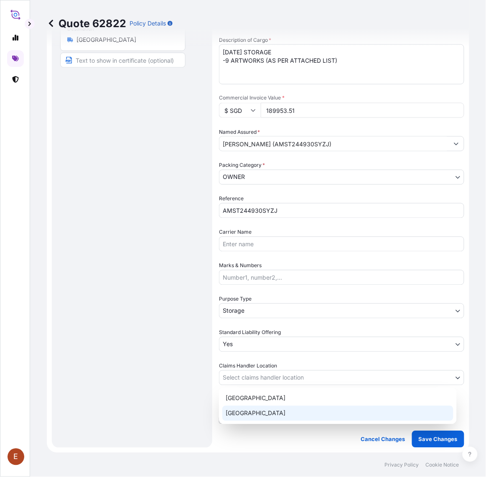
click at [244, 411] on div "[GEOGRAPHIC_DATA]" at bounding box center [338, 413] width 231 height 15
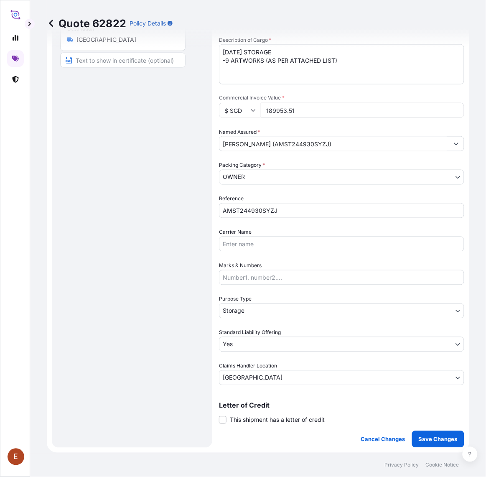
click at [240, 416] on span "This shipment has a letter of credit" at bounding box center [277, 420] width 95 height 8
click at [219, 416] on input "This shipment has a letter of credit" at bounding box center [219, 416] width 0 height 0
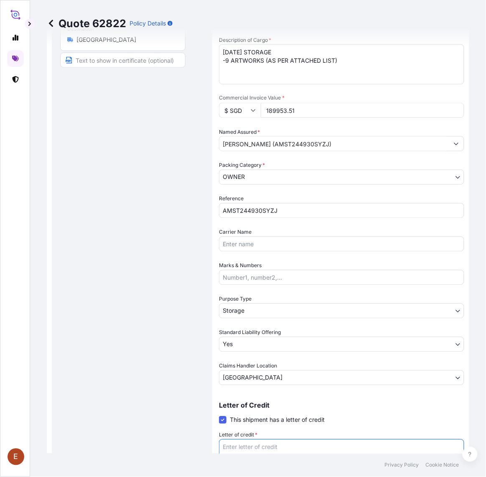
click at [256, 447] on textarea "Letter of credit *" at bounding box center [342, 460] width 246 height 40
paste textarea "Storage Period: [DATE] to [DATE] (till further notice)"
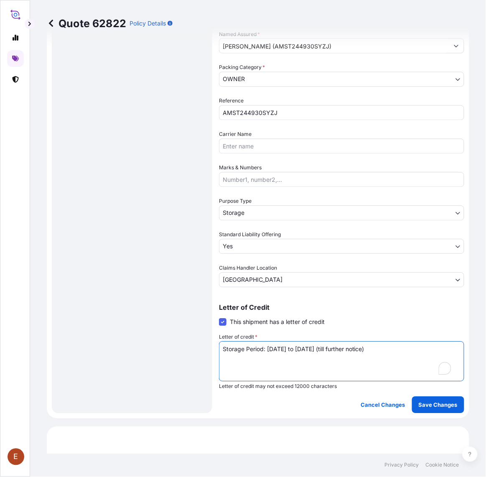
scroll to position [318, 0]
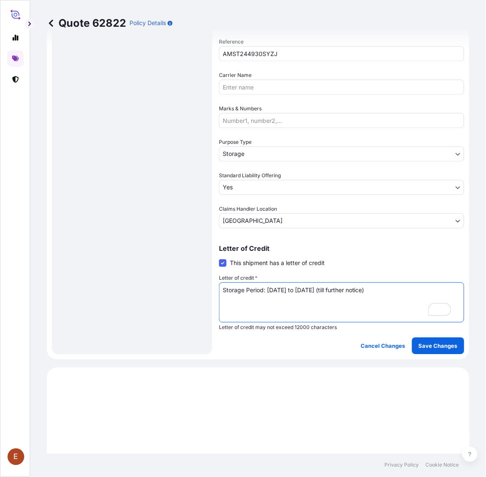
type textarea "Storage Period: [DATE] to [DATE] (till further notice)"
click at [417, 354] on form "Route Details Place of loading Road / Inland Road / Inland Origin * [GEOGRAPHIC…" at bounding box center [258, 44] width 423 height 631
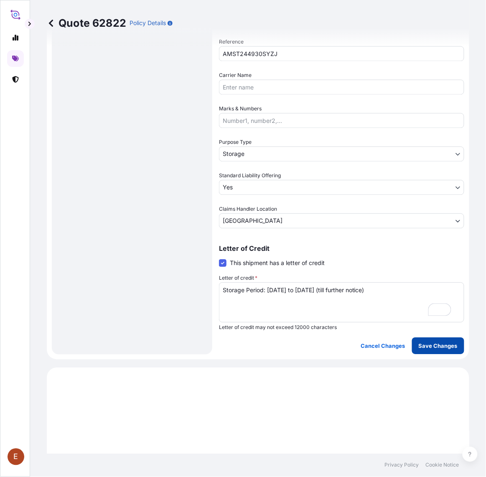
click at [422, 342] on p "Save Changes" at bounding box center [438, 346] width 39 height 8
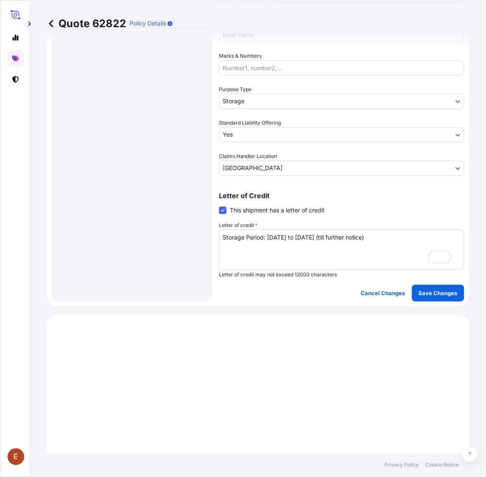
scroll to position [471, 0]
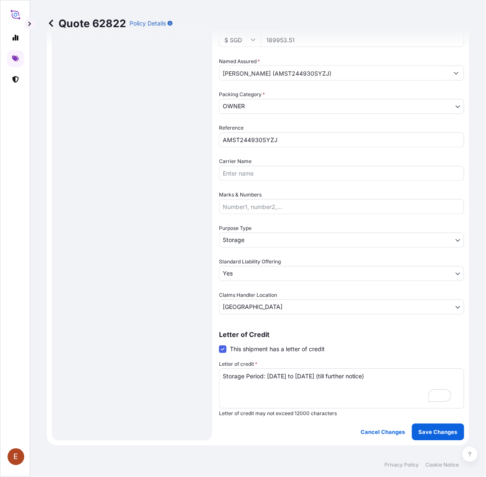
select select "STORAGE"
select select "27"
select select "Storage"
select select "Yes"
select select "[GEOGRAPHIC_DATA]"
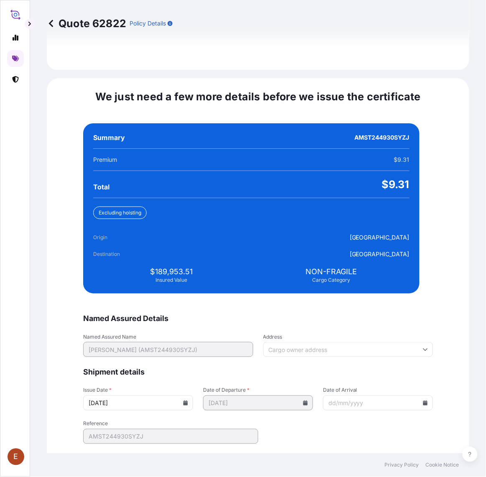
click at [188, 406] on icon at bounding box center [186, 403] width 5 height 5
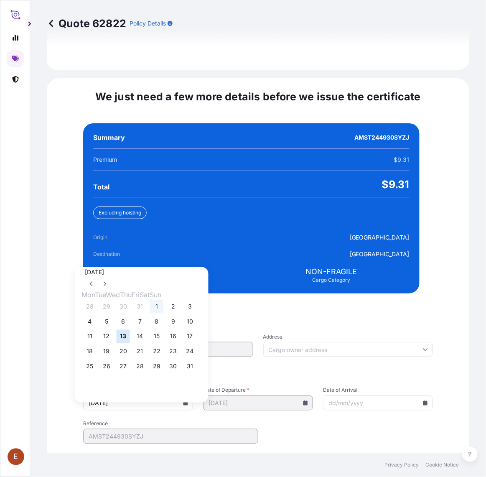
click at [164, 301] on button "1" at bounding box center [156, 306] width 13 height 13
type input "[DATE]"
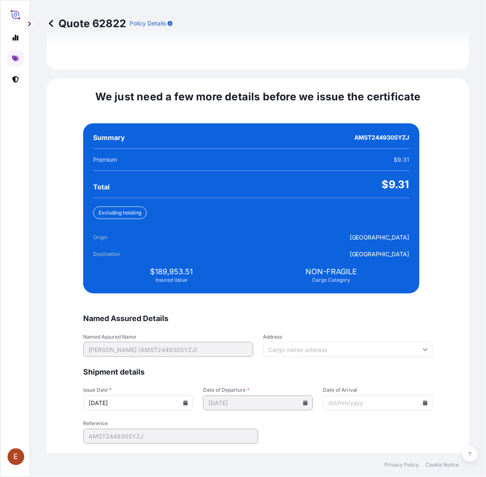
click at [424, 406] on icon at bounding box center [426, 403] width 5 height 5
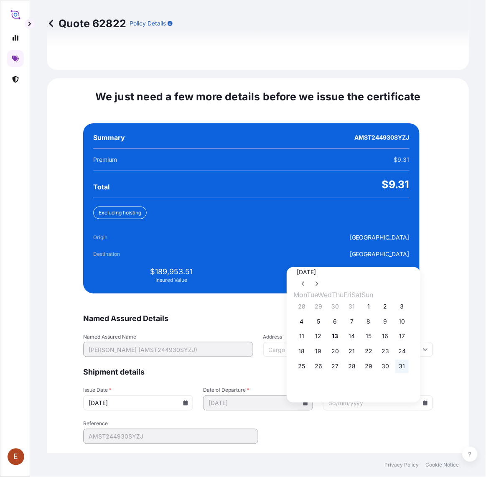
click at [409, 371] on button "31" at bounding box center [402, 366] width 13 height 13
type input "[DATE]"
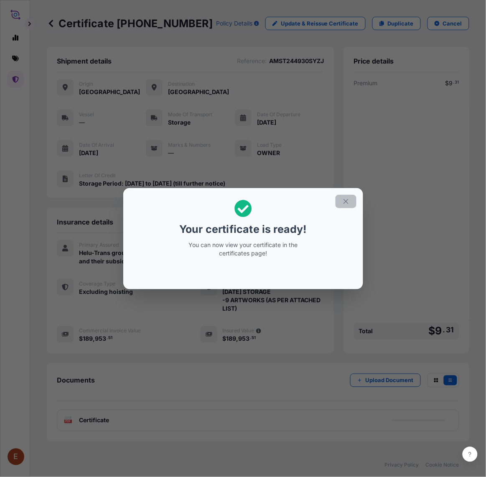
click at [345, 199] on icon "button" at bounding box center [347, 202] width 8 height 8
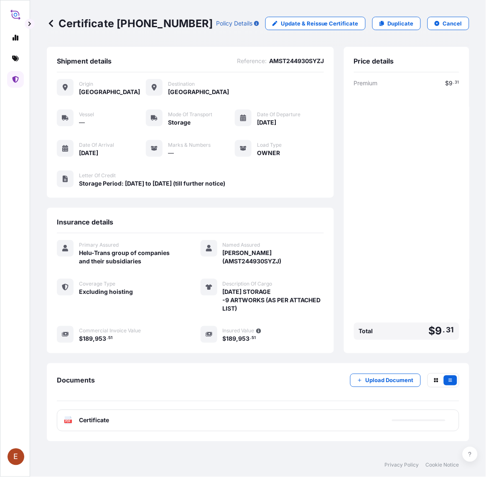
click at [263, 416] on div "PDF Certificate" at bounding box center [258, 421] width 403 height 22
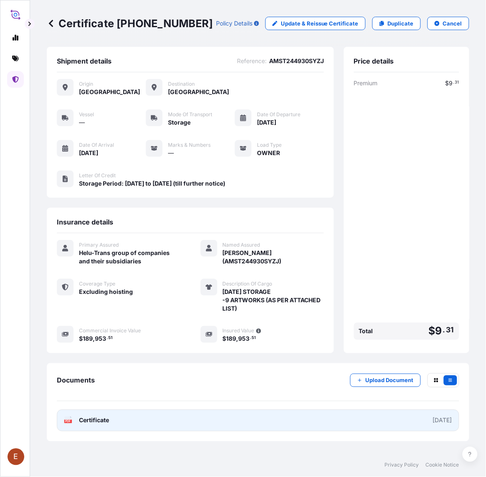
click at [213, 419] on link "PDF Certificate [DATE]" at bounding box center [258, 421] width 403 height 22
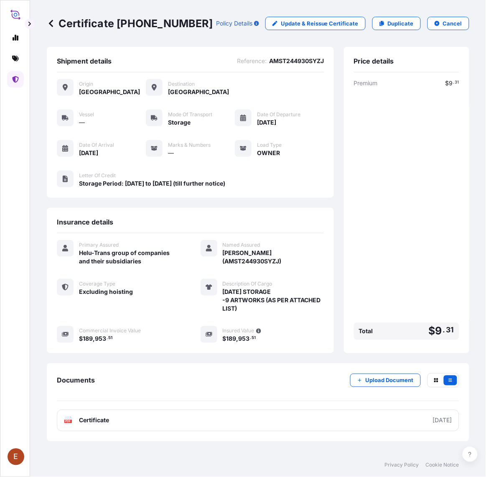
click at [21, 74] on link at bounding box center [15, 79] width 17 height 17
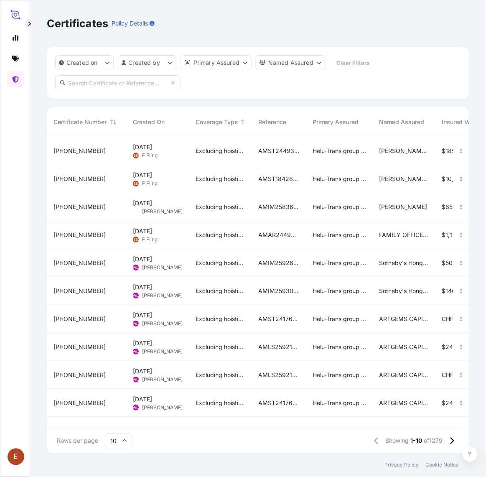
click at [105, 77] on input "text" at bounding box center [117, 82] width 125 height 15
paste input "AMST244930SYZJ"
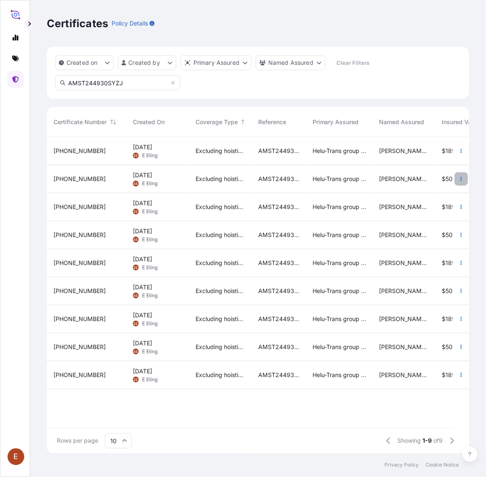
type input "AMST244930SYZJ"
click at [465, 178] on button "button" at bounding box center [461, 178] width 13 height 13
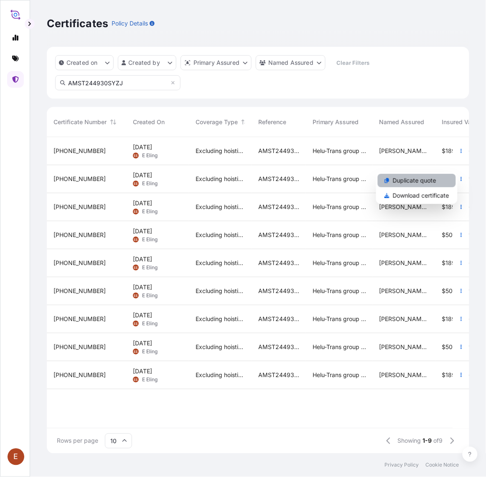
click at [426, 182] on p "Duplicate quote" at bounding box center [414, 180] width 43 height 8
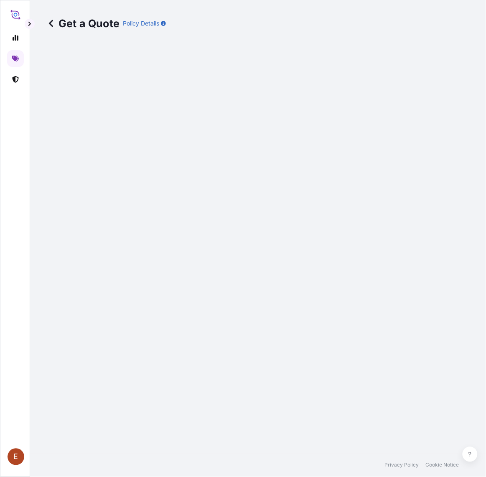
select select "STORAGE"
select select "27"
select select "Storage"
select select "Yes"
select select "[GEOGRAPHIC_DATA]"
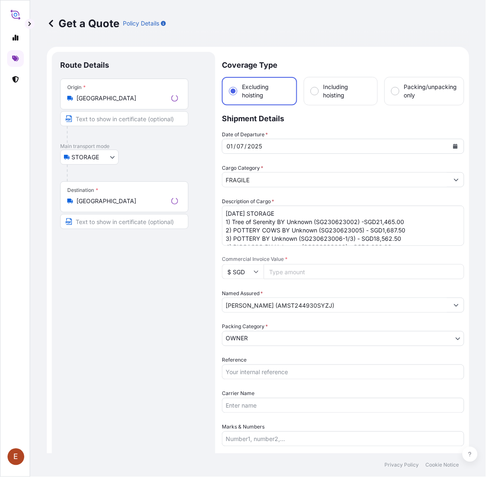
scroll to position [13, 0]
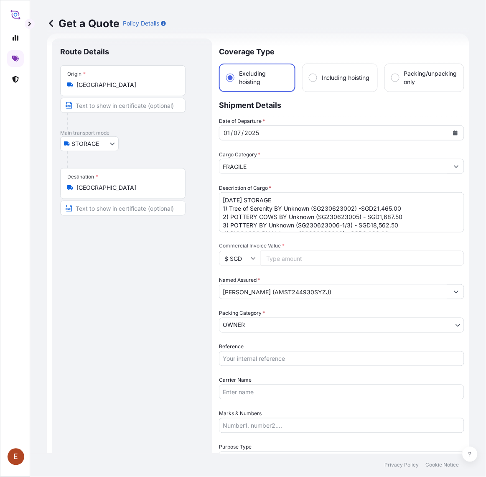
click at [449, 130] on button "Calendar" at bounding box center [455, 132] width 13 height 13
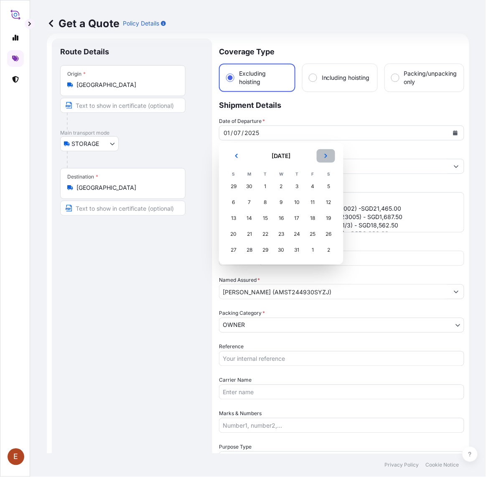
click at [329, 153] on button "Next" at bounding box center [326, 155] width 18 height 13
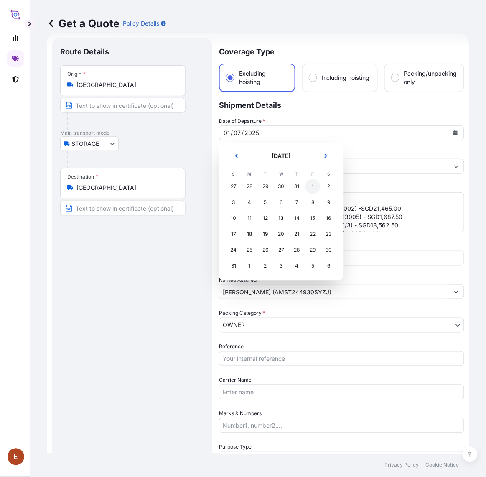
click at [308, 185] on div "1" at bounding box center [313, 186] width 15 height 15
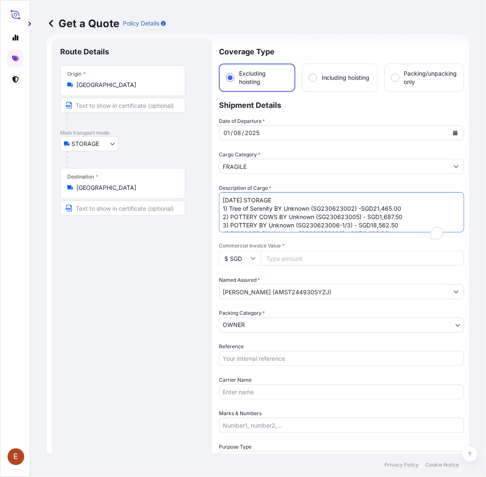
click at [232, 198] on textarea "[DATE] STORAGE 1) Tree of Serenity BY Unknown (SG230623002) -SGD21,465.00 2) PO…" at bounding box center [342, 212] width 246 height 40
drag, startPoint x: 233, startPoint y: 201, endPoint x: 211, endPoint y: 201, distance: 22.2
click at [210, 200] on form "Route Details Place of loading Road / Inland Road / Inland Origin * [GEOGRAPHIC…" at bounding box center [258, 348] width 423 height 631
type textarea "[DATE] STORAGE 1) Tree of Serenity BY Unknown (SG230623002) -SGD21,465.00 2) PO…"
click at [253, 362] on input "Reference" at bounding box center [342, 358] width 246 height 15
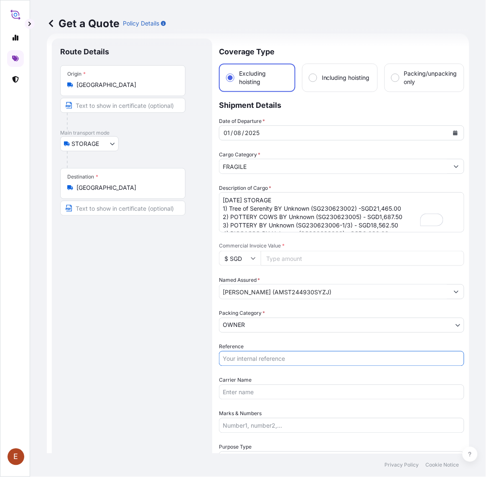
paste input "AMST244930SYZJ"
type input "AMST244930SYZJ"
click at [298, 262] on input "Commercial Invoice Value *" at bounding box center [363, 258] width 204 height 15
paste input "50745.00"
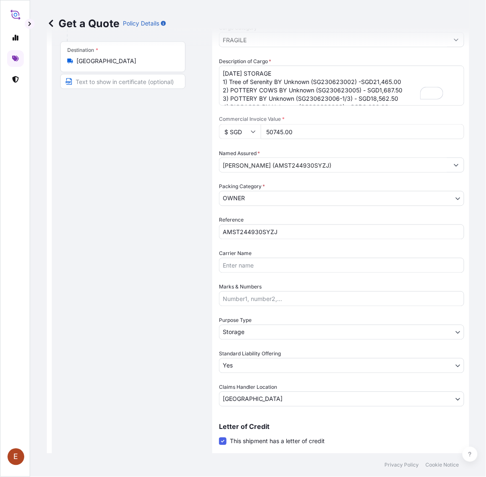
scroll to position [170, 0]
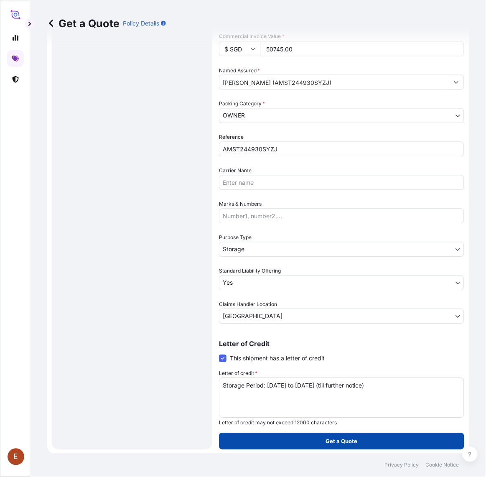
type input "50745.00"
click at [355, 442] on button "Get a Quote" at bounding box center [342, 441] width 246 height 17
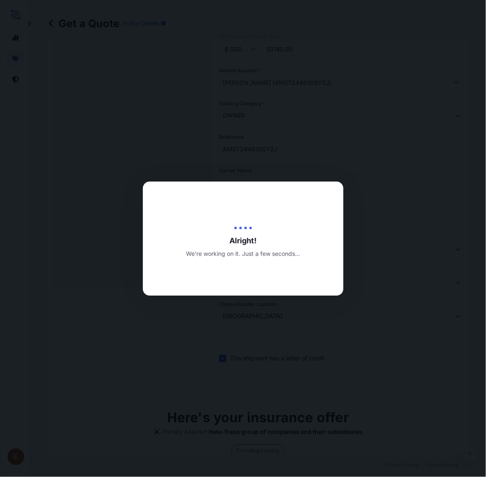
type input "[DATE]"
select select "STORAGE"
select select "27"
select select "Transit"
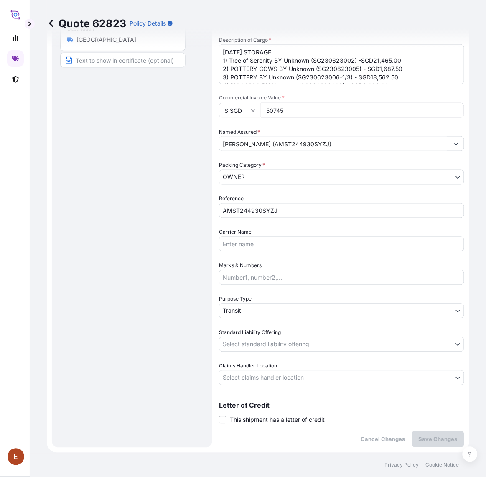
drag, startPoint x: 273, startPoint y: 418, endPoint x: 274, endPoint y: 436, distance: 17.6
click at [274, 419] on span "This shipment has a letter of credit" at bounding box center [277, 420] width 95 height 8
click at [219, 416] on input "This shipment has a letter of credit" at bounding box center [219, 416] width 0 height 0
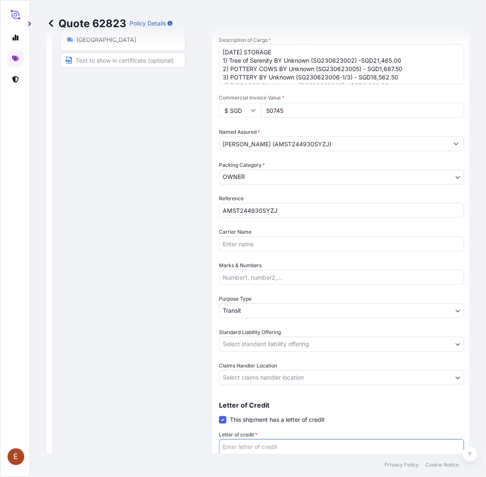
click at [273, 450] on textarea "Letter of credit *" at bounding box center [342, 460] width 246 height 40
paste textarea "Storage Period: [DATE] to [DATE] (till further notice)"
type textarea "Storage Period: [DATE] to [DATE] (till further notice)"
click at [285, 379] on body "E Quote 62823 Policy Details Route Details Place of loading Road / [GEOGRAPHIC_…" at bounding box center [243, 238] width 486 height 477
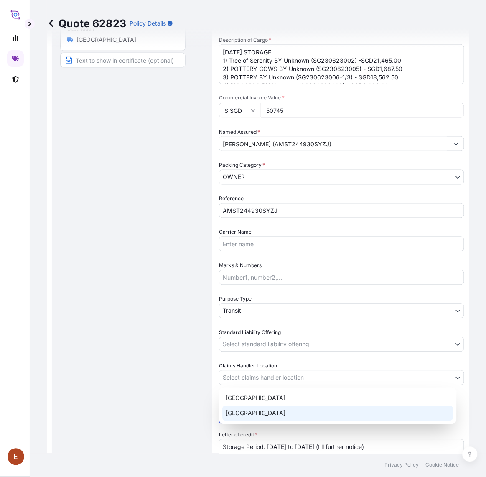
click at [263, 410] on div "[GEOGRAPHIC_DATA]" at bounding box center [338, 413] width 231 height 15
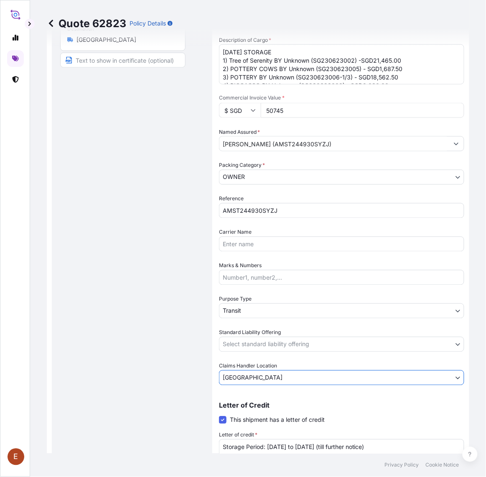
click at [275, 345] on body "E Quote 62823 Policy Details Route Details Place of loading Road / [GEOGRAPHIC_…" at bounding box center [243, 238] width 486 height 477
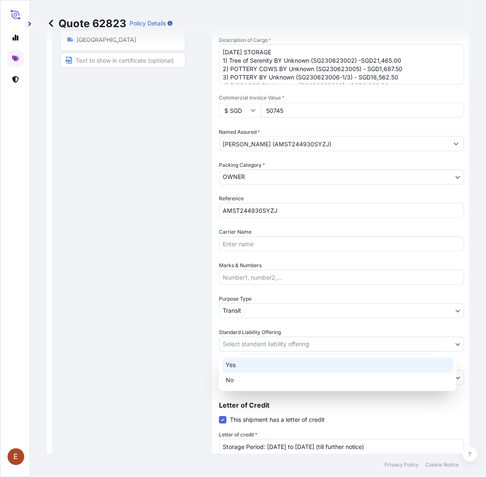
click at [251, 366] on div "Yes" at bounding box center [338, 365] width 231 height 15
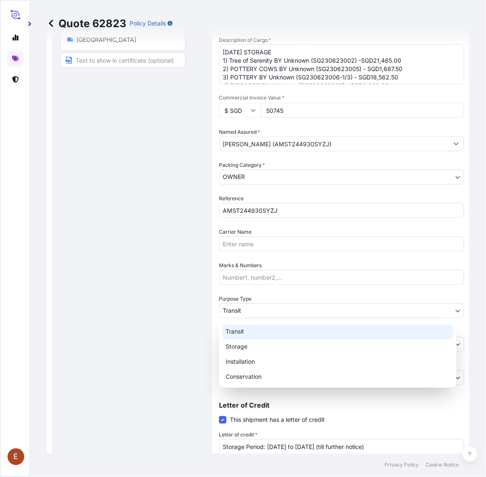
click at [256, 308] on body "E Quote 62823 Policy Details Route Details Place of loading Road / [GEOGRAPHIC_…" at bounding box center [243, 238] width 486 height 477
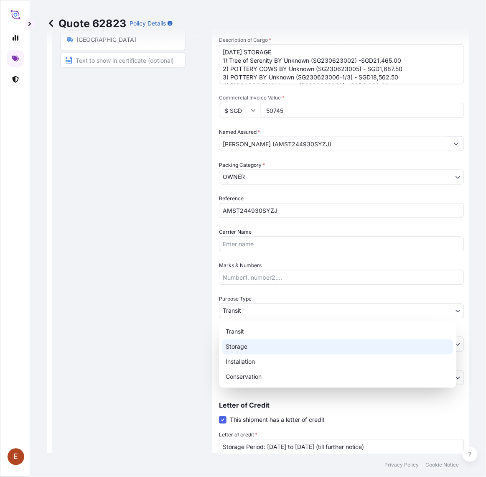
click at [245, 348] on div "Storage" at bounding box center [338, 347] width 231 height 15
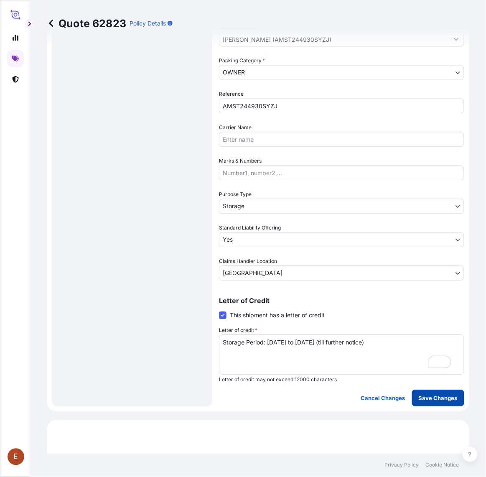
click at [419, 396] on p "Save Changes" at bounding box center [438, 398] width 39 height 8
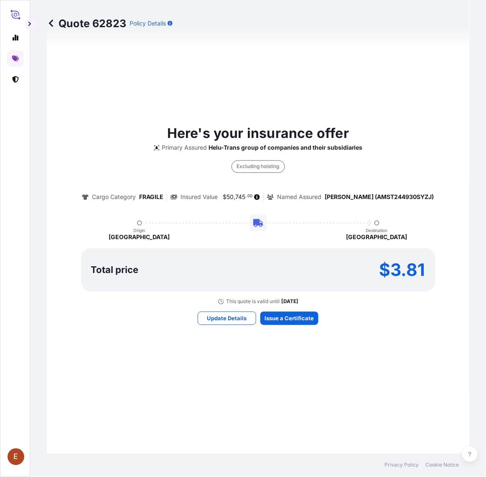
select select "STORAGE"
select select "27"
select select "Storage"
select select "Yes"
select select "[GEOGRAPHIC_DATA]"
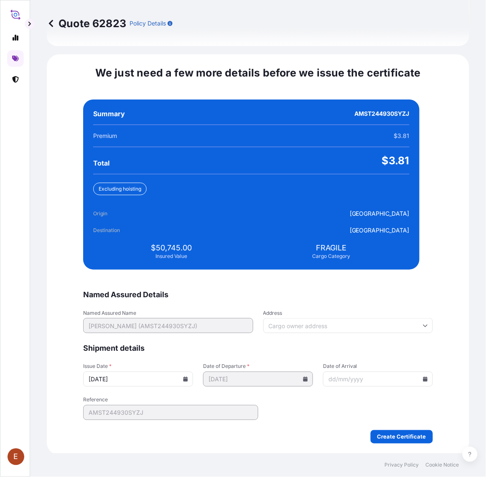
click at [193, 377] on input "[DATE]" at bounding box center [138, 379] width 110 height 15
drag, startPoint x: 191, startPoint y: 379, endPoint x: 189, endPoint y: 375, distance: 5.2
click at [188, 380] on icon at bounding box center [185, 379] width 5 height 5
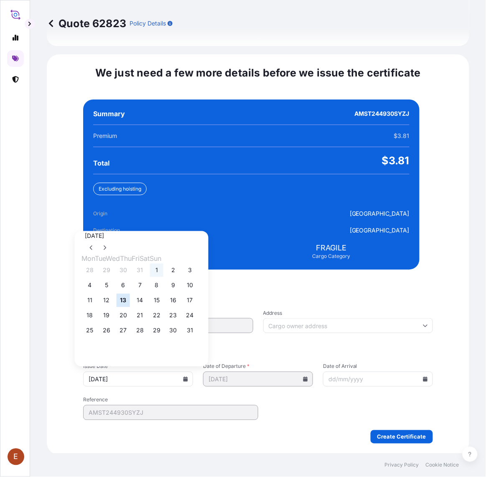
click at [164, 270] on button "1" at bounding box center [156, 270] width 13 height 13
type input "[DATE]"
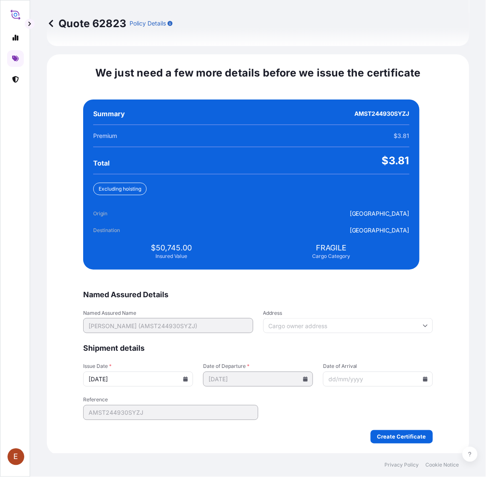
click at [423, 377] on icon at bounding box center [425, 379] width 5 height 5
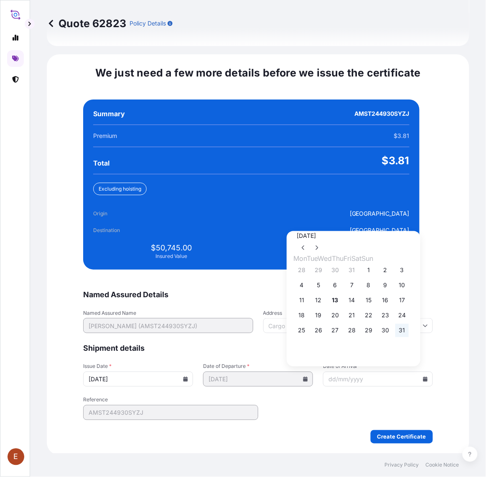
click at [409, 335] on button "31" at bounding box center [402, 330] width 13 height 13
type input "[DATE]"
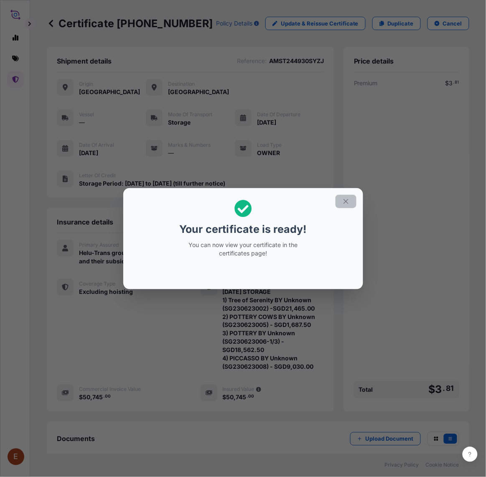
click at [343, 202] on icon "button" at bounding box center [347, 202] width 8 height 8
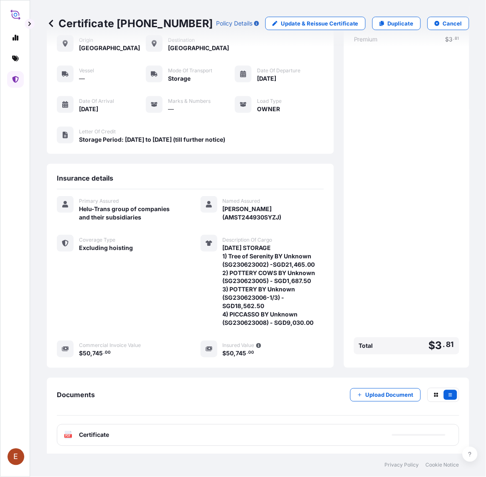
click at [224, 429] on div "PDF Certificate" at bounding box center [258, 436] width 403 height 22
click at [220, 429] on div "PDF Certificate" at bounding box center [258, 436] width 403 height 22
click at [210, 432] on link "PDF Certificate [DATE]" at bounding box center [258, 436] width 403 height 22
click at [336, 388] on div "Documents Upload Document" at bounding box center [258, 402] width 403 height 28
click at [358, 394] on icon "button" at bounding box center [360, 395] width 5 height 5
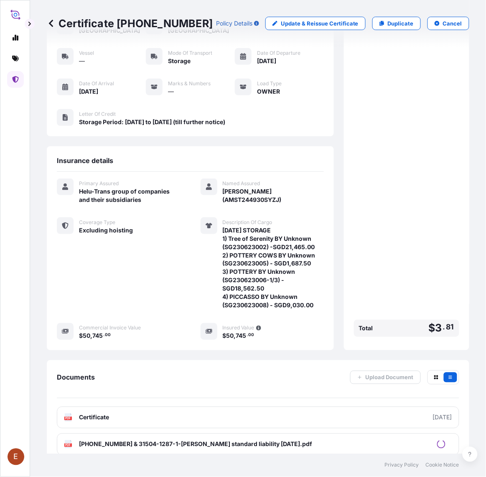
scroll to position [70, 0]
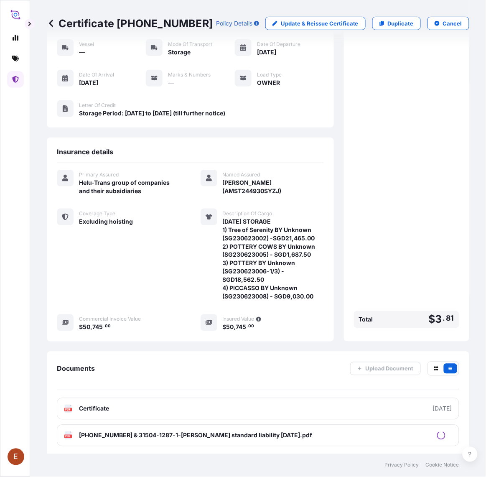
click at [10, 80] on link at bounding box center [15, 79] width 17 height 17
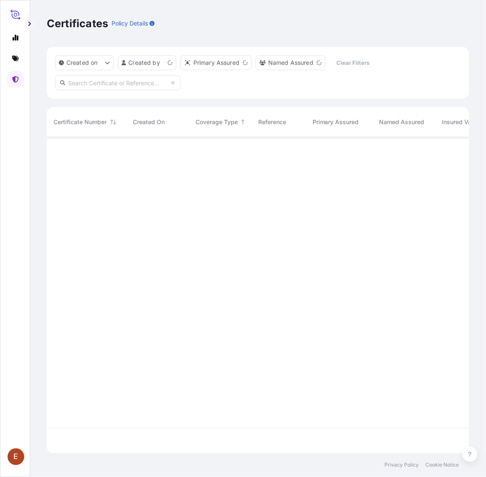
scroll to position [314, 415]
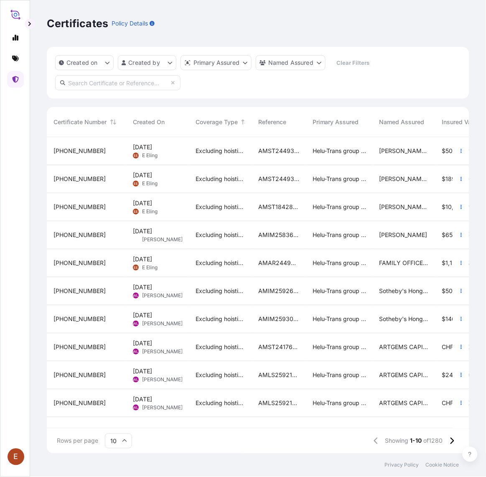
click at [255, 179] on div "AMST244930SYZJ" at bounding box center [279, 179] width 54 height 28
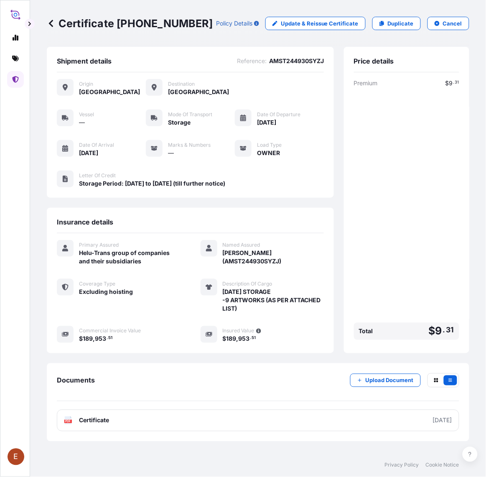
drag, startPoint x: 390, startPoint y: 367, endPoint x: 389, endPoint y: 376, distance: 9.7
click at [390, 371] on div "Documents Upload Document PDF Certificate [DATE]" at bounding box center [258, 402] width 423 height 78
click at [389, 376] on p "Upload Document" at bounding box center [390, 380] width 48 height 8
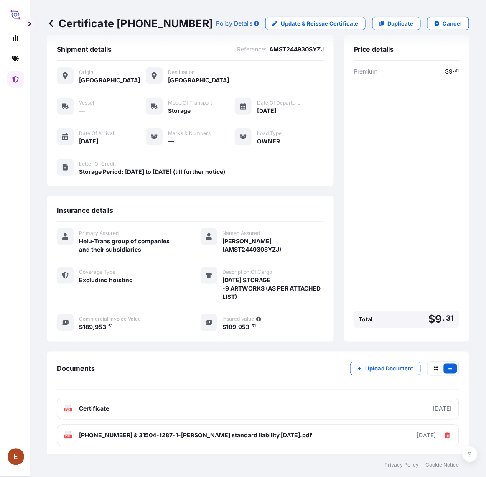
scroll to position [3, 0]
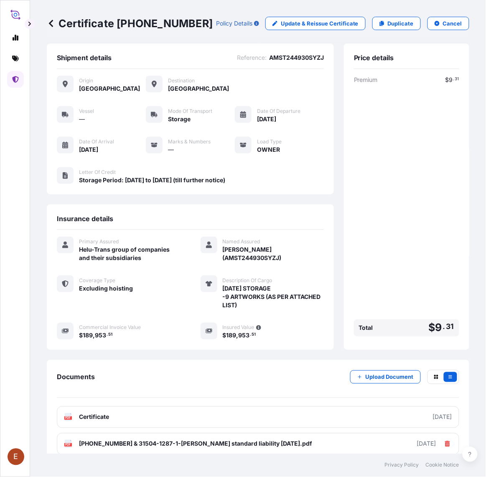
click at [212, 366] on div "Documents Upload Document PDF Certificate [DATE] PDF [PHONE_NUMBER] & 31504-128…" at bounding box center [258, 412] width 423 height 105
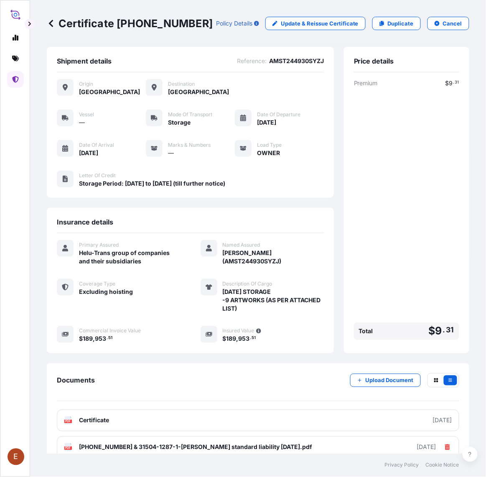
click at [18, 74] on link at bounding box center [15, 79] width 17 height 17
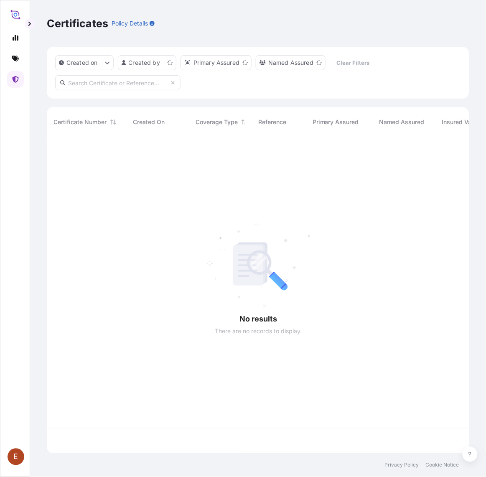
scroll to position [314, 415]
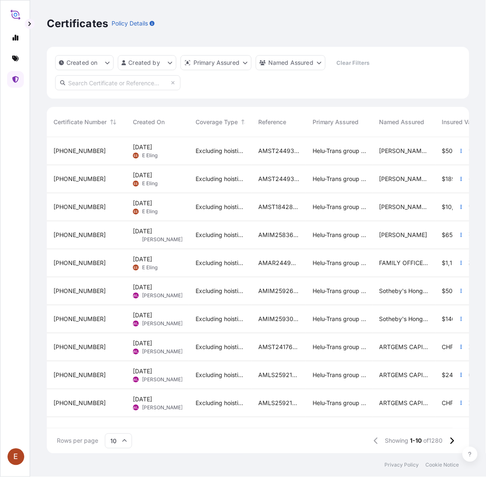
click at [101, 84] on input "text" at bounding box center [117, 82] width 125 height 15
paste input "AMST184309LYLY"
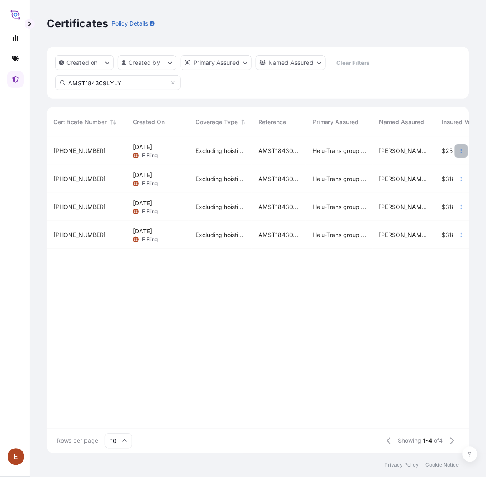
type input "AMST184309LYLY"
click at [459, 151] on icon "button" at bounding box center [461, 150] width 5 height 5
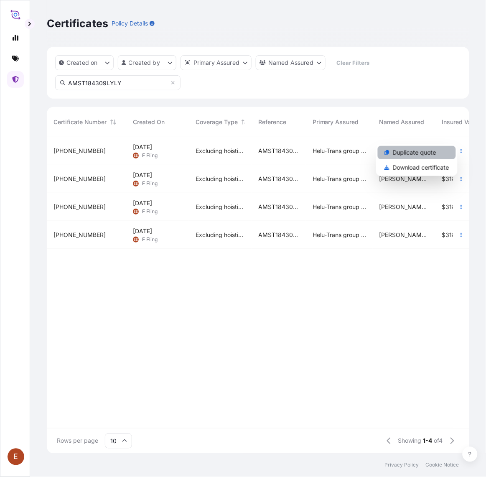
click at [442, 154] on link "Duplicate quote" at bounding box center [417, 152] width 78 height 13
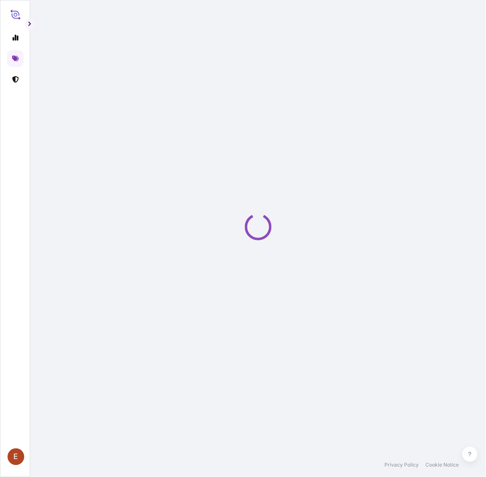
scroll to position [13, 0]
select select "STORAGE"
select select "27"
select select "Storage"
select select "Yes"
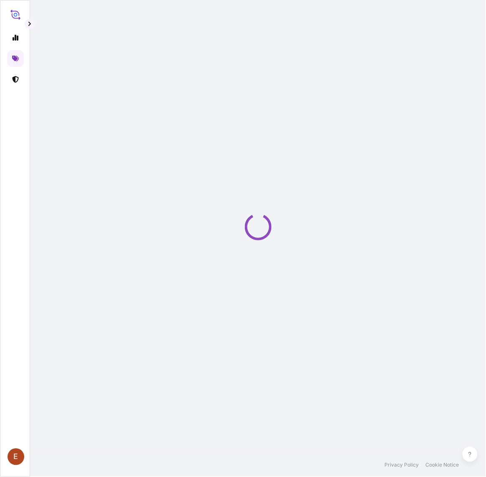
select select "[GEOGRAPHIC_DATA]"
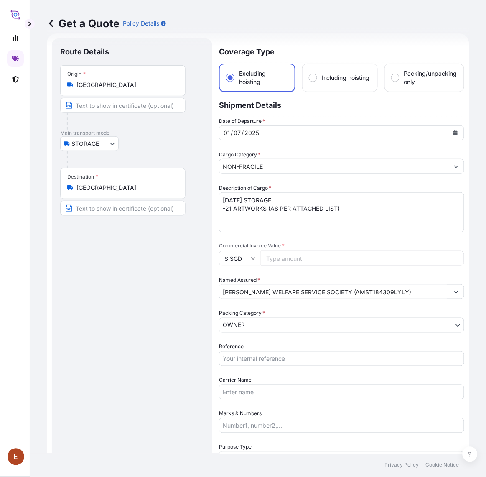
click at [454, 134] on icon "Calendar" at bounding box center [456, 132] width 5 height 5
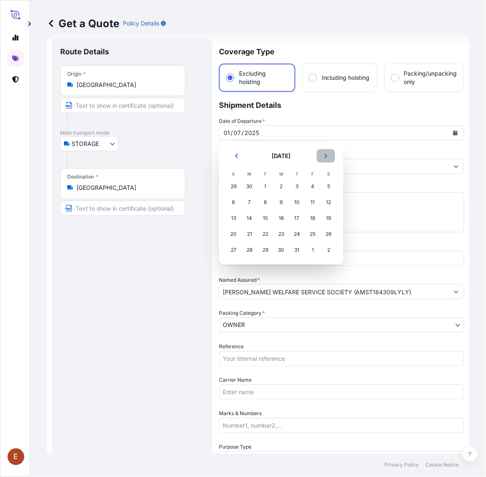
click at [323, 153] on button "Next" at bounding box center [326, 155] width 18 height 13
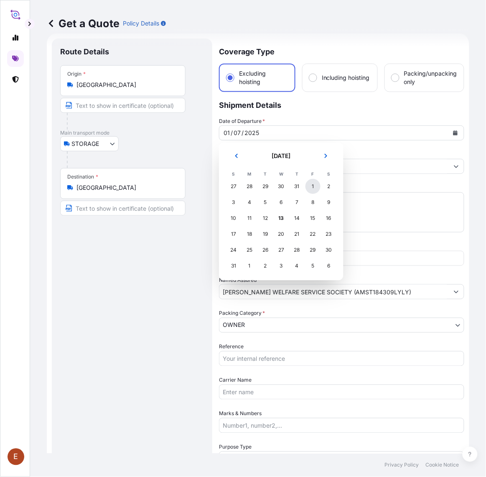
click at [318, 189] on div "1" at bounding box center [313, 186] width 15 height 15
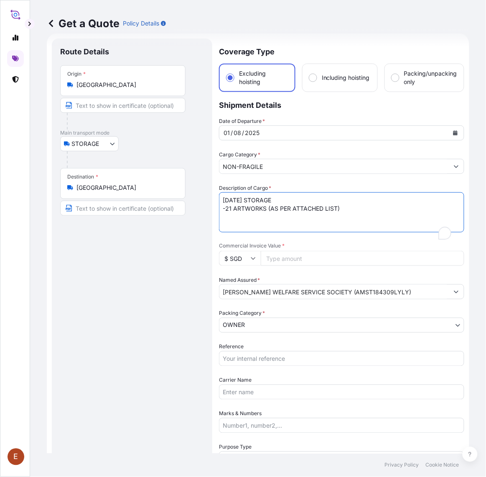
click at [231, 197] on textarea "[DATE] STORAGE -21 ARTWORKS (AS PER ATTACHED LIST)" at bounding box center [342, 212] width 246 height 40
drag, startPoint x: 233, startPoint y: 199, endPoint x: 208, endPoint y: 201, distance: 25.5
click at [204, 200] on form "Route Details Place of loading Road / Inland Road / Inland Origin * [GEOGRAPHIC…" at bounding box center [258, 348] width 423 height 631
type textarea "[DATE] STORAGE -21 ARTWORKS (AS PER ATTACHED LIST)"
click at [269, 358] on input "Reference" at bounding box center [342, 358] width 246 height 15
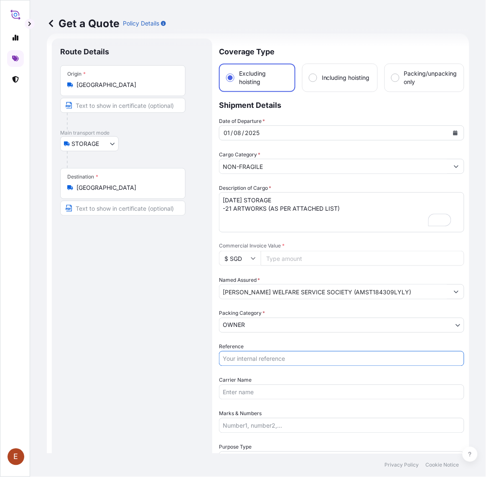
paste input "AMST184309LYLY"
type input "AMST184309LYLY"
click at [289, 256] on input "Commercial Invoice Value *" at bounding box center [363, 258] width 204 height 15
paste input "258000.00"
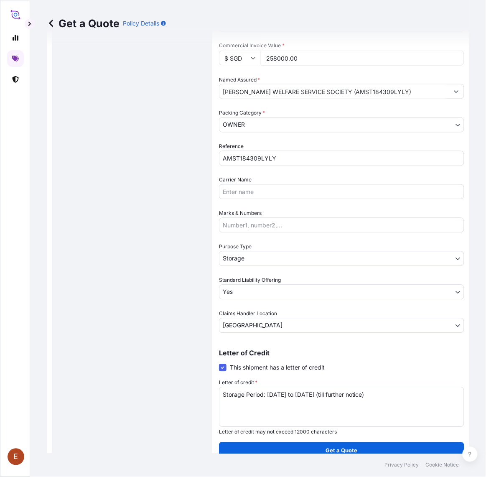
scroll to position [223, 0]
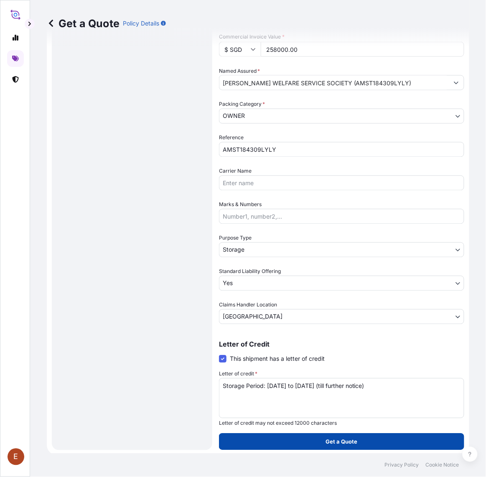
type input "258000.00"
click at [331, 434] on button "Get a Quote" at bounding box center [342, 442] width 246 height 17
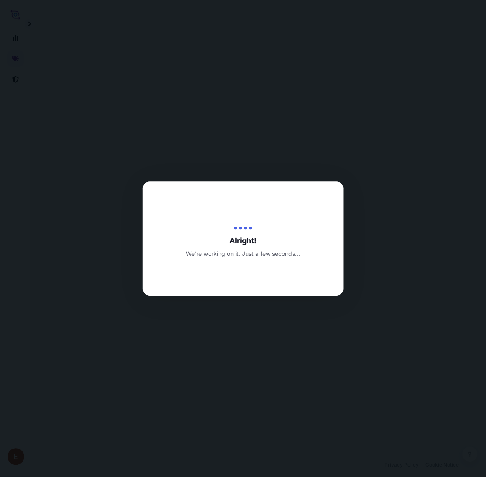
select select "STORAGE"
select select "27"
select select "Transit"
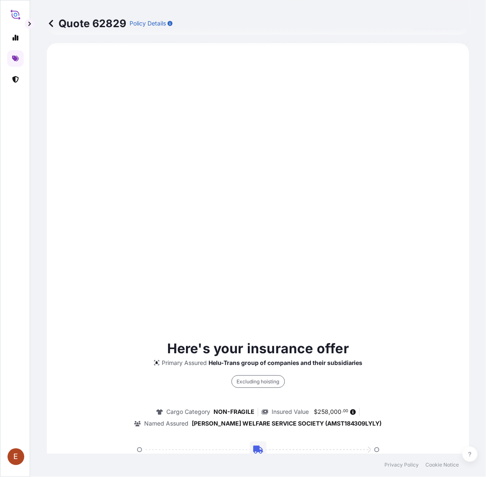
scroll to position [266, 0]
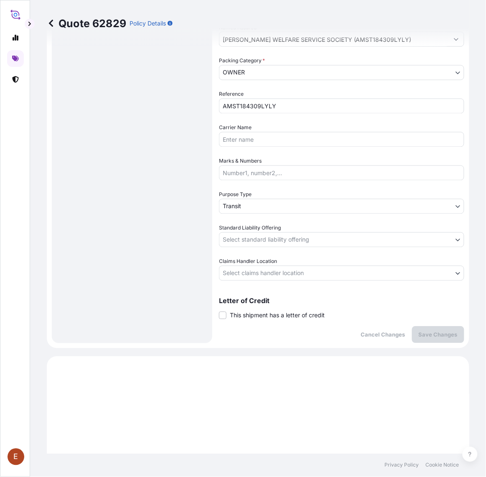
drag, startPoint x: 246, startPoint y: 317, endPoint x: 247, endPoint y: 321, distance: 4.4
click at [246, 317] on span "This shipment has a letter of credit" at bounding box center [277, 316] width 95 height 8
click at [219, 311] on input "This shipment has a letter of credit" at bounding box center [219, 311] width 0 height 0
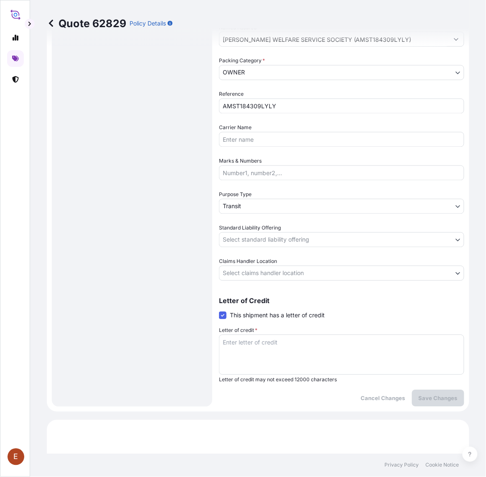
click at [249, 340] on textarea "Letter of credit *" at bounding box center [342, 355] width 246 height 40
paste textarea "Storage Period: [DATE] to [DATE] (till further notice)"
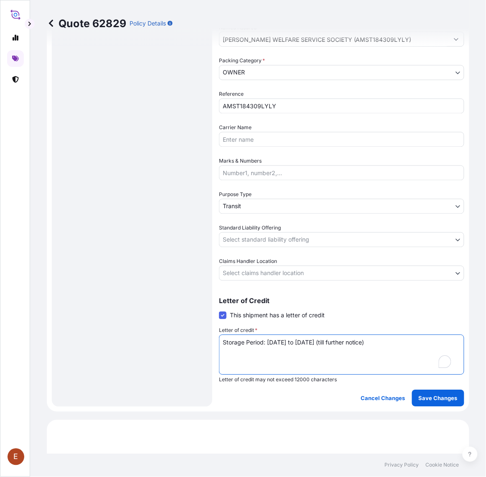
type textarea "Storage Period: [DATE] to [DATE] (till further notice)"
click at [268, 250] on div "Date of Departure * [DATE] Cargo Category * NON-FRAGILE Description of Cargo * …" at bounding box center [342, 72] width 246 height 417
click at [266, 268] on body "E Quote 62829 Policy Details Route Details Place of loading Road / Inland Road …" at bounding box center [243, 238] width 486 height 477
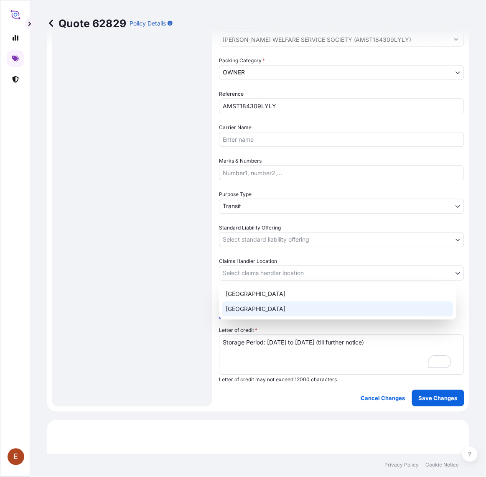
click at [244, 314] on div "[GEOGRAPHIC_DATA]" at bounding box center [338, 309] width 231 height 15
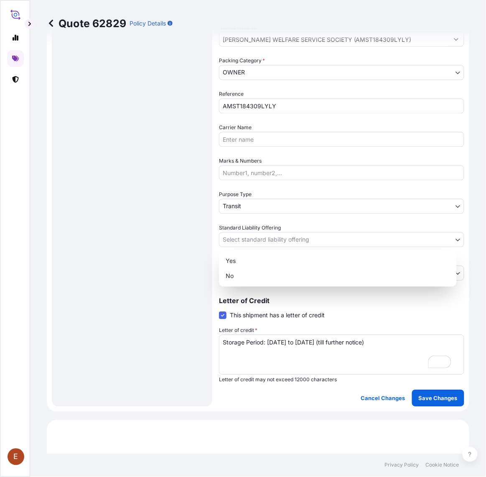
click at [252, 235] on body "E Quote 62829 Policy Details Route Details Place of loading Road / Inland Road …" at bounding box center [243, 238] width 486 height 477
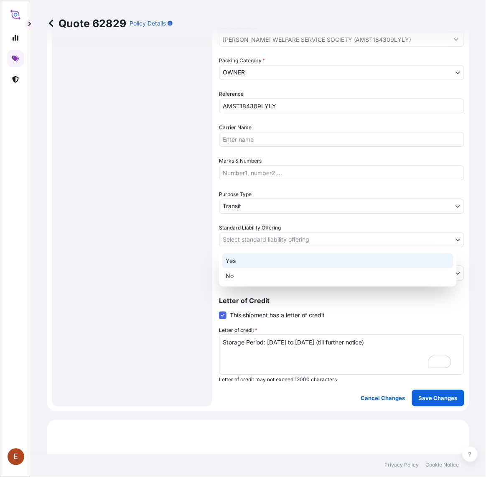
click at [248, 257] on div "Yes" at bounding box center [338, 260] width 231 height 15
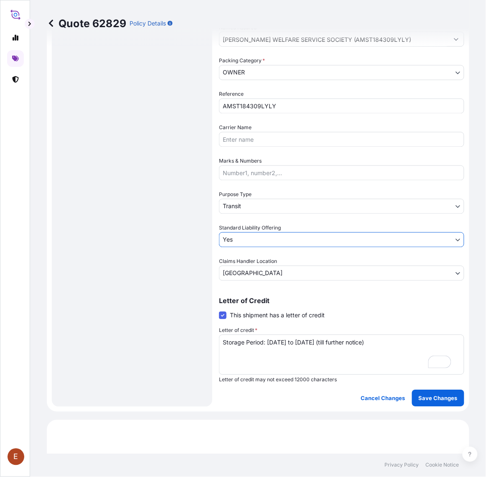
click at [258, 205] on body "E Quote 62829 Policy Details Route Details Place of loading Road / Inland Road …" at bounding box center [243, 238] width 486 height 477
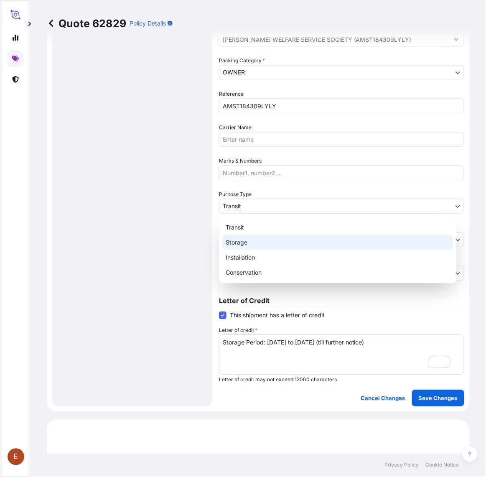
click at [248, 241] on div "Storage" at bounding box center [338, 242] width 231 height 15
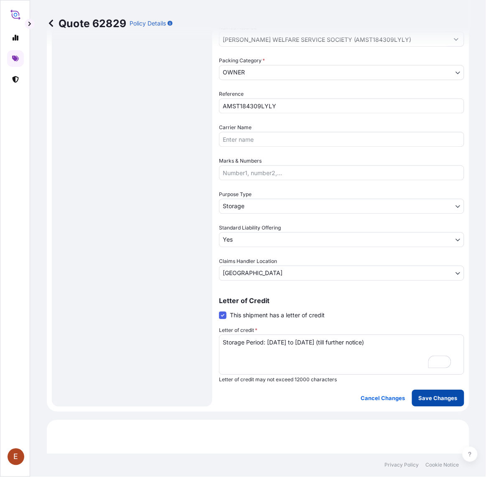
click at [423, 395] on p "Save Changes" at bounding box center [438, 398] width 39 height 8
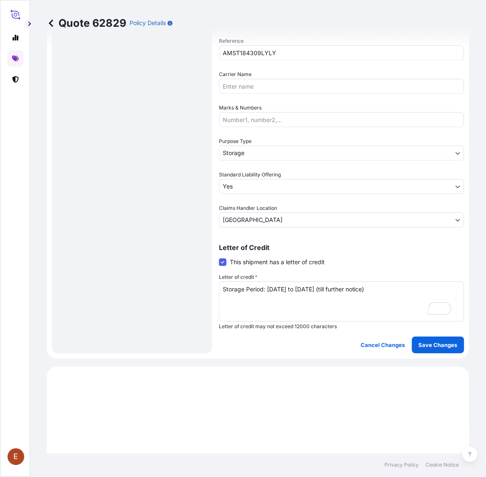
scroll to position [468, 0]
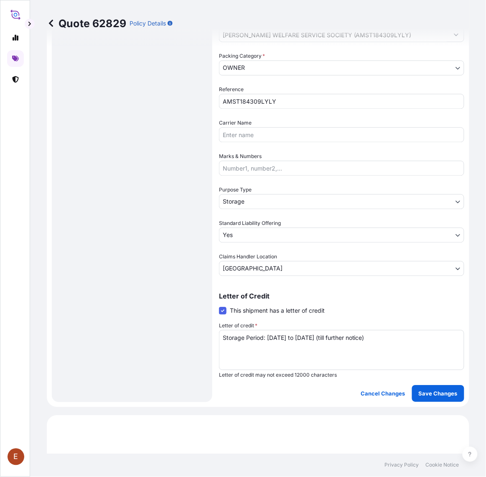
select select "STORAGE"
select select "27"
select select "Storage"
select select "Yes"
select select "[GEOGRAPHIC_DATA]"
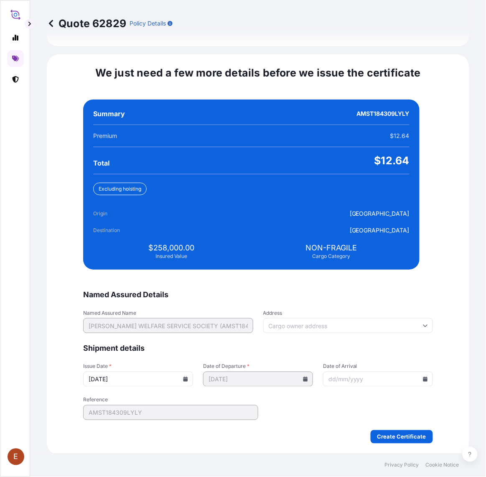
click at [188, 380] on icon at bounding box center [186, 379] width 5 height 5
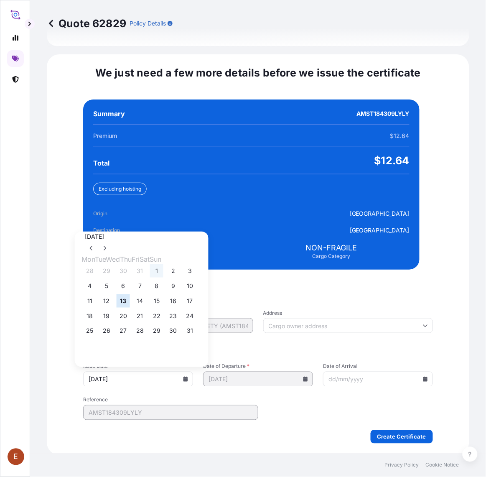
click at [164, 270] on button "1" at bounding box center [156, 270] width 13 height 13
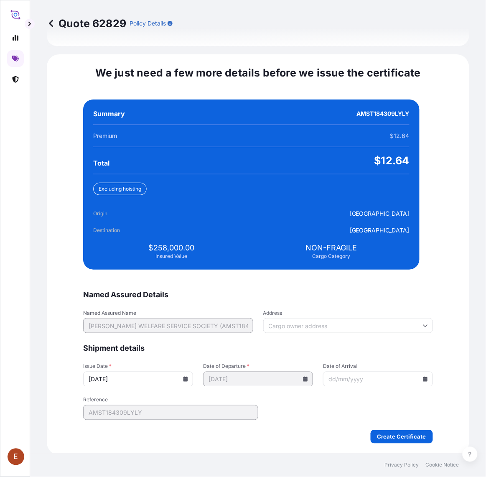
type input "[DATE]"
click at [401, 374] on input "Date of Arrival" at bounding box center [378, 379] width 110 height 15
click at [424, 377] on icon at bounding box center [426, 379] width 5 height 5
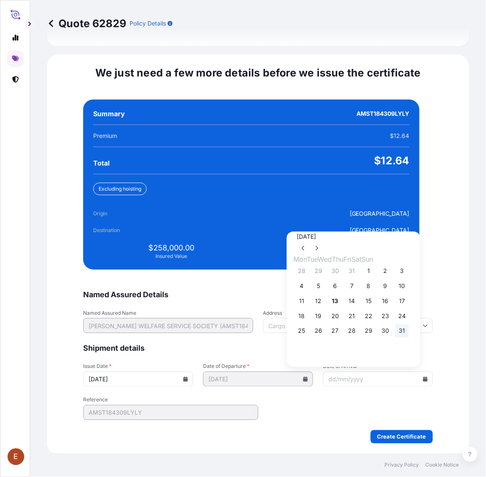
click at [409, 333] on button "31" at bounding box center [402, 331] width 13 height 13
type input "[DATE]"
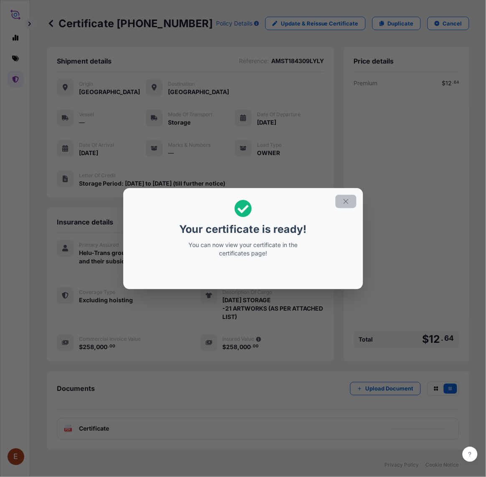
click at [351, 199] on button "button" at bounding box center [346, 201] width 21 height 13
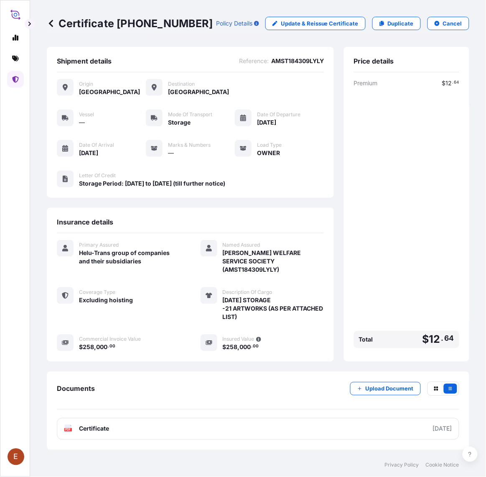
drag, startPoint x: 1, startPoint y: 422, endPoint x: 5, endPoint y: 418, distance: 5.6
click at [1, 422] on div "E" at bounding box center [15, 238] width 30 height 477
drag, startPoint x: 118, startPoint y: 24, endPoint x: 191, endPoint y: 24, distance: 73.2
click at [191, 24] on p "Certificate [PHONE_NUMBER]" at bounding box center [130, 23] width 166 height 13
copy p "[PHONE_NUMBER]"
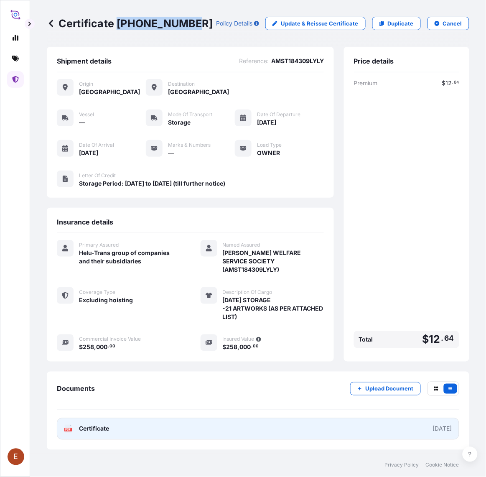
click at [256, 419] on link "PDF Certificate [DATE]" at bounding box center [258, 429] width 403 height 22
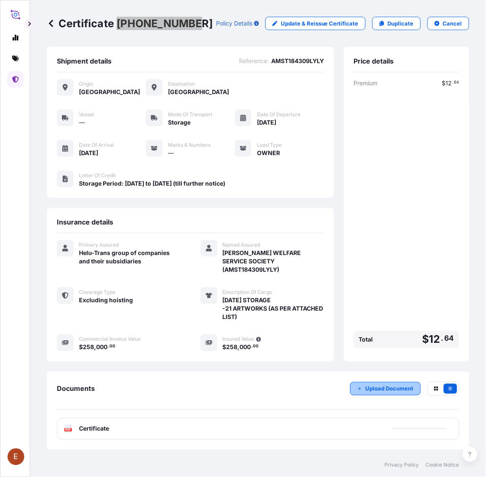
click at [396, 385] on p "Upload Document" at bounding box center [390, 389] width 48 height 8
click at [368, 157] on div "Premium $ 12 . 64 Total $ 12 . 64" at bounding box center [406, 215] width 105 height 273
click at [18, 75] on link at bounding box center [15, 79] width 17 height 17
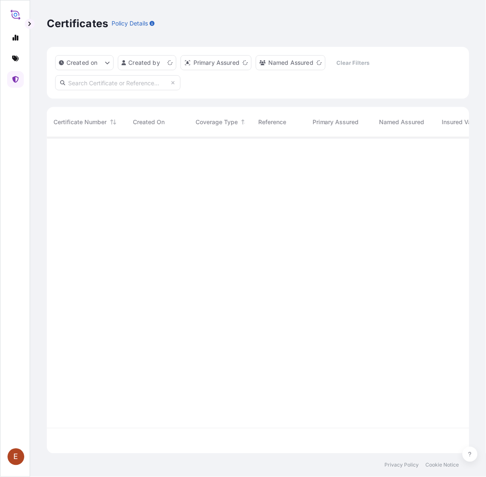
scroll to position [314, 415]
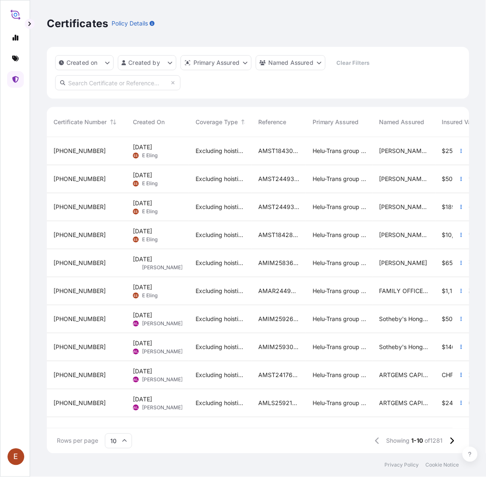
click at [116, 85] on input "text" at bounding box center [117, 82] width 125 height 15
paste input "AMST181253JHJH"
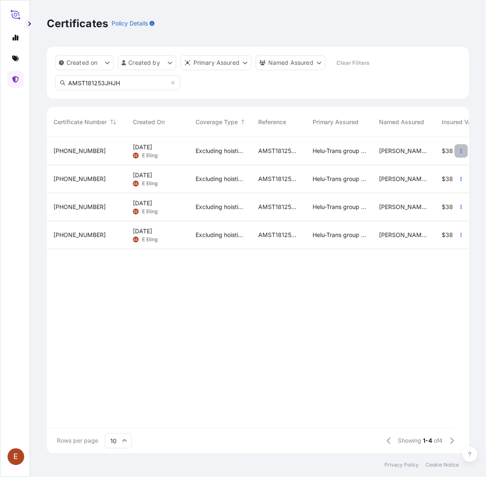
type input "AMST181253JHJH"
click at [457, 152] on button "button" at bounding box center [461, 150] width 13 height 13
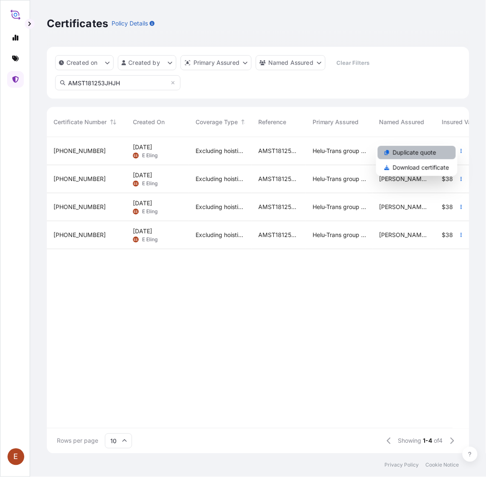
click at [444, 154] on link "Duplicate quote" at bounding box center [417, 152] width 78 height 13
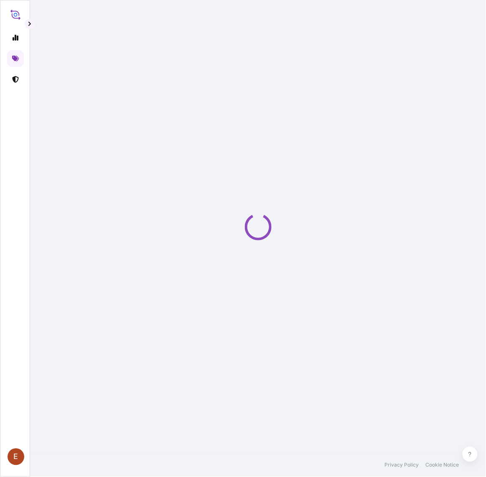
select select "STORAGE"
select select "27"
select select "Storage"
select select "Yes"
select select "[GEOGRAPHIC_DATA]"
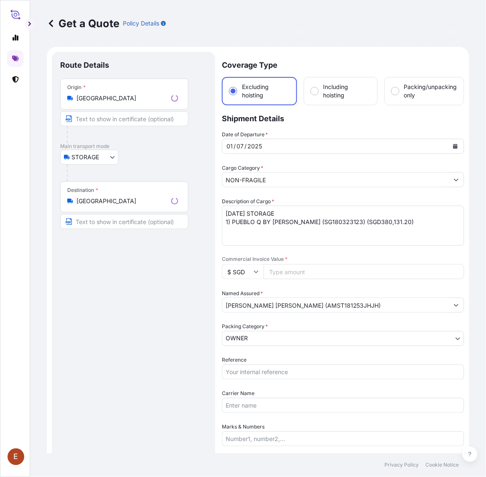
scroll to position [13, 0]
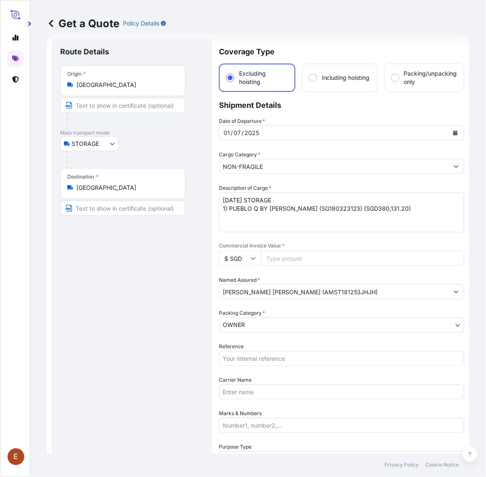
click at [453, 130] on icon "Calendar" at bounding box center [455, 132] width 5 height 5
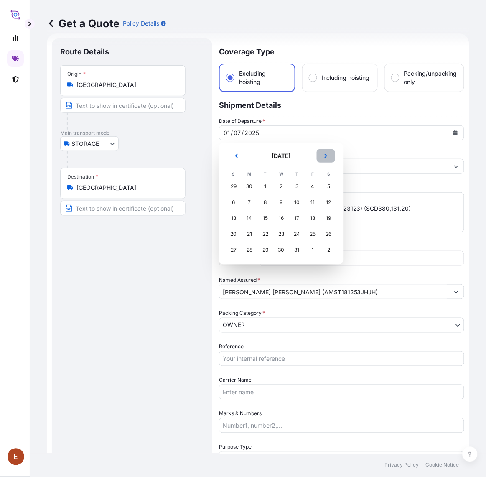
click at [329, 154] on button "Next" at bounding box center [326, 155] width 18 height 13
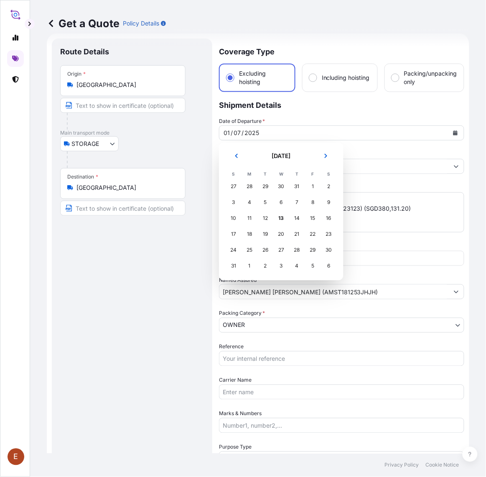
click at [304, 187] on div "31" at bounding box center [297, 186] width 15 height 15
click at [312, 187] on div "1" at bounding box center [313, 186] width 15 height 15
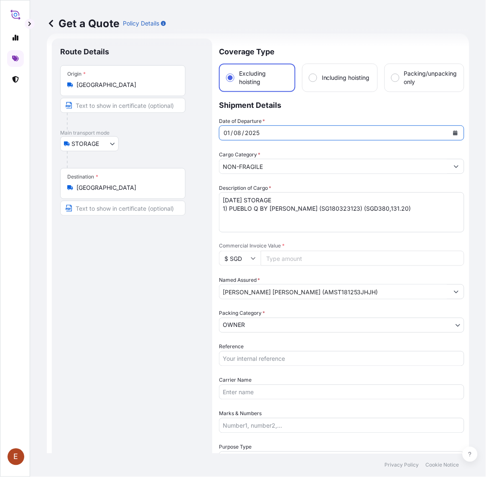
click at [231, 201] on textarea "[DATE] STORAGE 1) PUEBLO Q BY [PERSON_NAME] (SG180323123) (SGD380,131.20)" at bounding box center [342, 212] width 246 height 40
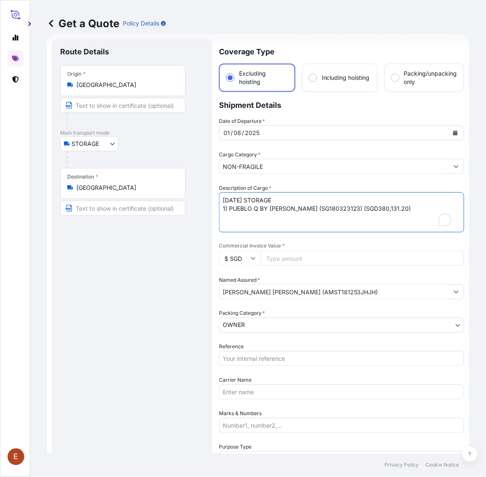
drag, startPoint x: 235, startPoint y: 201, endPoint x: 210, endPoint y: 199, distance: 24.8
click at [207, 199] on form "Route Details Place of loading Road / Inland Road / Inland Origin * [GEOGRAPHIC…" at bounding box center [258, 348] width 423 height 631
type textarea "[DATE] STORAGE 1) PUEBLO Q BY [PERSON_NAME] (SG180323123) (SGD380,131.20)"
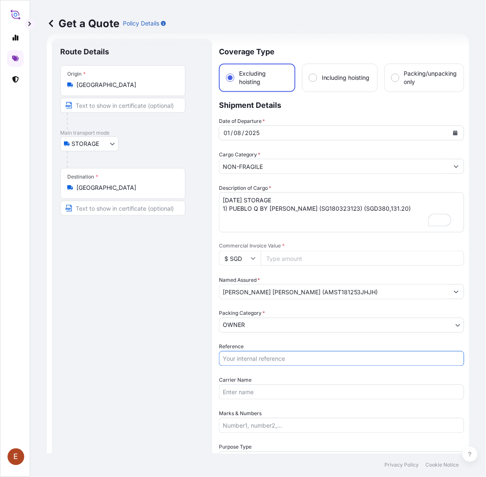
click at [272, 359] on input "Reference" at bounding box center [342, 358] width 246 height 15
paste input "AMST181253JHJH"
type input "AMST181253JHJH"
click at [301, 259] on input "Commercial Invoice Value *" at bounding box center [363, 258] width 204 height 15
paste input "380131.20"
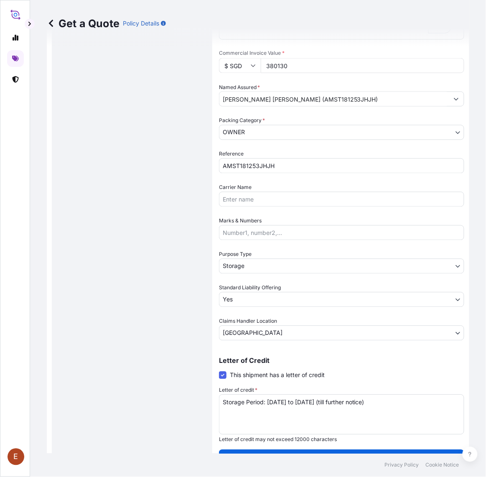
scroll to position [223, 0]
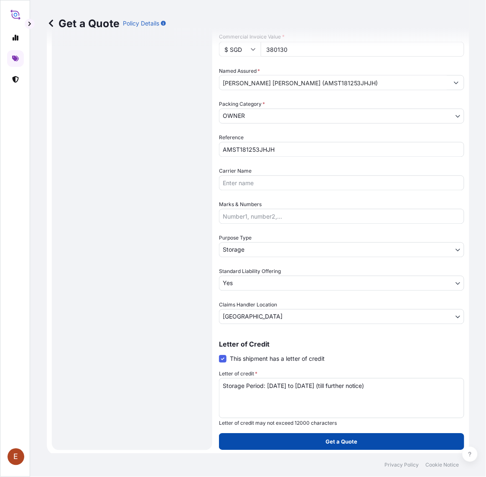
type input "380130"
click at [364, 436] on button "Get a Quote" at bounding box center [342, 442] width 246 height 17
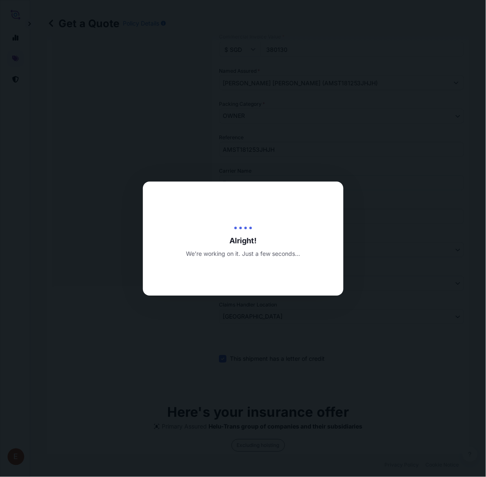
type input "[DATE]"
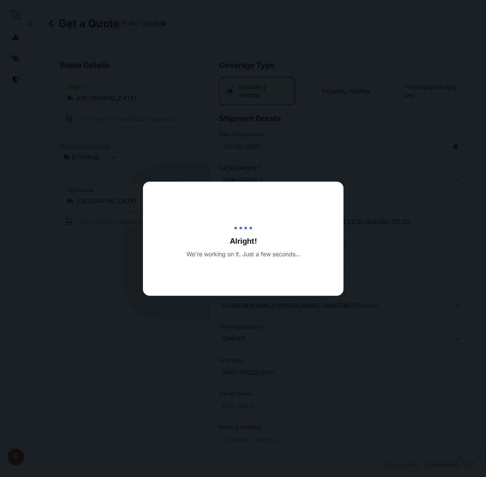
select select "STORAGE"
select select "27"
select select "Storage"
select select "Yes"
select select "Singapore"
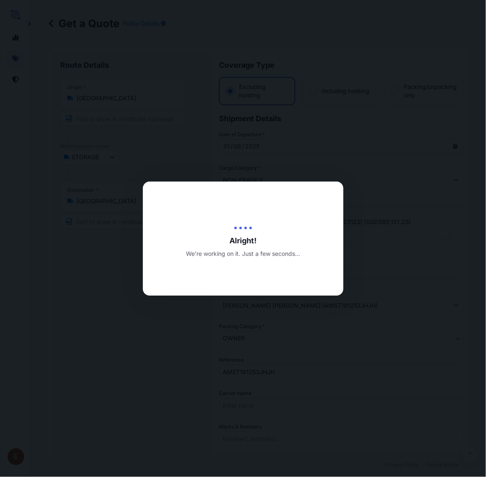
scroll to position [223, 0]
select select "STORAGE"
select select "27"
select select "Transit"
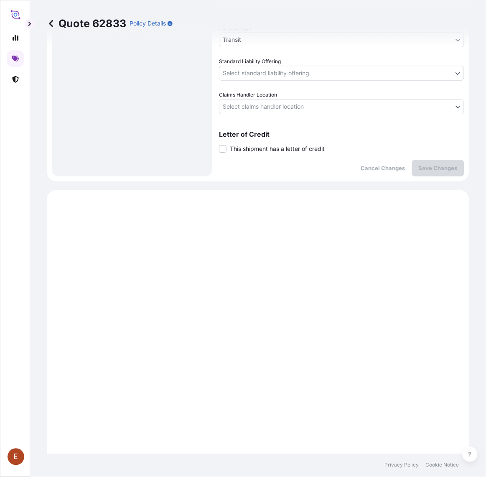
scroll to position [214, 0]
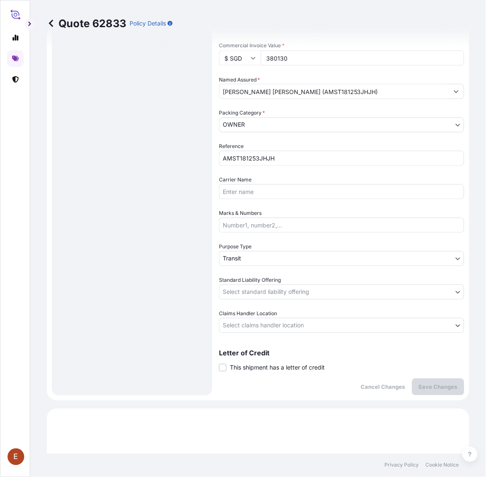
click at [244, 367] on span "This shipment has a letter of credit" at bounding box center [277, 368] width 95 height 8
click at [219, 363] on input "This shipment has a letter of credit" at bounding box center [219, 363] width 0 height 0
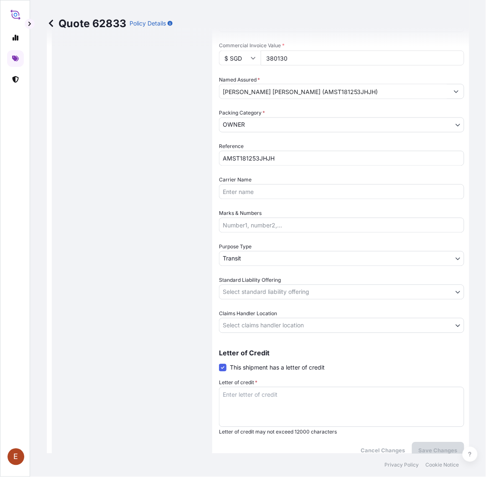
click at [256, 388] on textarea "Letter of credit *" at bounding box center [342, 407] width 246 height 40
paste textarea "Storage Period: 01 Aug 2025 to 31 Aug 2025 (till further notice)"
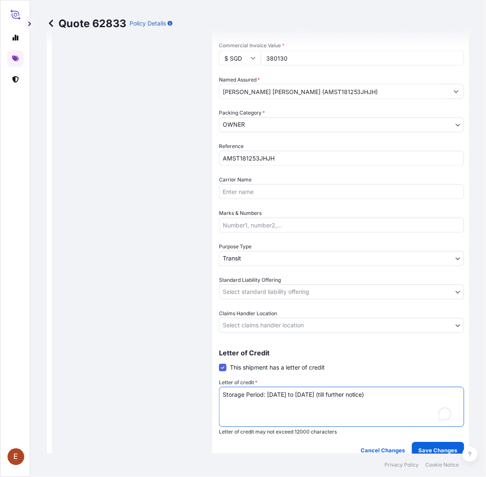
type textarea "Storage Period: 01 Aug 2025 to 31 Aug 2025 (till further notice)"
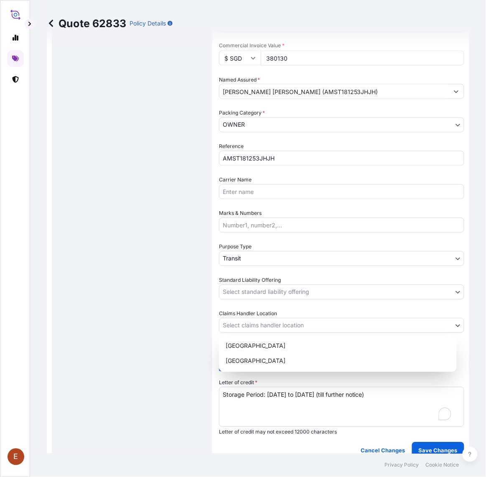
click at [282, 321] on body "E Quote 62833 Policy Details Route Details Place of loading Road / Inland Road …" at bounding box center [243, 238] width 486 height 477
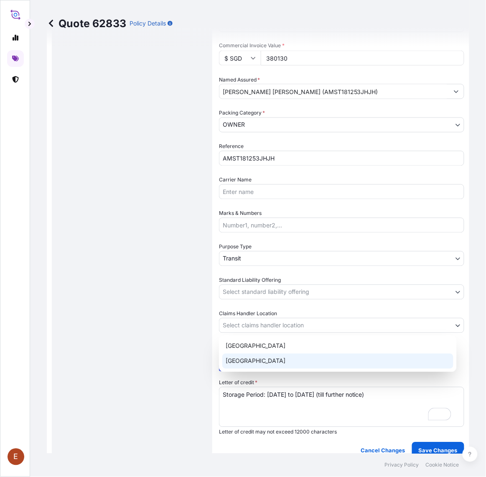
click at [260, 366] on div "[GEOGRAPHIC_DATA]" at bounding box center [338, 361] width 231 height 15
select select "[GEOGRAPHIC_DATA]"
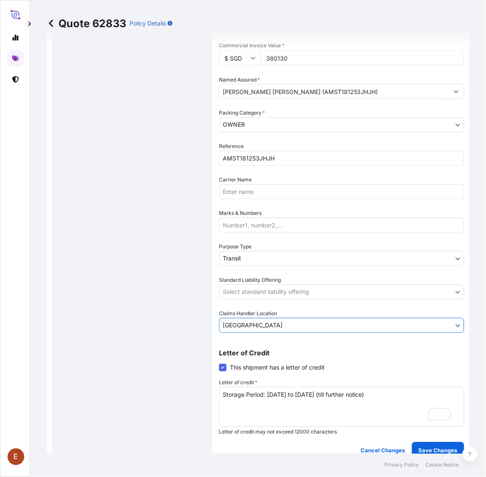
click at [260, 293] on body "E Quote 62833 Policy Details Route Details Place of loading Road / Inland Road …" at bounding box center [243, 238] width 486 height 477
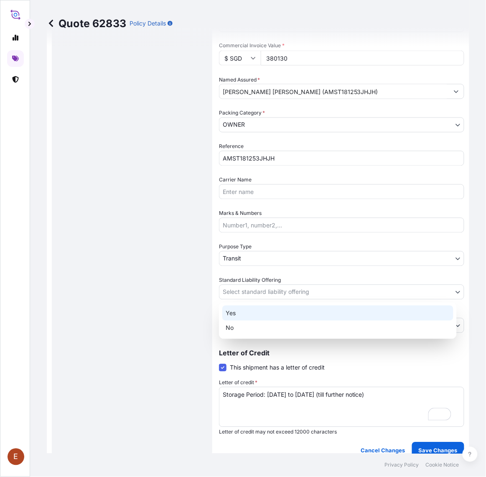
click at [251, 316] on div "Yes" at bounding box center [338, 313] width 231 height 15
select select "Yes"
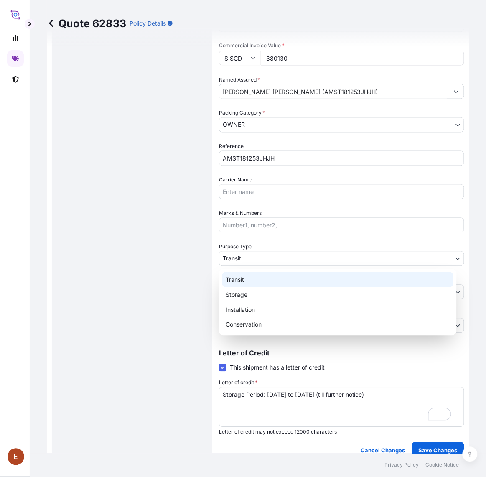
click at [258, 256] on body "E Quote 62833 Policy Details Route Details Place of loading Road / Inland Road …" at bounding box center [243, 238] width 486 height 477
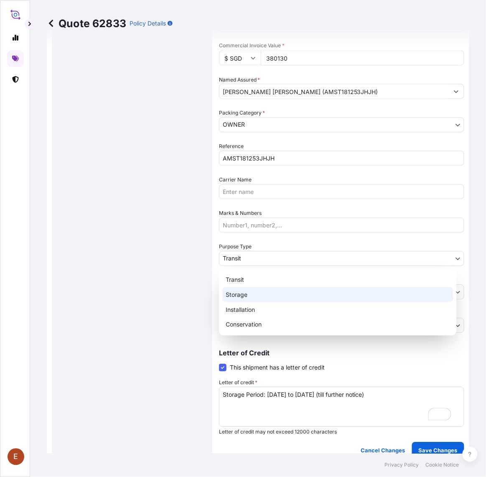
click at [249, 293] on div "Storage" at bounding box center [338, 294] width 231 height 15
select select "Storage"
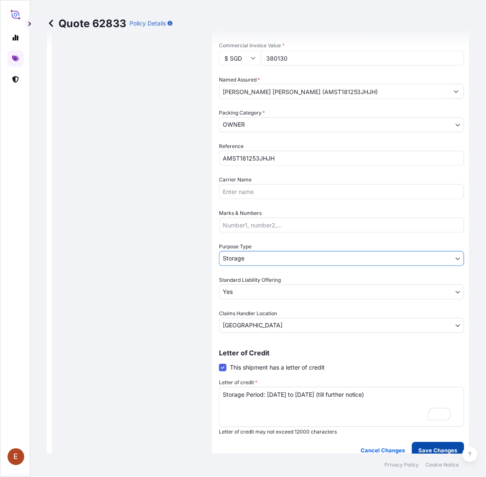
click at [442, 447] on p "Save Changes" at bounding box center [438, 451] width 39 height 8
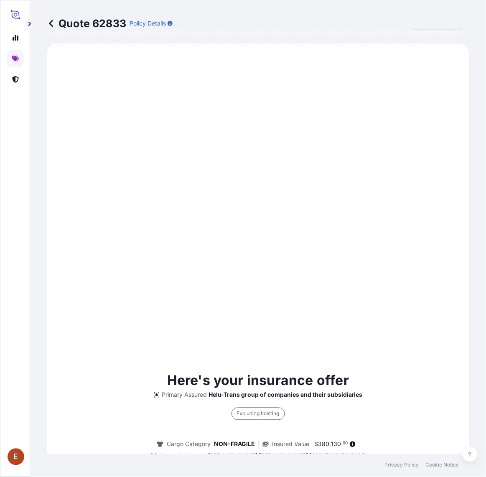
scroll to position [0, 0]
select select "STORAGE"
select select "27"
select select "Storage"
select select "Yes"
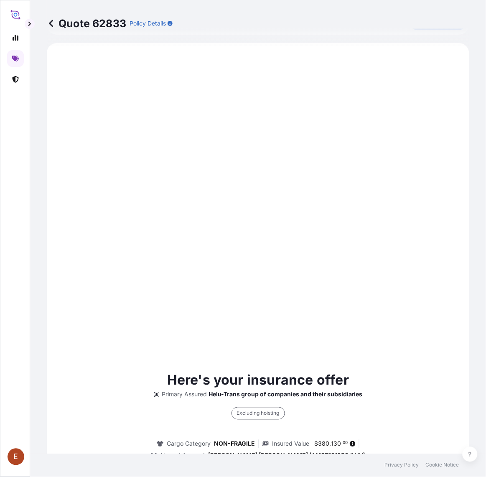
select select "[GEOGRAPHIC_DATA]"
click at [289, 276] on div "Here's your insurance offer Primary Assured Helu-Trans group of companies and t…" at bounding box center [258, 477] width 399 height 844
click at [376, 289] on div "Here's your insurance offer Primary Assured Helu-Trans group of companies and t…" at bounding box center [258, 477] width 399 height 844
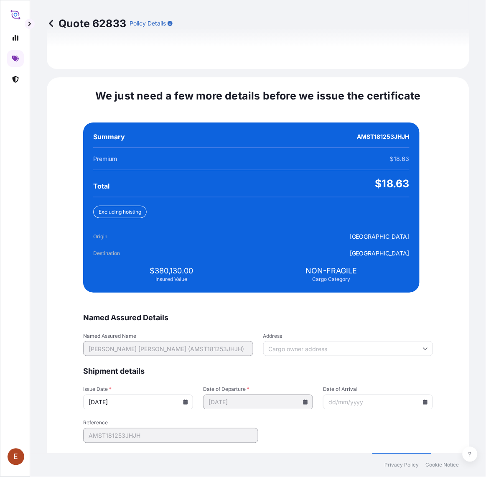
scroll to position [1918, 0]
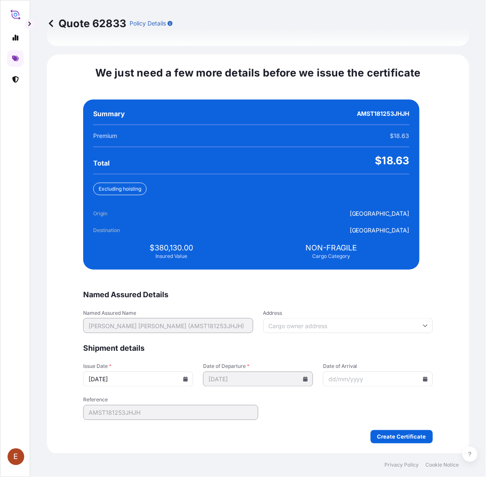
click at [187, 383] on input "[DATE]" at bounding box center [138, 379] width 110 height 15
click at [186, 377] on icon at bounding box center [185, 379] width 5 height 5
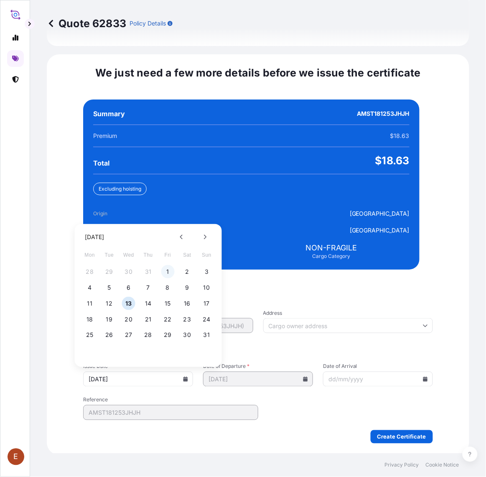
click at [171, 267] on button "1" at bounding box center [167, 271] width 13 height 13
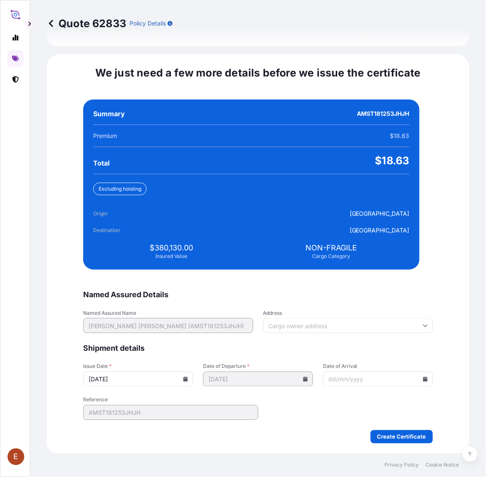
type input "[DATE]"
click at [424, 379] on icon at bounding box center [426, 379] width 5 height 5
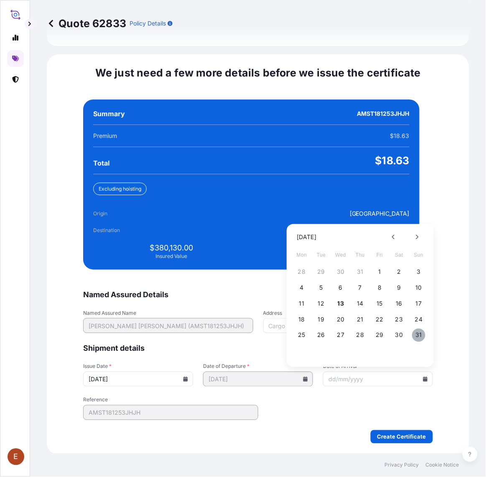
click at [419, 335] on button "31" at bounding box center [418, 335] width 13 height 13
type input "[DATE]"
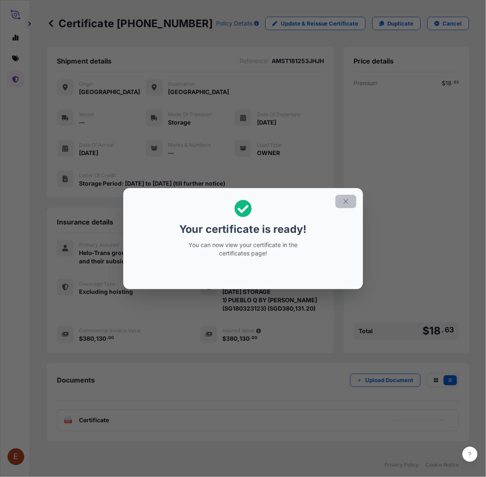
click at [347, 203] on icon "button" at bounding box center [347, 202] width 8 height 8
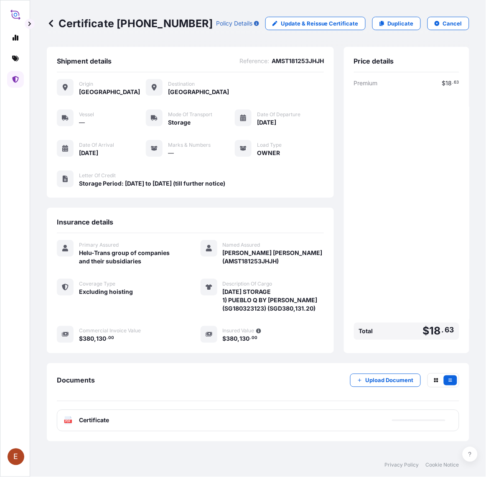
drag, startPoint x: 229, startPoint y: 436, endPoint x: 229, endPoint y: 431, distance: 4.6
click at [229, 433] on div "Documents Upload Document PDF Certificate" at bounding box center [258, 402] width 423 height 78
click at [229, 417] on div "PDF Certificate" at bounding box center [258, 421] width 403 height 22
click at [229, 417] on link "PDF Certificate [DATE]" at bounding box center [258, 421] width 403 height 22
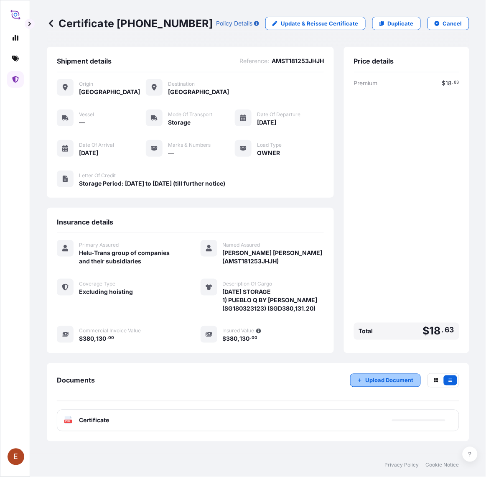
click at [379, 381] on p "Upload Document" at bounding box center [390, 380] width 48 height 8
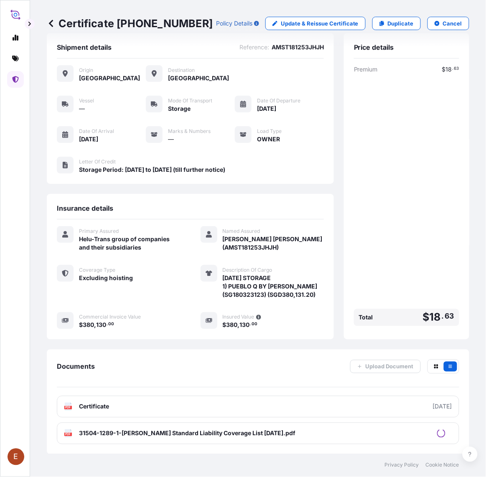
scroll to position [20, 0]
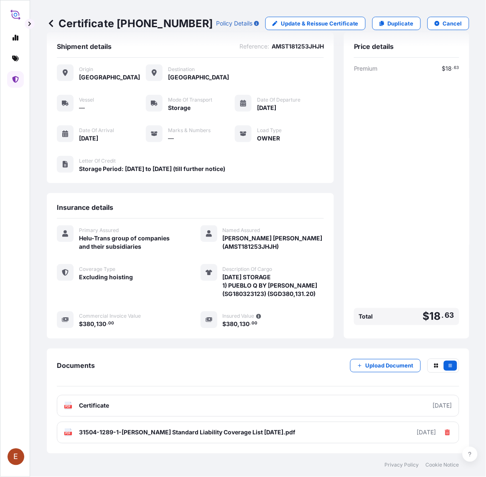
drag, startPoint x: 281, startPoint y: 381, endPoint x: 283, endPoint y: 376, distance: 4.4
click at [282, 380] on div "Documents Upload Document" at bounding box center [258, 373] width 403 height 28
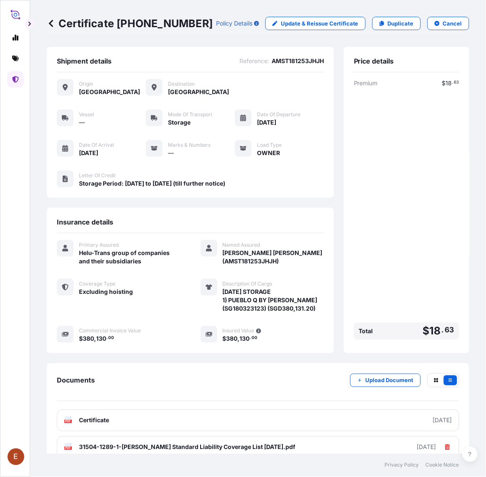
click at [15, 77] on icon at bounding box center [16, 79] width 6 height 7
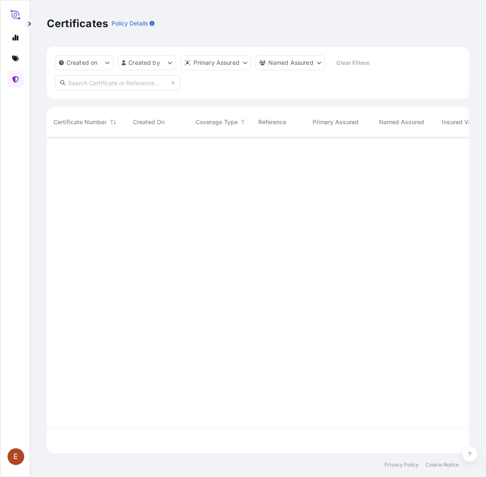
scroll to position [314, 415]
